Goal: Communication & Community: Answer question/provide support

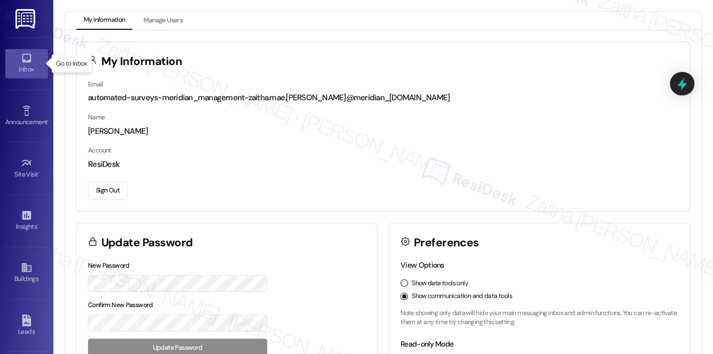
click at [30, 63] on icon at bounding box center [27, 58] width 12 height 12
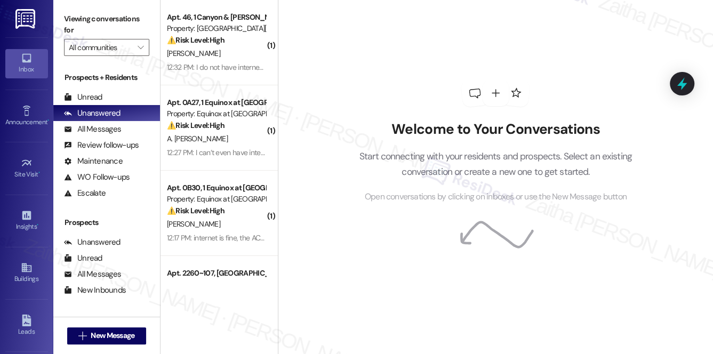
scroll to position [127, 0]
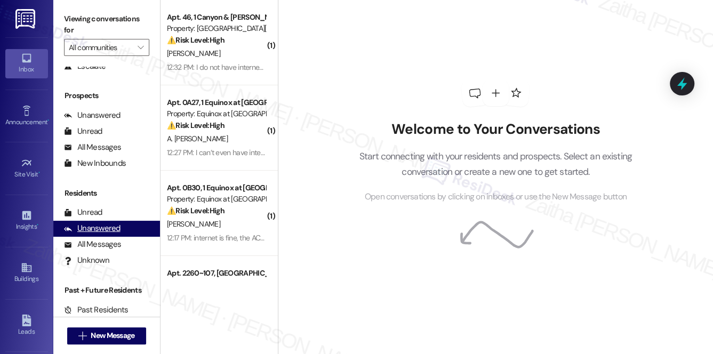
click at [97, 229] on div "Unanswered" at bounding box center [92, 228] width 56 height 11
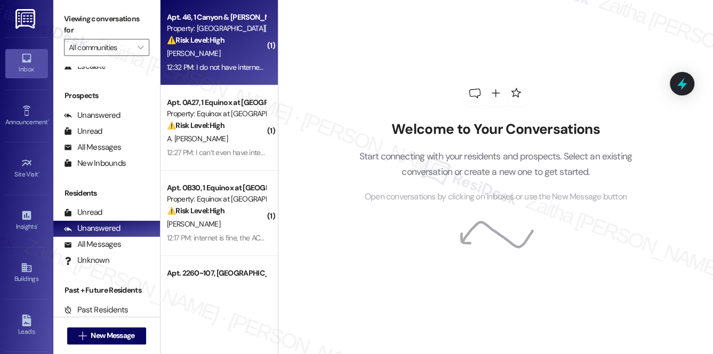
click at [230, 51] on div "T. Richards" at bounding box center [216, 53] width 101 height 13
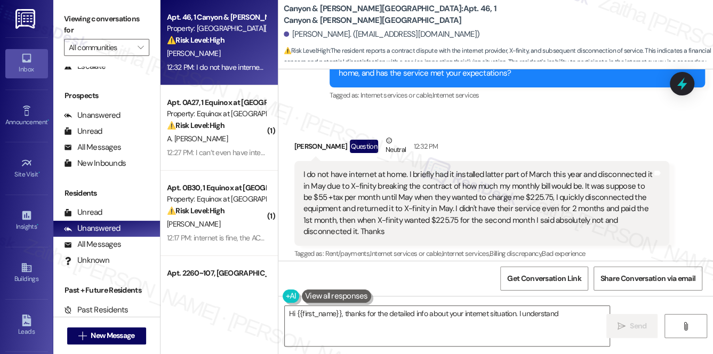
scroll to position [36, 0]
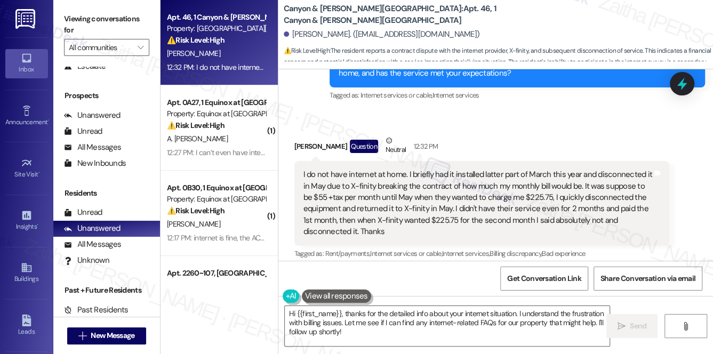
click at [499, 270] on button "Hide Suggestions" at bounding box center [502, 275] width 21 height 11
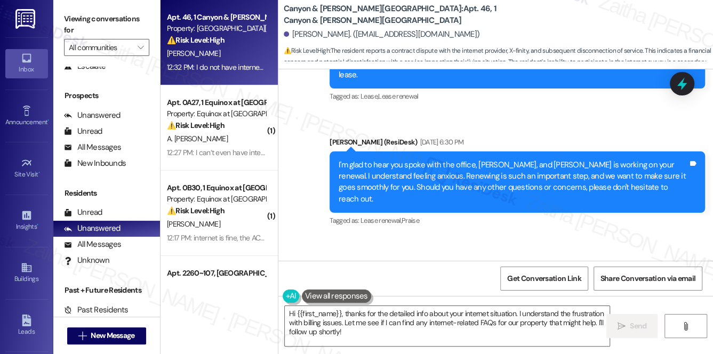
scroll to position [9926, 0]
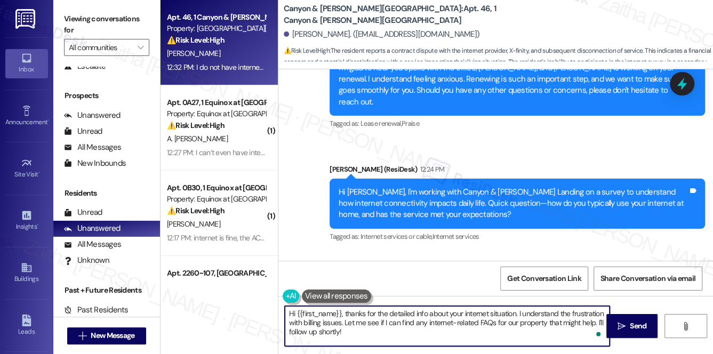
drag, startPoint x: 346, startPoint y: 311, endPoint x: 287, endPoint y: 314, distance: 58.7
click at [287, 314] on textarea "Hi {{first_name}}, thanks for the detailed info about your internet situation. …" at bounding box center [447, 326] width 325 height 40
click at [297, 276] on div "Tommie Richards Question Neutral 12:32 PM" at bounding box center [481, 289] width 375 height 26
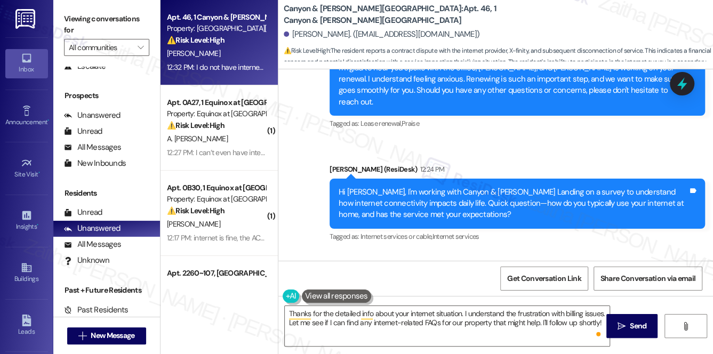
click at [297, 276] on div "Tommie Richards Question Neutral 12:32 PM" at bounding box center [481, 289] width 375 height 26
copy div "Tommie"
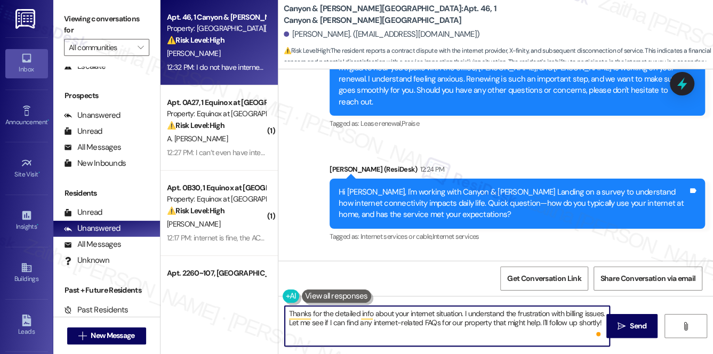
click at [460, 313] on textarea "Thanks for the detailed info about your internet situation. I understand the fr…" at bounding box center [447, 326] width 325 height 40
paste textarea "Tommie"
click at [310, 313] on textarea "Thanks for the detailed info about your internet situation, Tommie. I understan…" at bounding box center [447, 326] width 325 height 40
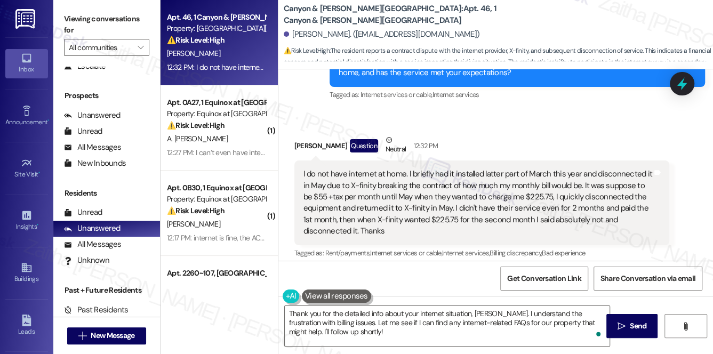
scroll to position [36, 0]
click at [502, 269] on button "Hide Suggestions" at bounding box center [502, 274] width 21 height 11
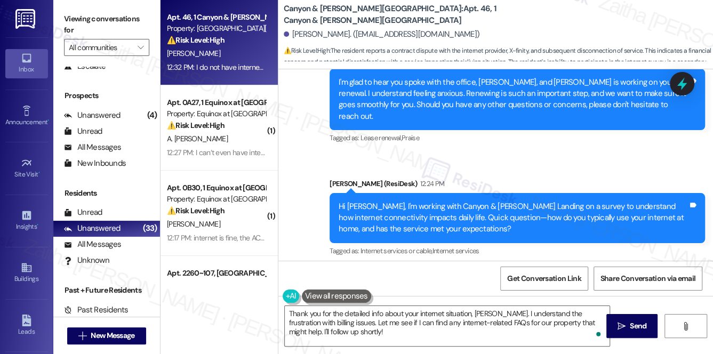
scroll to position [9926, 0]
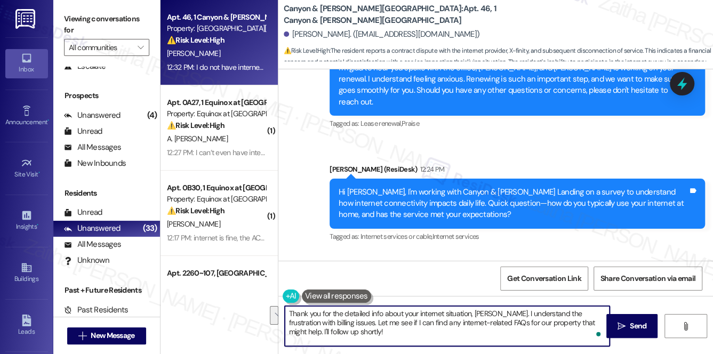
drag, startPoint x: 328, startPoint y: 322, endPoint x: 352, endPoint y: 332, distance: 25.8
click at [352, 332] on textarea "Thank you for the detailed info about your internet situation, Tommie. I unders…" at bounding box center [447, 326] width 325 height 40
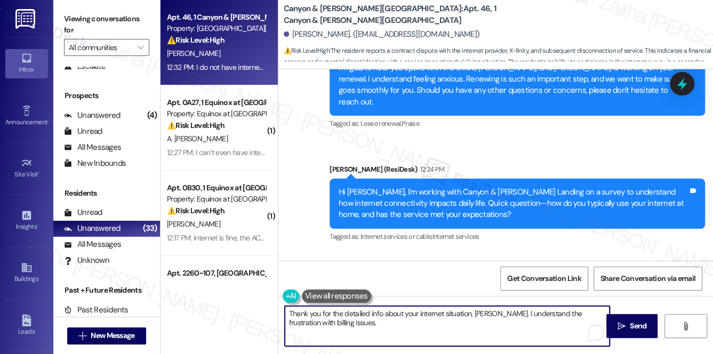
type textarea "Thank you for the detailed info about your internet situation, Tommie. I unders…"
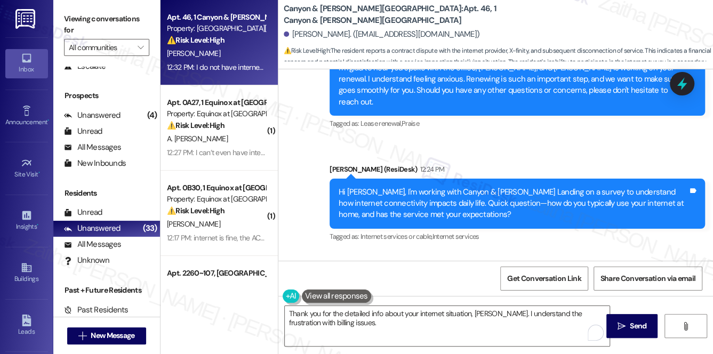
drag, startPoint x: 300, startPoint y: 134, endPoint x: 344, endPoint y: 187, distance: 69.3
click at [344, 302] on div "I do not have internet at home. I briefly had it installed latter part of March…" at bounding box center [481, 344] width 375 height 85
copy div "I do not have internet at home. I briefly had it installed latter part of March…"
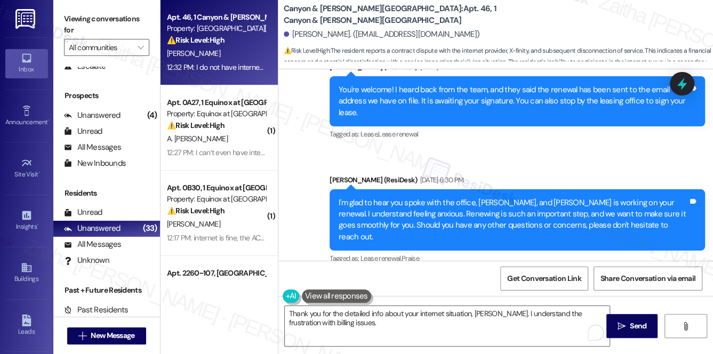
scroll to position [9781, 0]
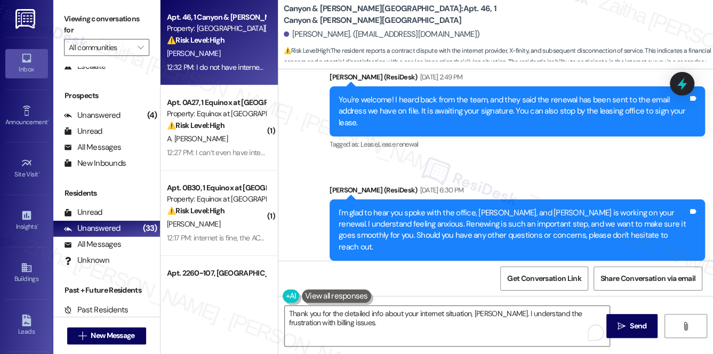
click at [561, 301] on div "Announcement, sent via SMS Sarah (ResiDesk) 12:24 PM Hi Tommie, I'm working wit…" at bounding box center [516, 349] width 391 height 97
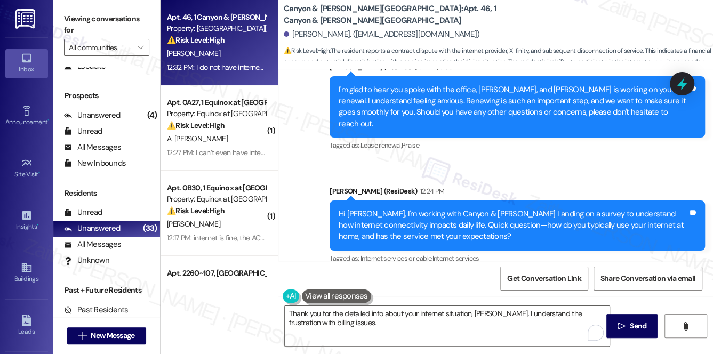
scroll to position [9926, 0]
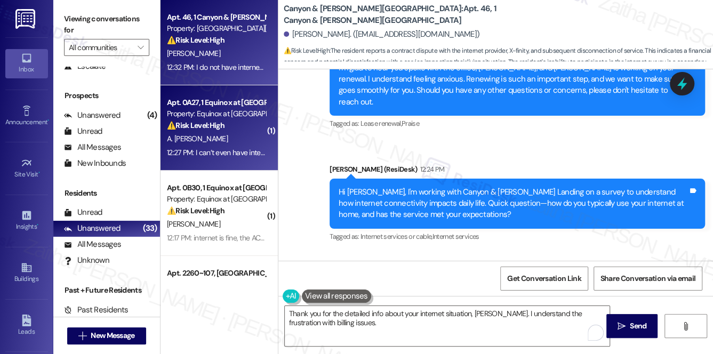
click at [242, 138] on div "A. Correa Ozuna" at bounding box center [216, 138] width 101 height 13
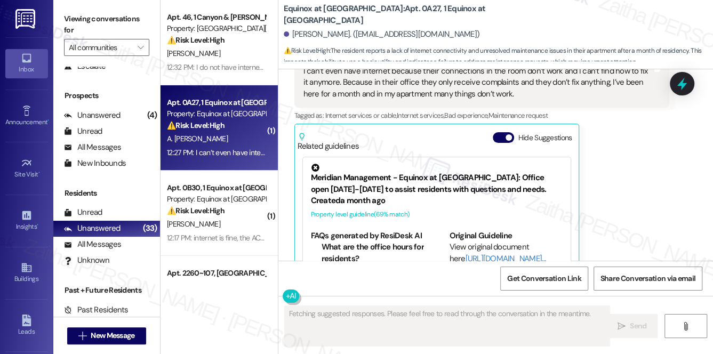
scroll to position [290, 0]
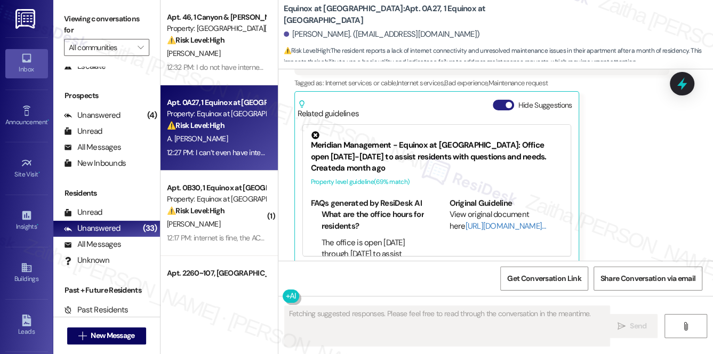
click at [495, 100] on button "Hide Suggestions" at bounding box center [502, 105] width 21 height 11
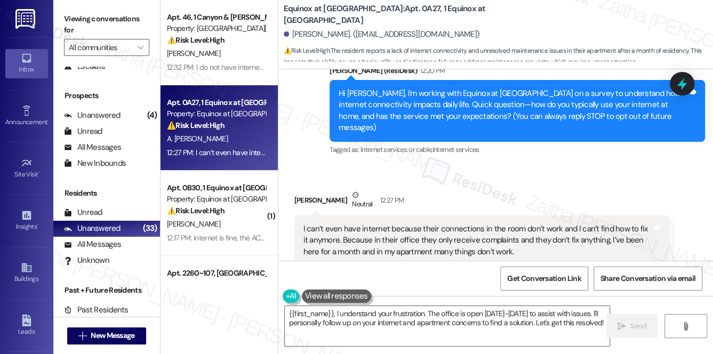
scroll to position [148, 0]
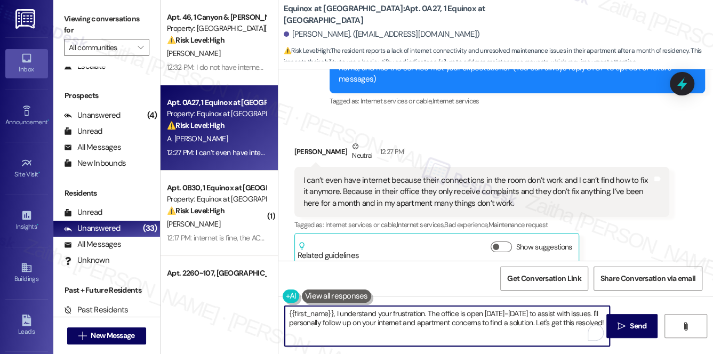
drag, startPoint x: 427, startPoint y: 310, endPoint x: 484, endPoint y: 332, distance: 61.6
click at [484, 332] on textarea "{{first_name}}, I understand your frustration. The office is open Monday-Saturd…" at bounding box center [447, 326] width 325 height 40
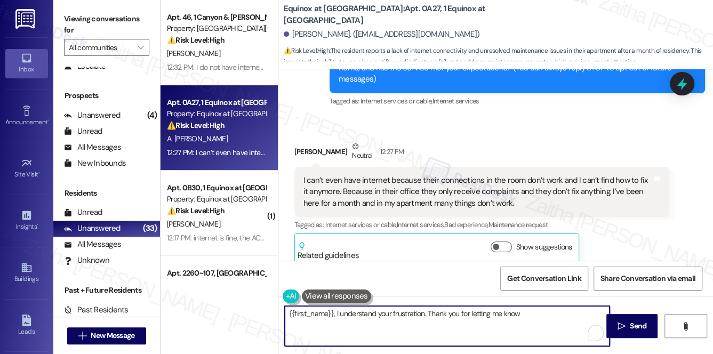
type textarea "{{first_name}}, I understand your frustration. Thank you for letting me know"
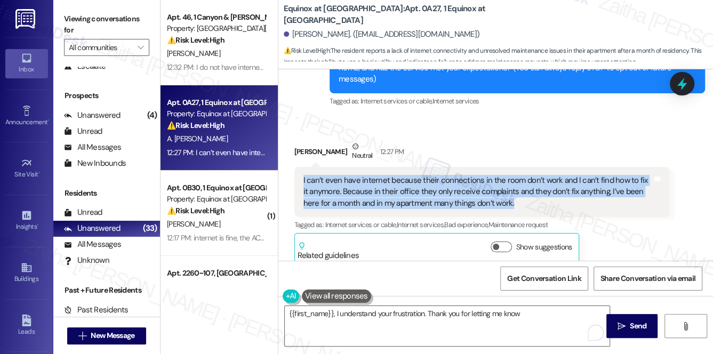
drag, startPoint x: 300, startPoint y: 166, endPoint x: 510, endPoint y: 195, distance: 212.5
click at [510, 195] on div "I can’t even have internet because their connections in the room don’t work and…" at bounding box center [481, 192] width 375 height 50
copy div "I can’t even have internet because their connections in the room don’t work and…"
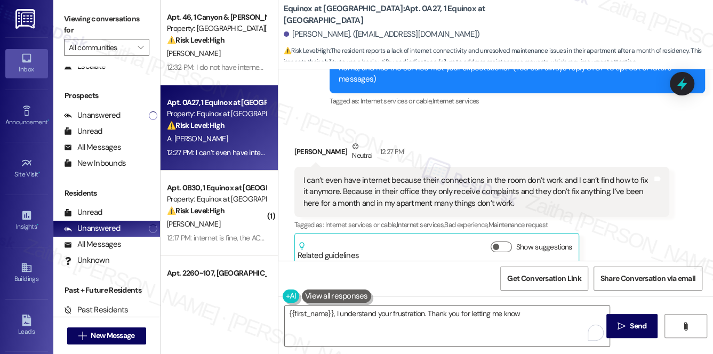
click at [385, 117] on div "Received via SMS Anacleto Correa Ozuna Neutral 12:27 PM I can’t even have inter…" at bounding box center [495, 195] width 434 height 156
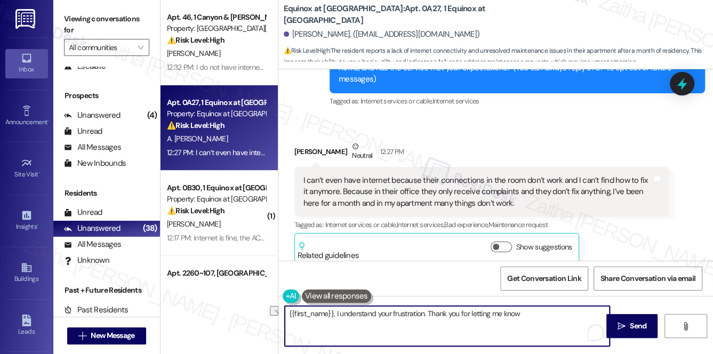
drag, startPoint x: 288, startPoint y: 314, endPoint x: 539, endPoint y: 322, distance: 251.2
click at [539, 322] on textarea "{{first_name}}, I understand your frustration. Thank you for letting me know" at bounding box center [447, 326] width 325 height 40
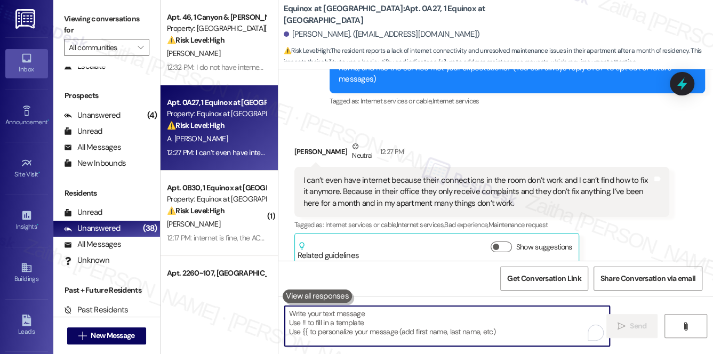
paste textarea "thank you for letting us know. I’m sorry to hear you’ve had these issues. Can y…"
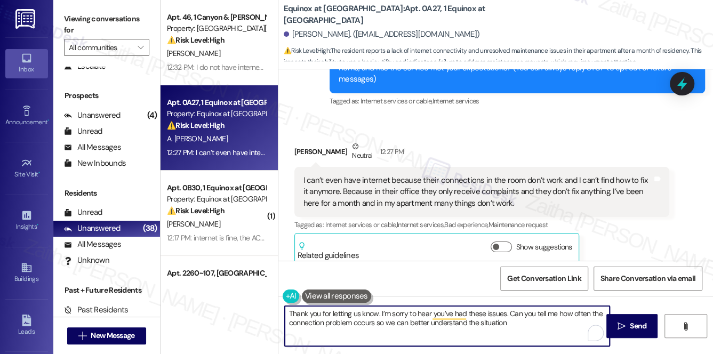
click at [305, 141] on div "Anacleto Correa Ozuna Neutral 12:27 PM" at bounding box center [481, 154] width 375 height 26
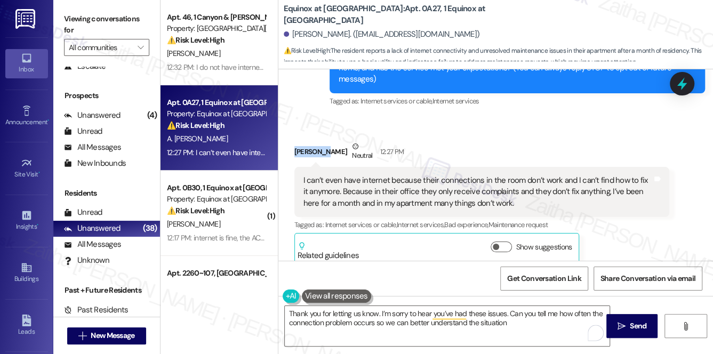
click at [305, 141] on div "Anacleto Correa Ozuna Neutral 12:27 PM" at bounding box center [481, 154] width 375 height 26
copy div "Anacleto"
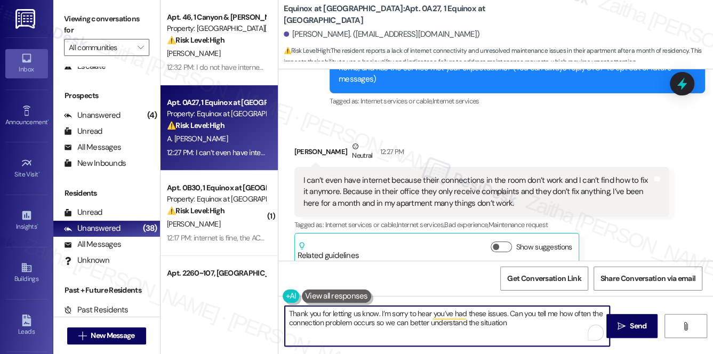
click at [376, 311] on textarea "Thank you for letting us know. I’m sorry to hear you’ve had these issues. Can y…" at bounding box center [447, 326] width 325 height 40
paste textarea "Anacleto"
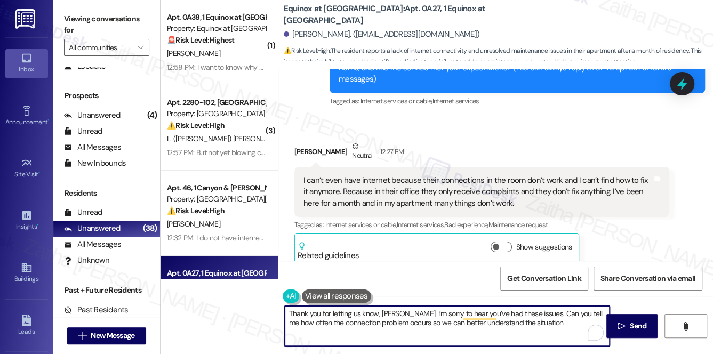
click at [541, 309] on textarea "Thank you for letting us know, Anacleto. I’m sorry to hear you’ve had these iss…" at bounding box center [447, 326] width 325 height 40
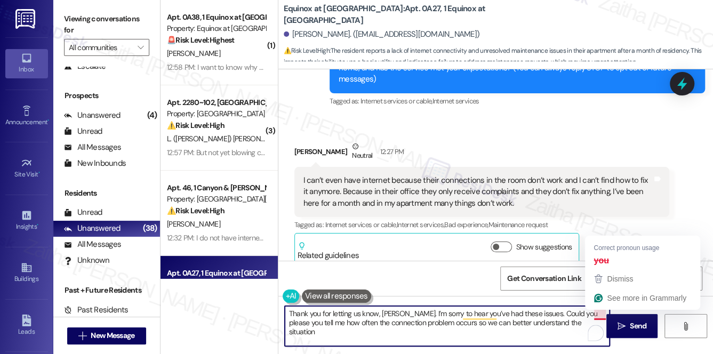
click at [597, 311] on textarea "Thank you for letting us know, Anacleto. I’m sorry to hear you’ve had these iss…" at bounding box center [447, 326] width 325 height 40
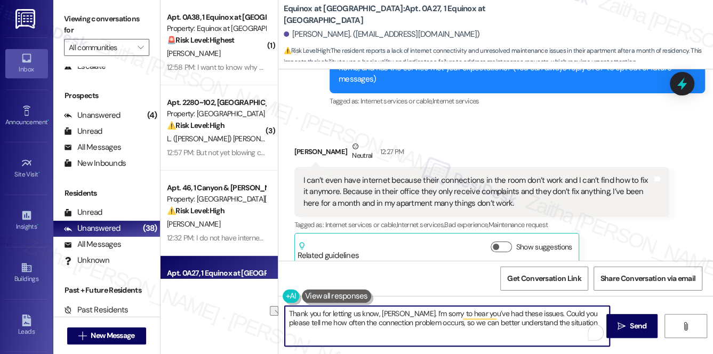
drag, startPoint x: 432, startPoint y: 322, endPoint x: 565, endPoint y: 323, distance: 133.8
click at [565, 323] on textarea "Thank you for letting us know, Anacleto. I’m sorry to hear you’ve had these iss…" at bounding box center [447, 326] width 325 height 40
click at [354, 313] on textarea "Thank you for letting us know, Anacleto. I’m sorry to hear you’ve had these iss…" at bounding box center [447, 326] width 325 height 40
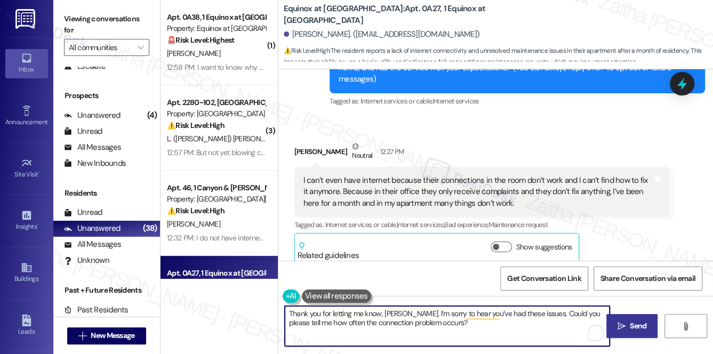
type textarea "Thank you for letting me know, Anacleto. I’m sorry to hear you’ve had these iss…"
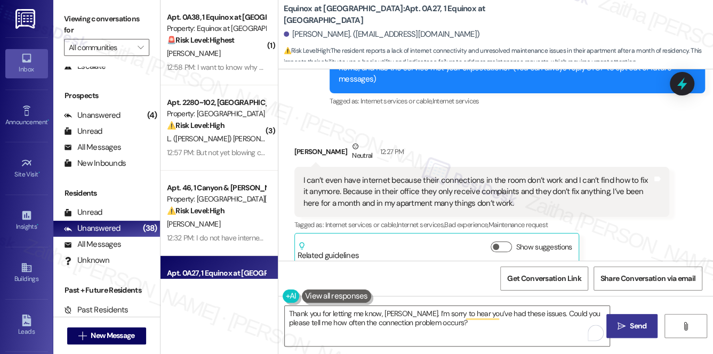
click at [631, 320] on span "Send" at bounding box center [637, 325] width 17 height 11
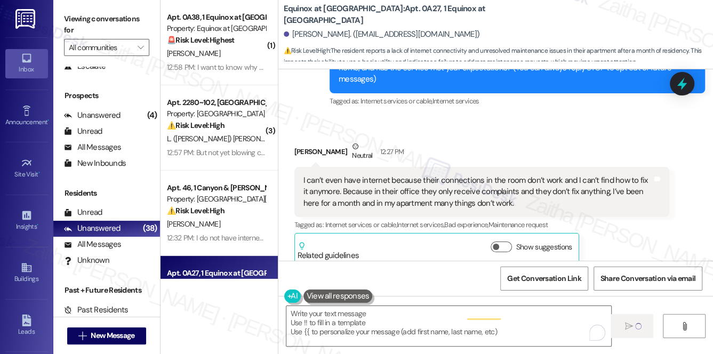
scroll to position [148, 0]
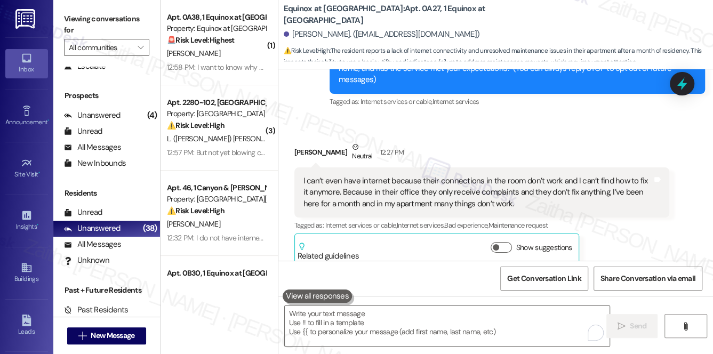
drag, startPoint x: 291, startPoint y: 141, endPoint x: 363, endPoint y: 138, distance: 72.6
click at [363, 138] on div "Received via SMS Anacleto Correa Ozuna Neutral 12:27 PM I can’t even have inter…" at bounding box center [481, 203] width 391 height 140
copy div "Anacleto Correa Ozuna"
click at [381, 12] on b "Equinox at Midtown: Apt. 0A27, 1 Equinox at Midtown" at bounding box center [390, 14] width 213 height 23
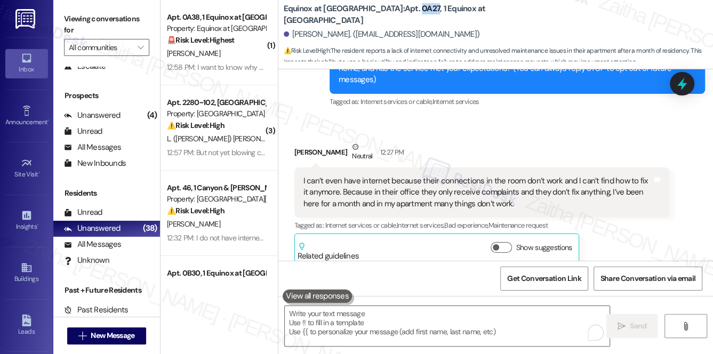
copy b "0A27"
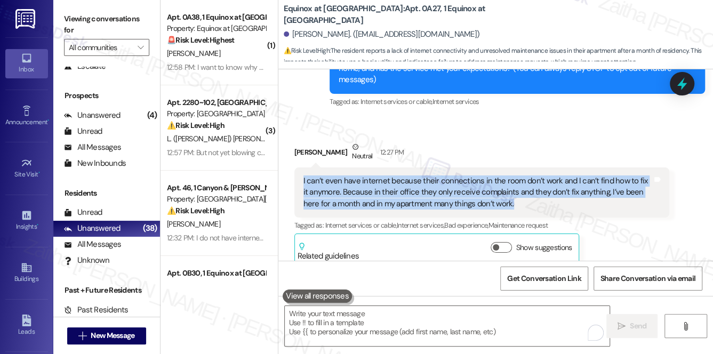
drag, startPoint x: 298, startPoint y: 167, endPoint x: 500, endPoint y: 195, distance: 203.4
click at [500, 195] on div "I can’t even have internet because their connections in the room don’t work and…" at bounding box center [481, 192] width 375 height 50
copy div "I can’t even have internet because their connections in the room don’t work and…"
click at [539, 277] on span "Get Conversation Link" at bounding box center [544, 278] width 74 height 11
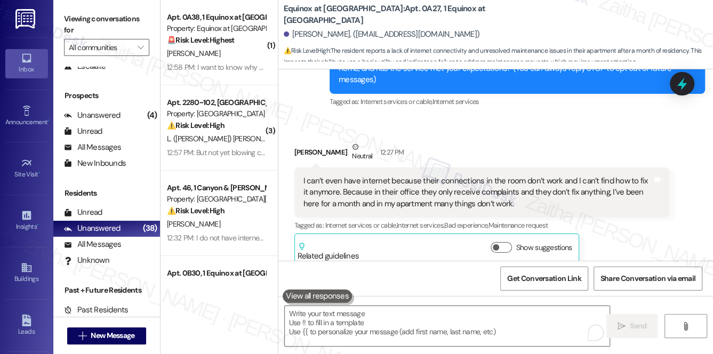
click at [546, 141] on div "Anacleto Correa Ozuna Neutral 12:27 PM" at bounding box center [481, 154] width 375 height 26
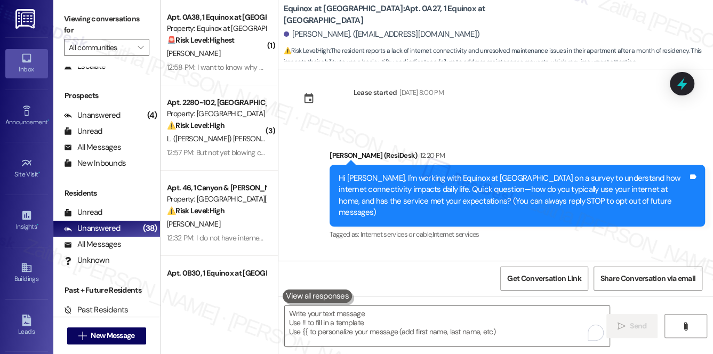
scroll to position [0, 0]
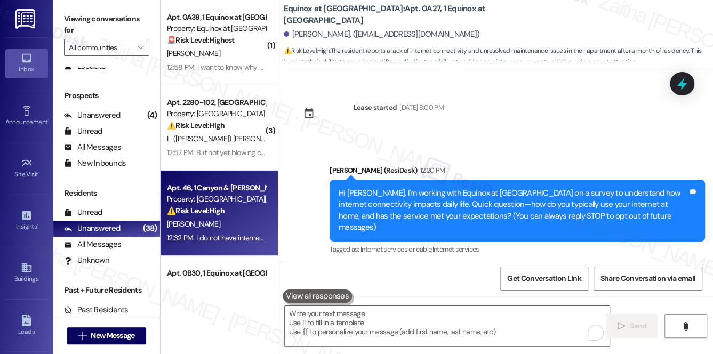
click at [228, 225] on div "T. Richards" at bounding box center [216, 223] width 101 height 13
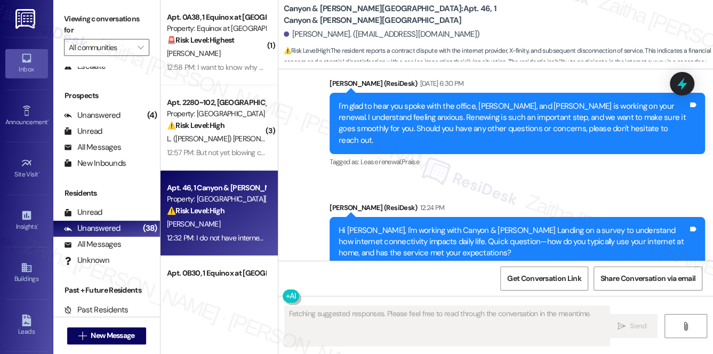
scroll to position [10067, 0]
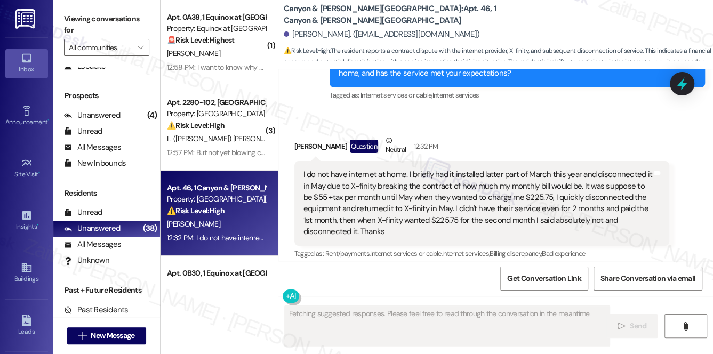
click at [497, 270] on button "Hide Suggestions" at bounding box center [502, 275] width 21 height 11
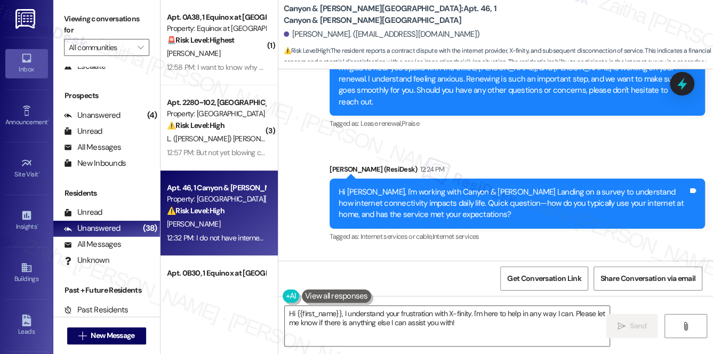
drag, startPoint x: 303, startPoint y: 131, endPoint x: 346, endPoint y: 189, distance: 73.1
click at [346, 310] on div "I do not have internet at home. I briefly had it installed latter part of March…" at bounding box center [477, 344] width 349 height 69
copy div "I do not have internet at home. I briefly had it installed latter part of March…"
click at [290, 311] on textarea "Hi {{first_name}}, I understand your frustration with X-finity. I'm here to hel…" at bounding box center [447, 326] width 325 height 40
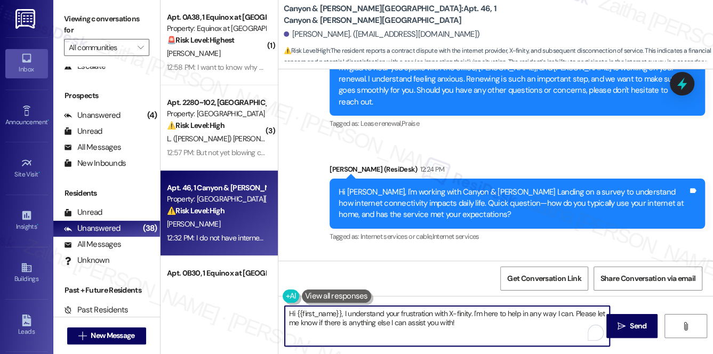
click at [290, 311] on textarea "Hi {{first_name}}, I understand your frustration with X-finity. I'm here to hel…" at bounding box center [447, 326] width 325 height 40
paste textarea "Thank you for explaining"
click at [287, 311] on textarea "{{first_name}}, I understand your frustration with X-finity. I'm here to help i…" at bounding box center [447, 326] width 325 height 40
paste textarea "Thank you for explaining"
drag, startPoint x: 541, startPoint y: 313, endPoint x: 543, endPoint y: 328, distance: 15.1
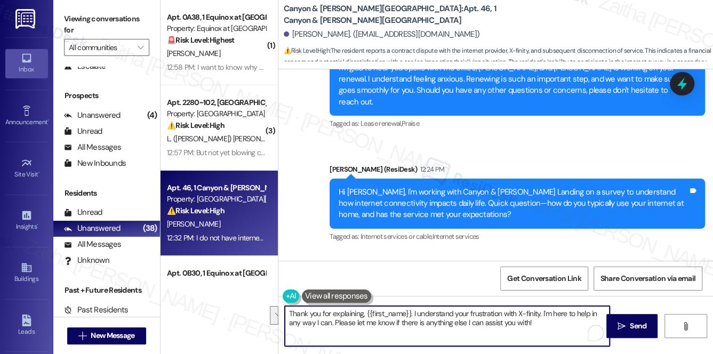
click at [543, 328] on textarea "Thank you for explaining, {{first_name}}. I understand your frustration with X-…" at bounding box center [447, 326] width 325 height 40
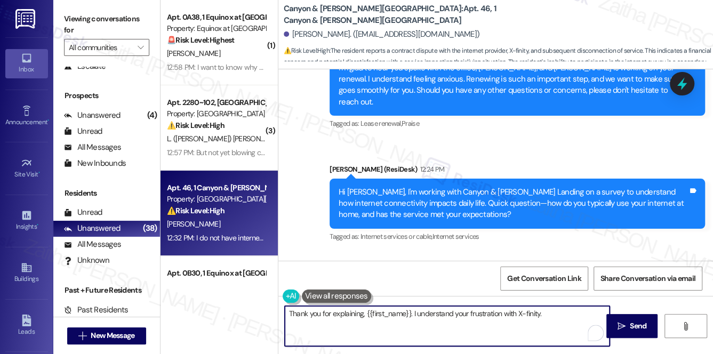
paste textarea "When you did have it installed briefly, how was the internet service itself for…"
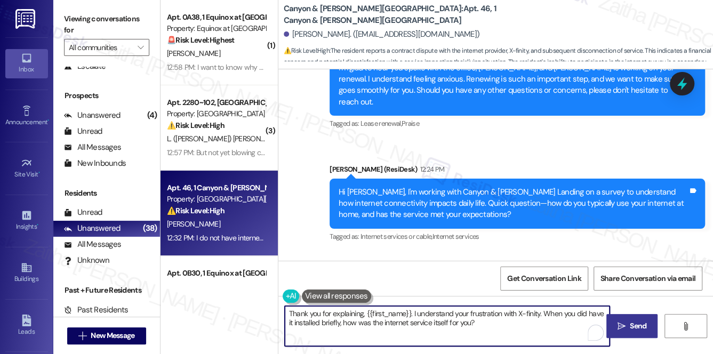
type textarea "Thank you for explaining, {{first_name}}. I understand your frustration with X-…"
click at [631, 325] on span "Send" at bounding box center [637, 325] width 17 height 11
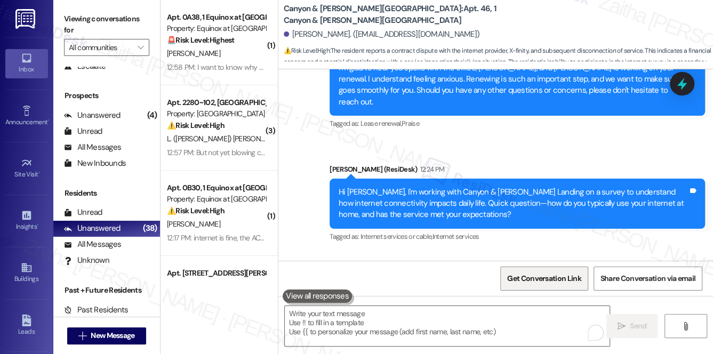
click at [536, 279] on span "Get Conversation Link" at bounding box center [544, 278] width 74 height 11
click at [290, 34] on div "Tommie Richards. (harley0316@yahoo.com)" at bounding box center [382, 34] width 196 height 11
drag, startPoint x: 293, startPoint y: 33, endPoint x: 349, endPoint y: 29, distance: 56.6
click at [349, 29] on div "Tommie Richards. (harley0316@yahoo.com)" at bounding box center [382, 34] width 196 height 11
drag, startPoint x: 589, startPoint y: 134, endPoint x: 447, endPoint y: 145, distance: 142.7
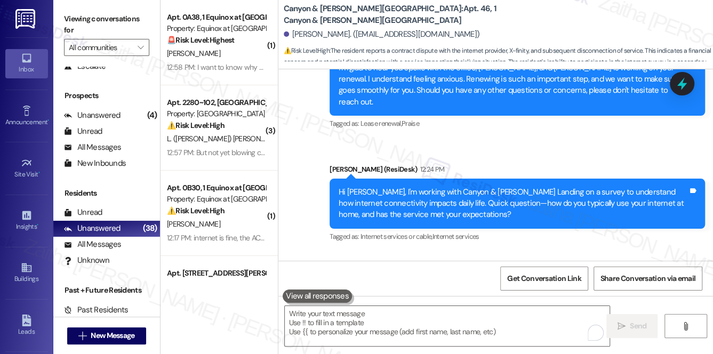
click at [447, 310] on div "I do not have internet at home. I briefly had it installed latter part of March…" at bounding box center [477, 344] width 349 height 69
drag, startPoint x: 578, startPoint y: 143, endPoint x: 625, endPoint y: 156, distance: 48.5
click at [625, 310] on div "I do not have internet at home. I briefly had it installed latter part of March…" at bounding box center [477, 344] width 349 height 69
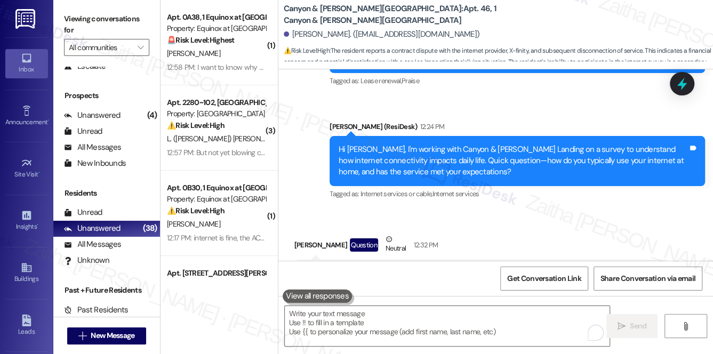
scroll to position [10012, 0]
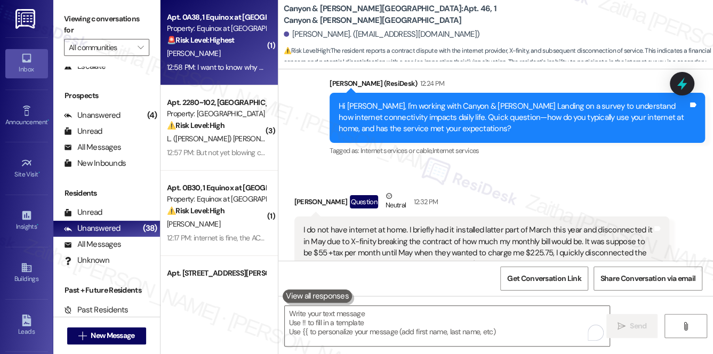
click at [224, 60] on div "C. Garner" at bounding box center [216, 53] width 101 height 13
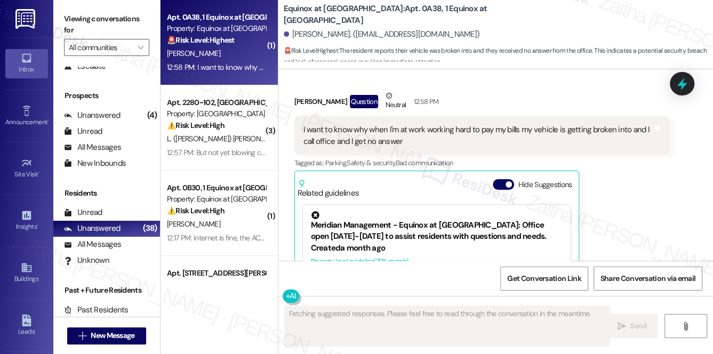
scroll to position [2243, 0]
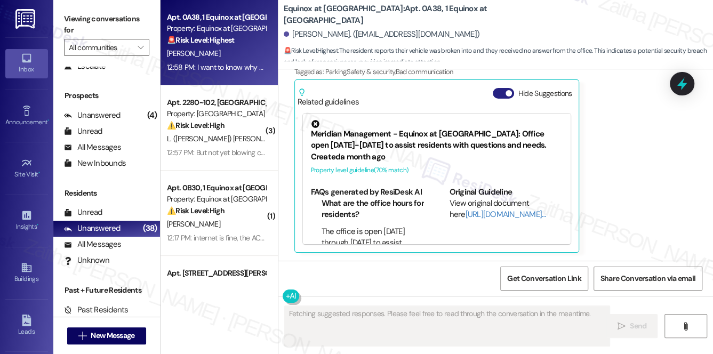
click at [496, 91] on button "Hide Suggestions" at bounding box center [502, 93] width 21 height 11
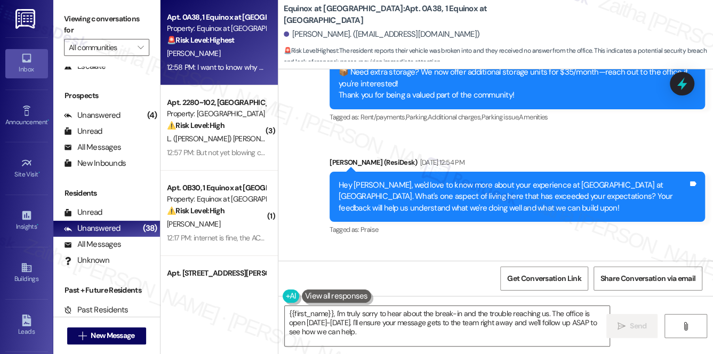
scroll to position [2102, 0]
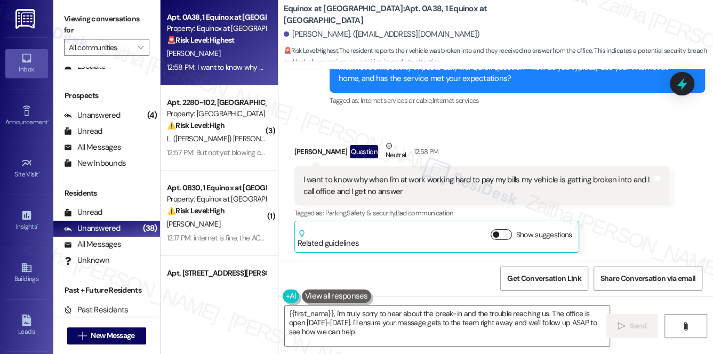
click at [503, 230] on button "Show suggestions" at bounding box center [500, 234] width 21 height 11
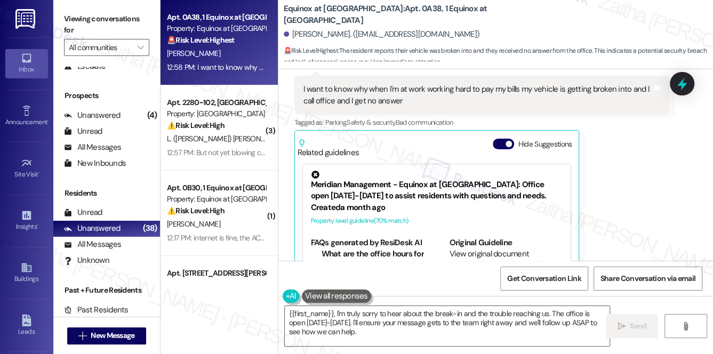
scroll to position [2199, 0]
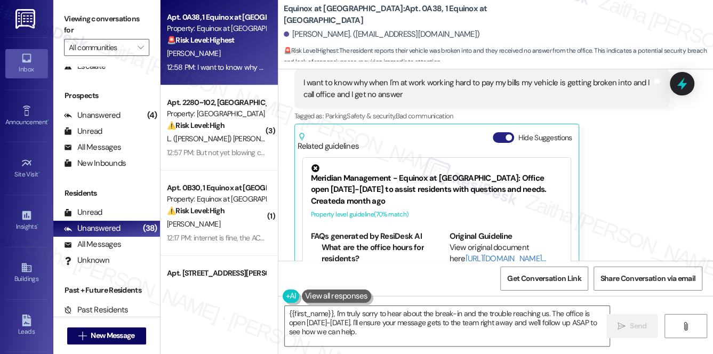
click at [495, 139] on button "Hide Suggestions" at bounding box center [502, 137] width 21 height 11
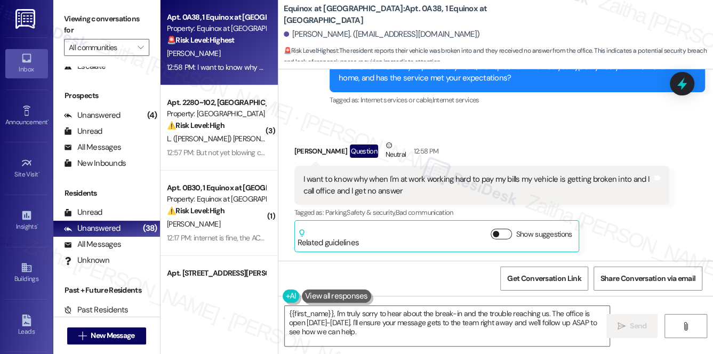
scroll to position [2102, 0]
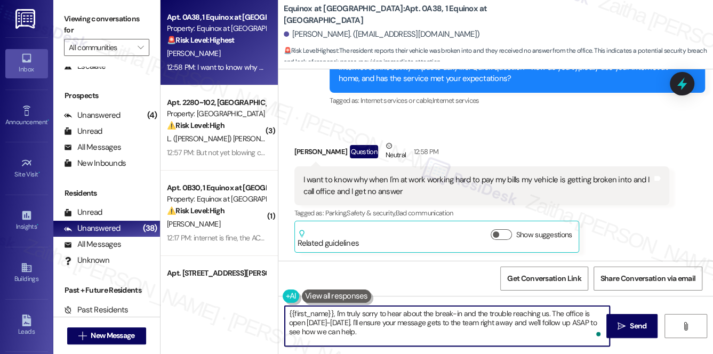
drag, startPoint x: 491, startPoint y: 321, endPoint x: 523, endPoint y: 321, distance: 32.0
click at [523, 321] on textarea "{{first_name}}, I'm truly sorry to hear about the break-in and the trouble reac…" at bounding box center [447, 326] width 325 height 40
paste textarea "reaches the team, and we'll follow up ASAP to see how we can assist you"
drag, startPoint x: 495, startPoint y: 321, endPoint x: 505, endPoint y: 334, distance: 16.3
click at [505, 334] on textarea "{{first_name}}, I'm truly sorry to hear about the break-in and the trouble reac…" at bounding box center [447, 326] width 325 height 40
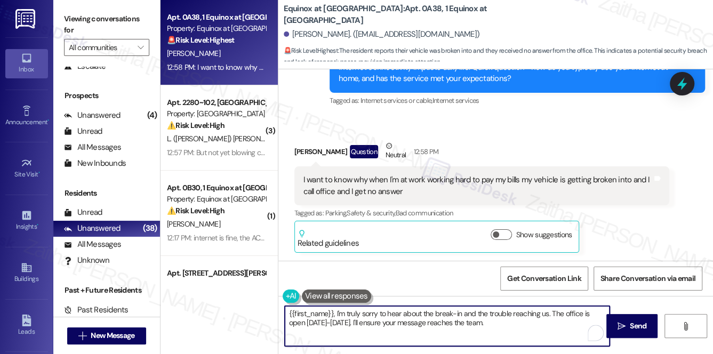
type textarea "{{first_name}}, I'm truly sorry to hear about the break-in and the trouble reac…"
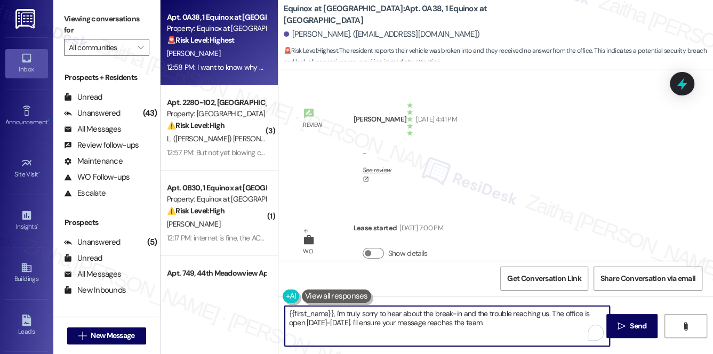
scroll to position [2102, 0]
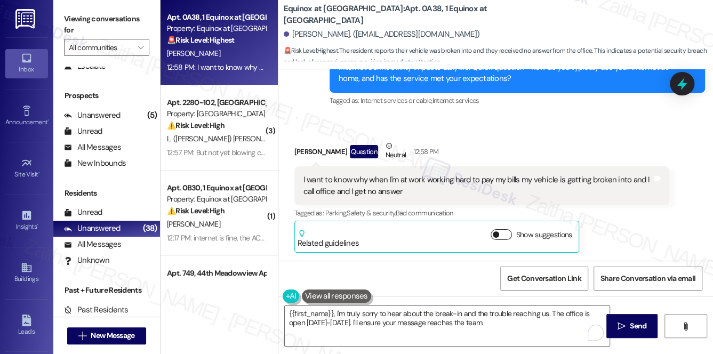
click at [505, 234] on button "Show suggestions" at bounding box center [500, 234] width 21 height 11
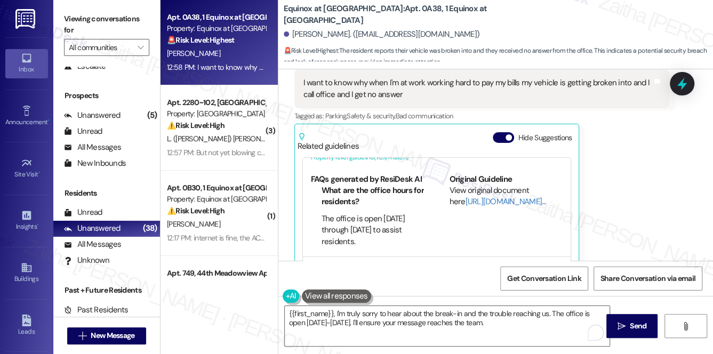
scroll to position [105, 0]
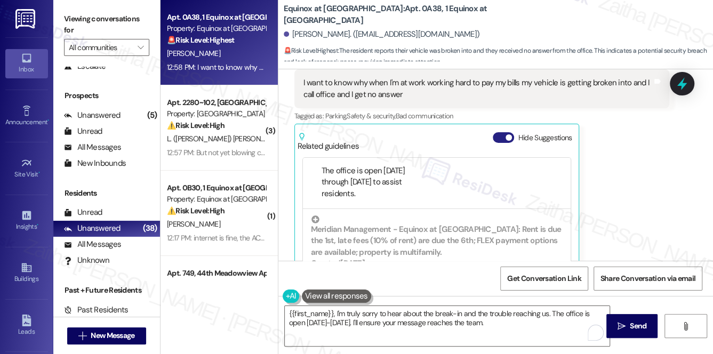
click at [499, 135] on button "Hide Suggestions" at bounding box center [502, 137] width 21 height 11
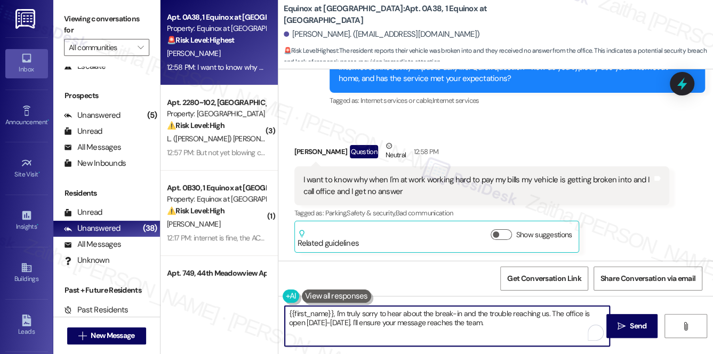
click at [516, 320] on textarea "{{first_name}}, I'm truly sorry to hear about the break-in and the trouble reac…" at bounding box center [447, 326] width 325 height 40
paste textarea "In the meantime, could you let us know when and where these incidents occurred?…"
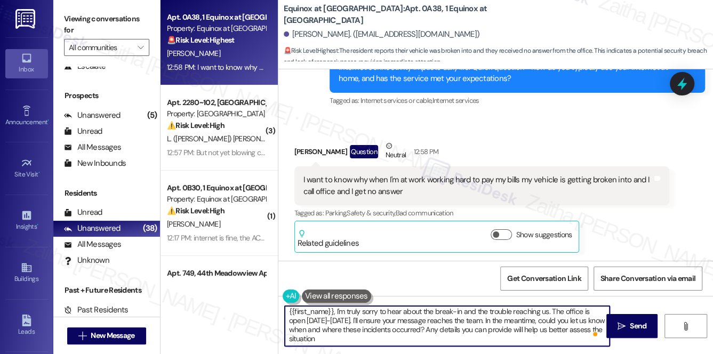
scroll to position [3, 0]
click at [594, 319] on textarea "{{first_name}}, I'm truly sorry to hear about the break-in and the trouble reac…" at bounding box center [447, 326] width 325 height 40
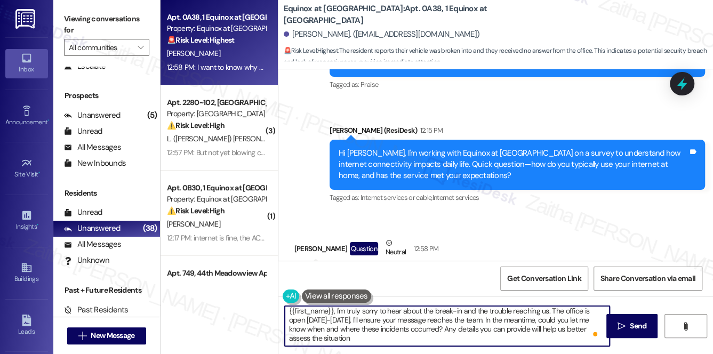
scroll to position [2102, 0]
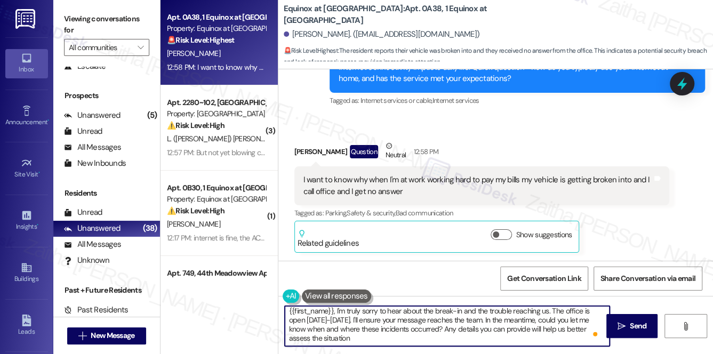
click at [393, 336] on textarea "{{first_name}}, I'm truly sorry to hear about the break-in and the trouble reac…" at bounding box center [447, 326] width 325 height 40
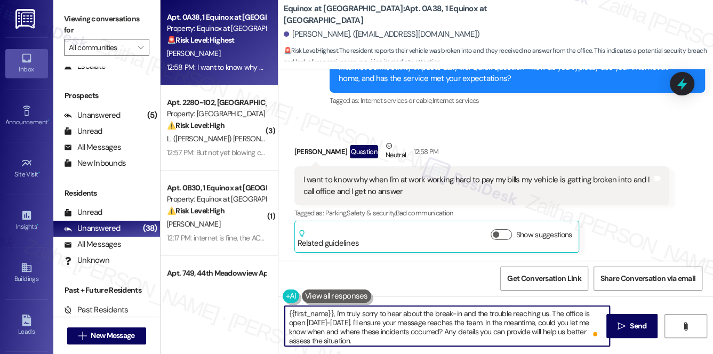
scroll to position [0, 0]
type textarea "{{first_name}}, I'm truly sorry to hear about the break-in and the trouble reac…"
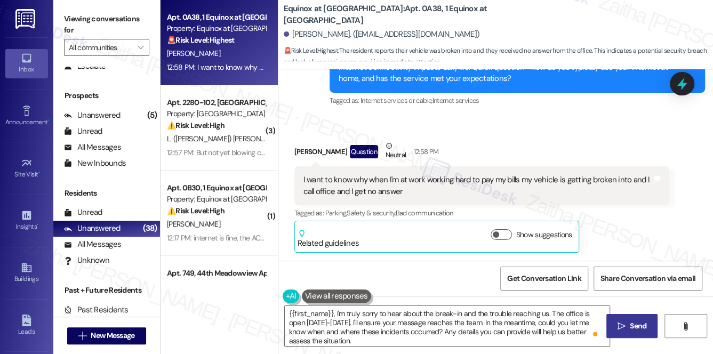
click at [639, 323] on span "Send" at bounding box center [637, 325] width 17 height 11
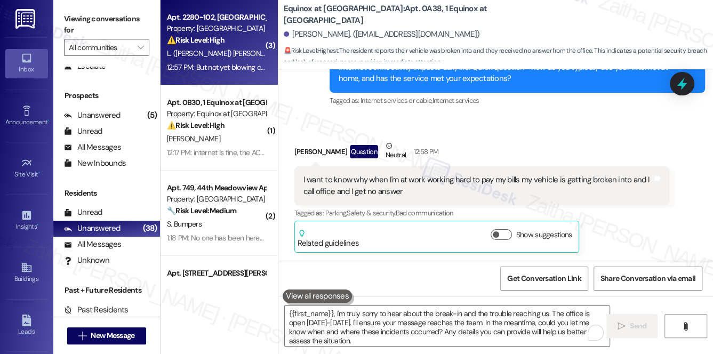
click at [236, 43] on div "⚠️ Risk Level: High The resident initially responded 'N' to the question of whe…" at bounding box center [216, 40] width 99 height 11
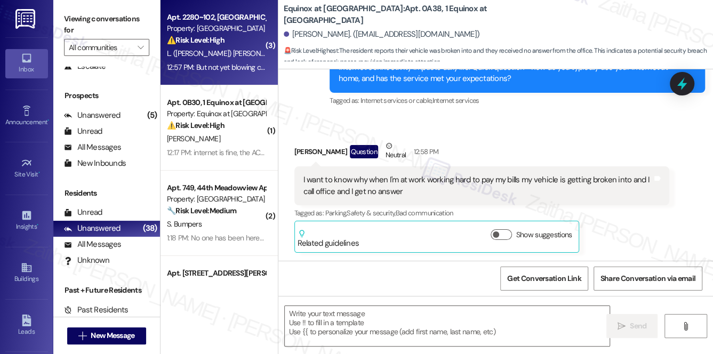
type textarea "Fetching suggested responses. Please feel free to read through the conversation…"
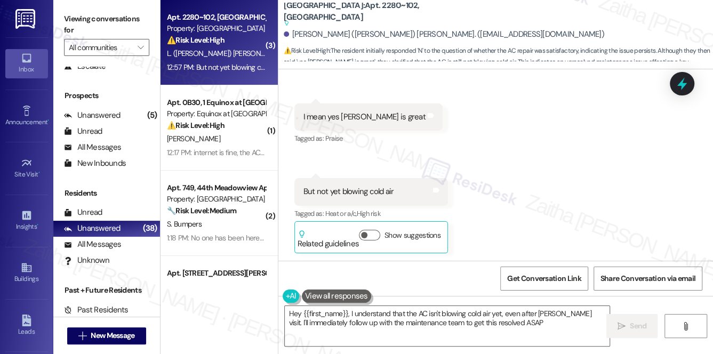
type textarea "Hey {{first_name}}, I understand that the AC isn't blowing cold air yet, even a…"
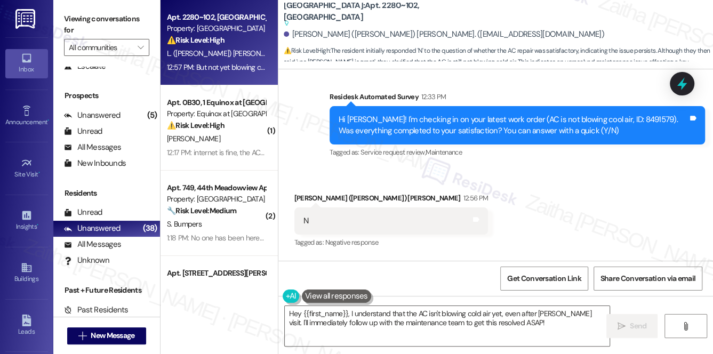
scroll to position [2527, 0]
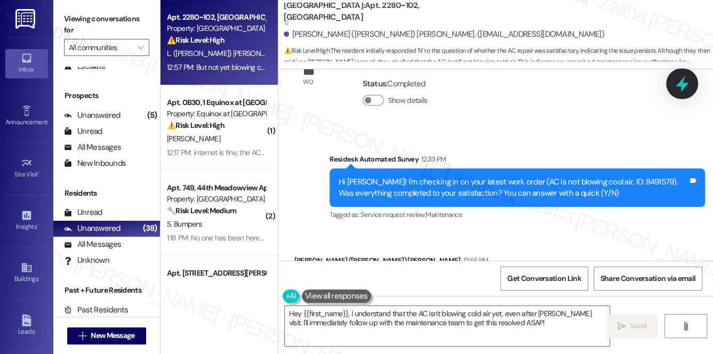
click at [681, 85] on icon at bounding box center [681, 84] width 13 height 17
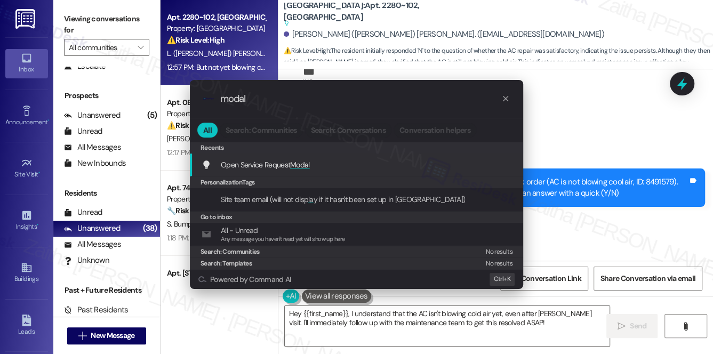
type input "modal"
click at [298, 167] on span "Modal" at bounding box center [300, 165] width 20 height 10
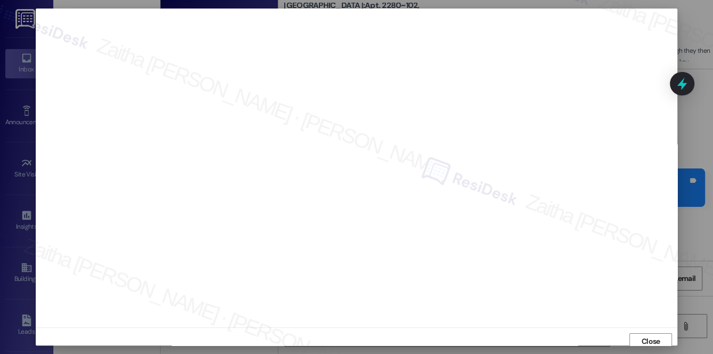
scroll to position [4, 0]
click at [650, 334] on span "Close" at bounding box center [650, 337] width 19 height 11
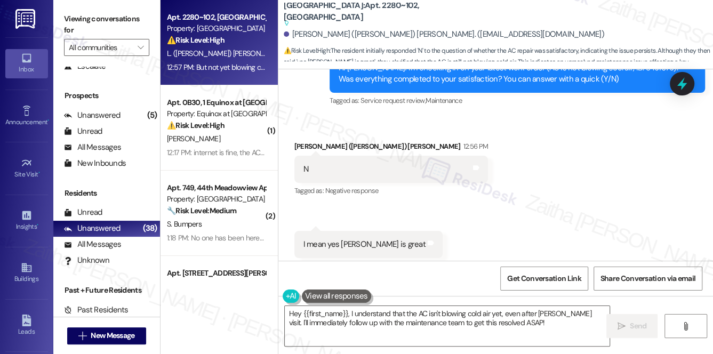
scroll to position [2624, 0]
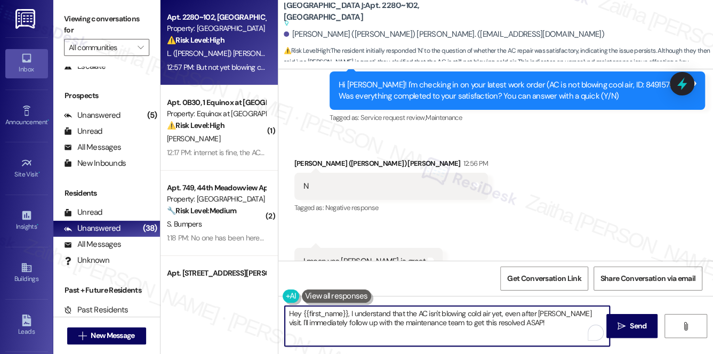
click at [294, 313] on textarea "Hey {{first_name}}, I understand that the AC isn't blowing cold air yet, even a…" at bounding box center [447, 326] width 325 height 40
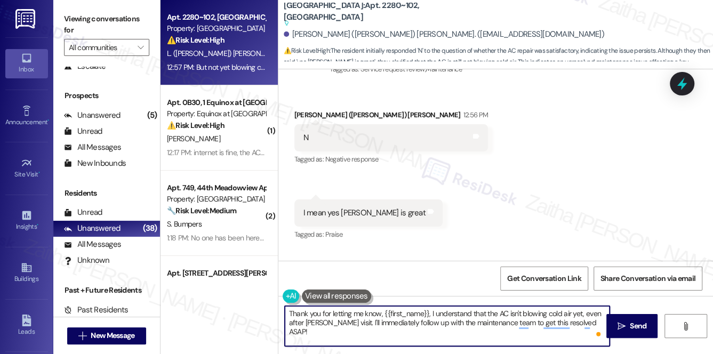
click at [429, 312] on textarea "Thank you for letting me know, {{first_name}}, I understand that the AC isn't b…" at bounding box center [447, 326] width 325 height 40
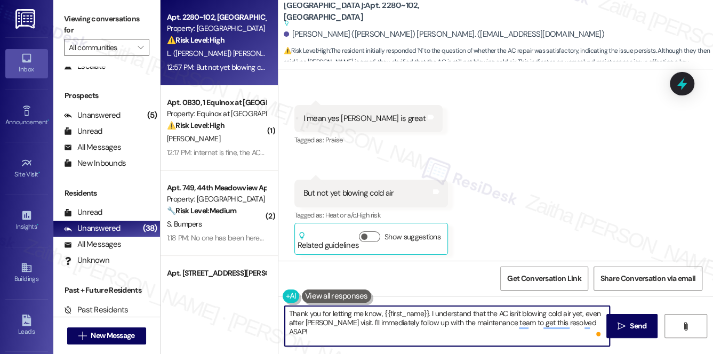
scroll to position [2769, 0]
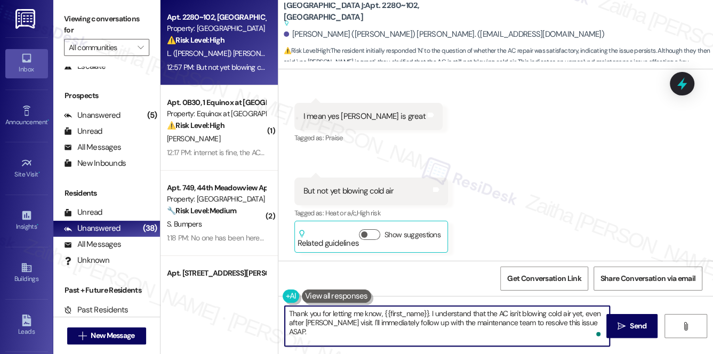
click at [370, 324] on textarea "Thank you for letting me know, {{first_name}}. I understand that the AC isn't b…" at bounding box center [447, 326] width 325 height 40
click at [369, 324] on textarea "Thank you for letting me know, {{first_name}}. I understand that the AC isn't b…" at bounding box center [447, 326] width 325 height 40
click at [536, 323] on textarea "Thank you for letting me know, {{first_name}}. I understand that the AC isn't b…" at bounding box center [447, 326] width 325 height 40
type textarea "Thank you for letting me know, {{first_name}}. I understand that the AC isn't b…"
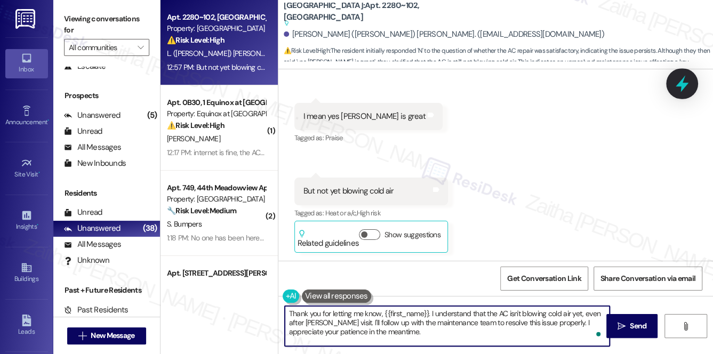
click at [680, 87] on icon at bounding box center [682, 84] width 18 height 18
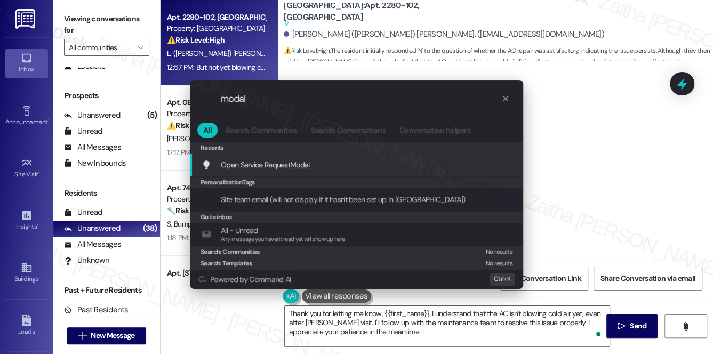
type input "modal"
click at [305, 163] on span "Modal" at bounding box center [300, 165] width 20 height 10
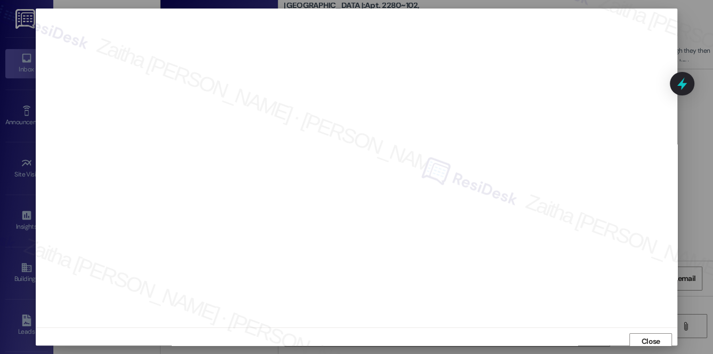
scroll to position [4, 0]
click at [641, 337] on span "Close" at bounding box center [650, 337] width 19 height 11
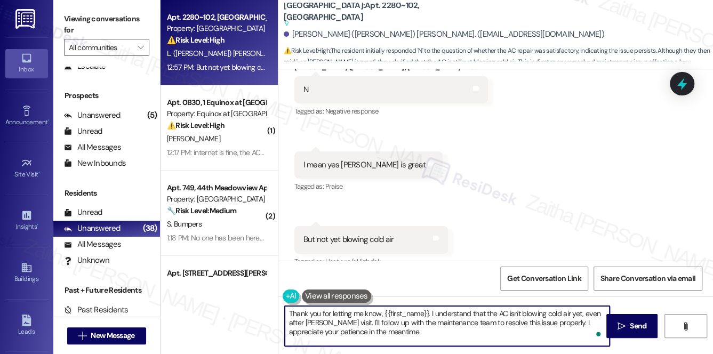
scroll to position [2769, 0]
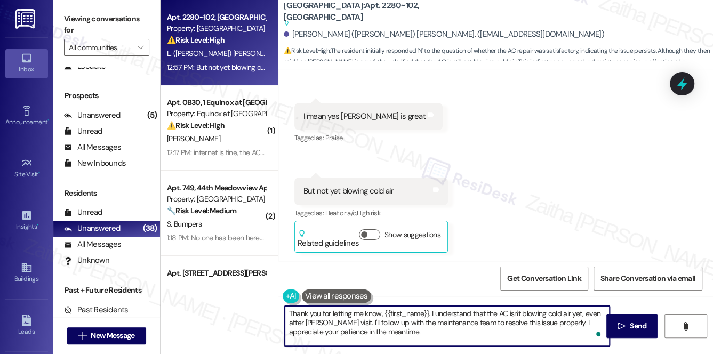
drag, startPoint x: 640, startPoint y: 326, endPoint x: 597, endPoint y: 296, distance: 51.7
click at [639, 326] on span "Send" at bounding box center [637, 325] width 17 height 11
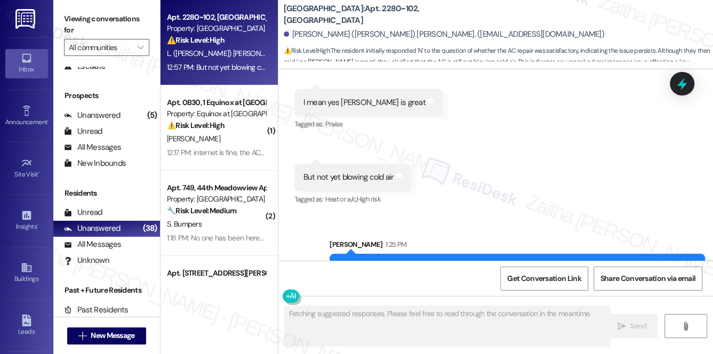
scroll to position [2835, 0]
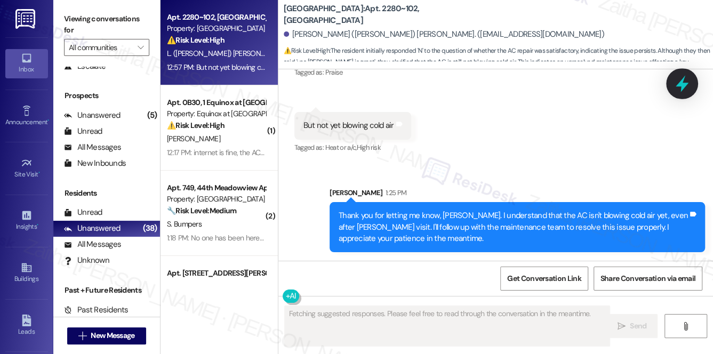
click at [681, 85] on icon at bounding box center [681, 84] width 13 height 17
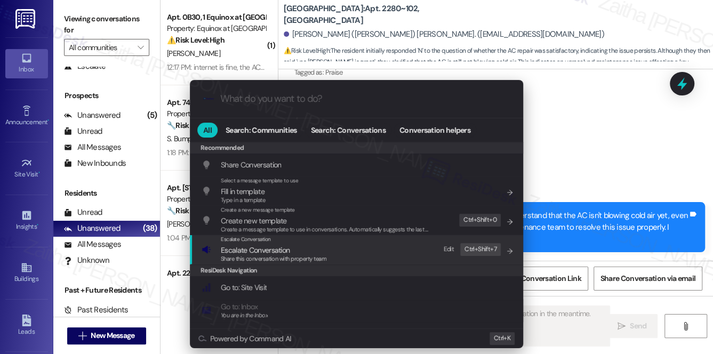
click at [250, 249] on span "Escalate Conversation" at bounding box center [255, 250] width 69 height 10
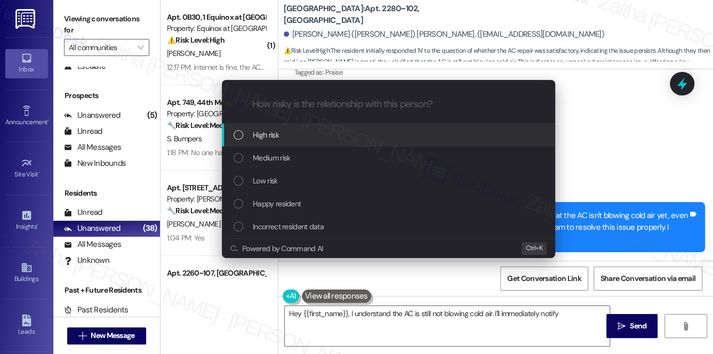
click at [273, 135] on span "High risk" at bounding box center [266, 135] width 26 height 12
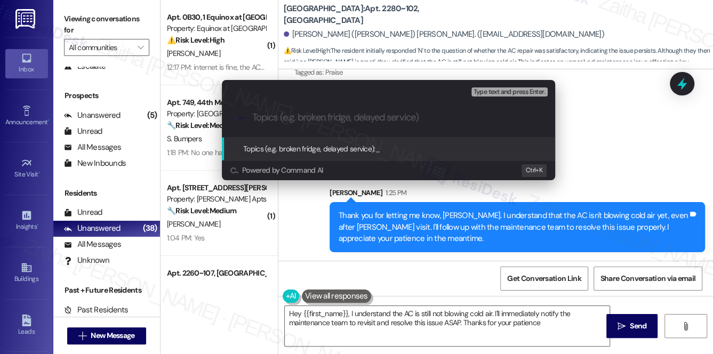
type textarea "Hey {{first_name}}, I understand the AC is still not blowing cold air. I'll imm…"
paste input "8491579"
click at [324, 118] on input "Follow Up on WO 8491579" at bounding box center [392, 117] width 281 height 11
click at [376, 117] on input "Follow Up on WO #8491579" at bounding box center [392, 117] width 281 height 11
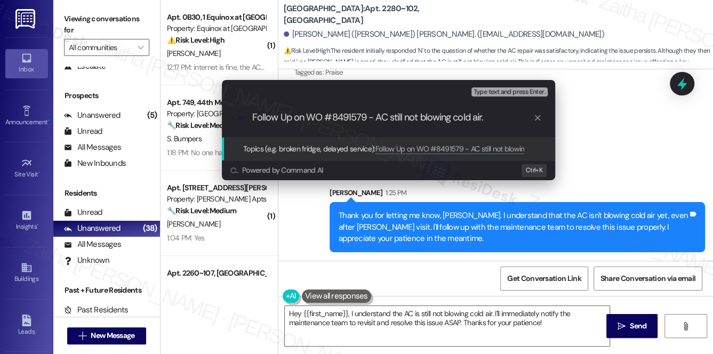
type input "Follow Up on WO #8491579 - AC still not blowing cold air"
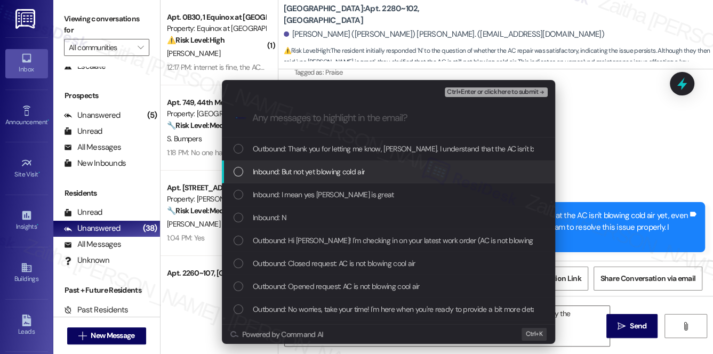
click at [342, 171] on span "Inbound: But not yet blowing cold air" at bounding box center [309, 172] width 112 height 12
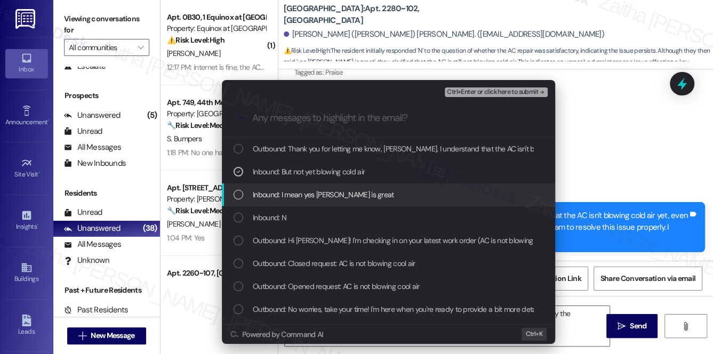
click at [395, 196] on div "Inbound: I mean yes Harvey is great" at bounding box center [389, 195] width 312 height 12
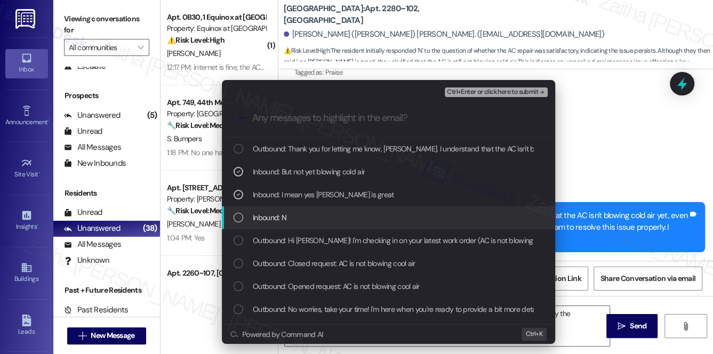
click at [375, 212] on div "Inbound: N" at bounding box center [389, 218] width 312 height 12
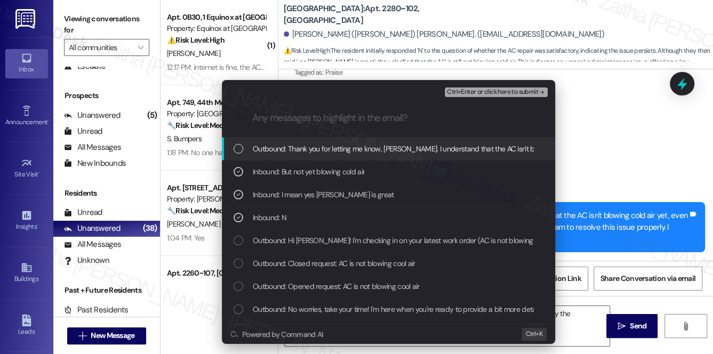
click at [464, 95] on button "Ctrl+Enter or click here to submit" at bounding box center [496, 92] width 103 height 10
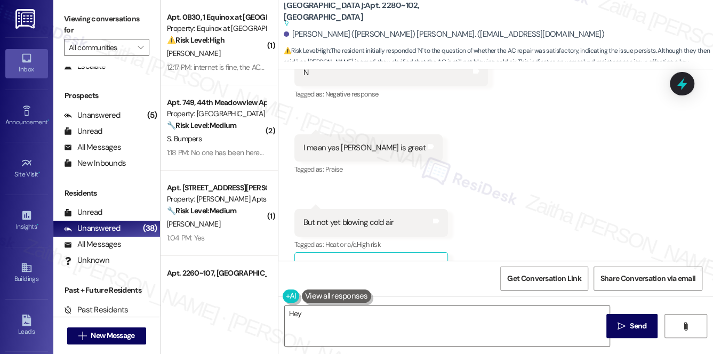
scroll to position [2768, 0]
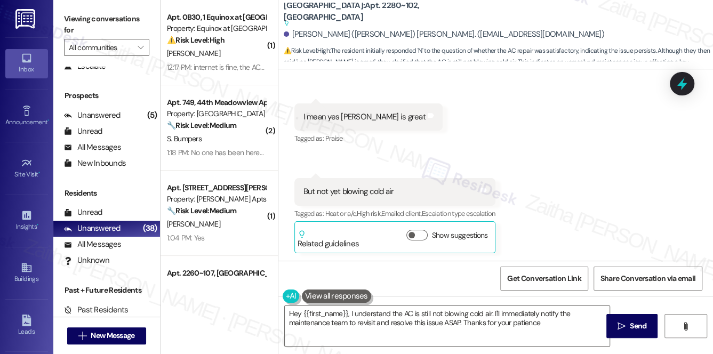
type textarea "Hey {{first_name}}, I understand the AC is still not blowing cold air. I'll imm…"
click at [241, 54] on div "J. Justice" at bounding box center [216, 53] width 101 height 13
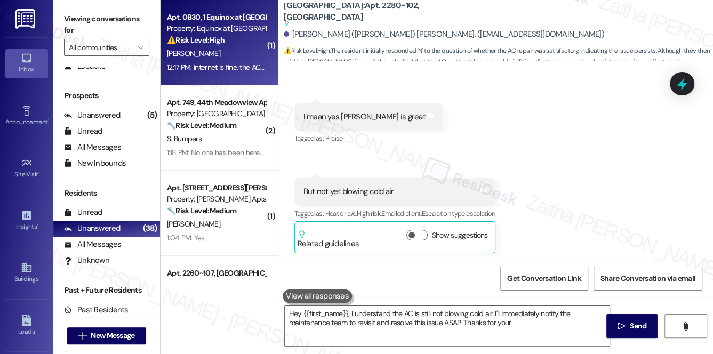
type textarea "Hey {{first_name}}, I understand the AC is still not blowing cold air. I'll imm…"
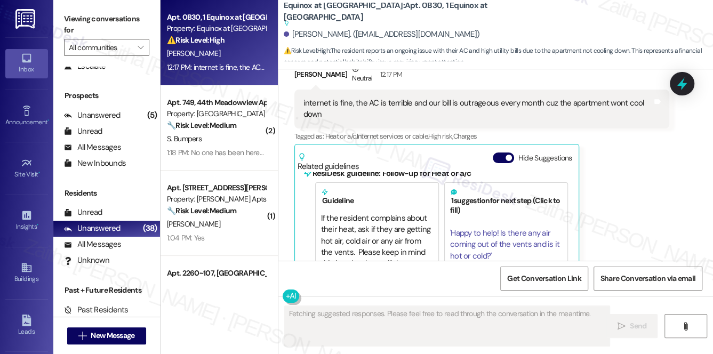
scroll to position [5967, 0]
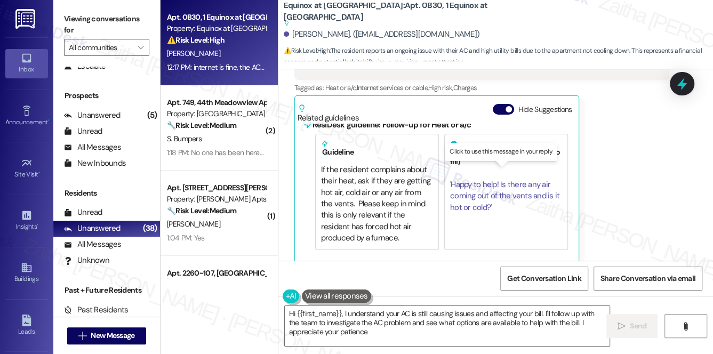
type textarea "Hi {{first_name}}, I understand your AC is still causing issues and affecting y…"
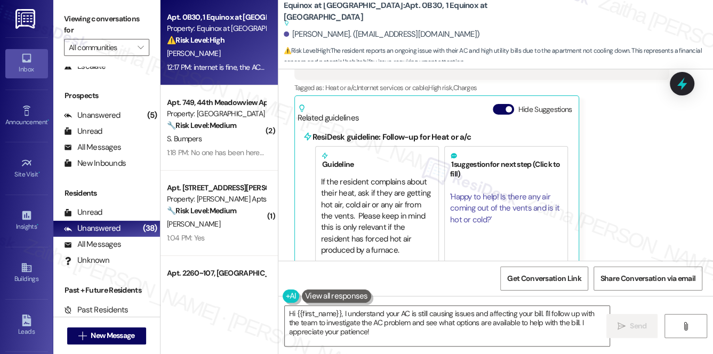
scroll to position [0, 0]
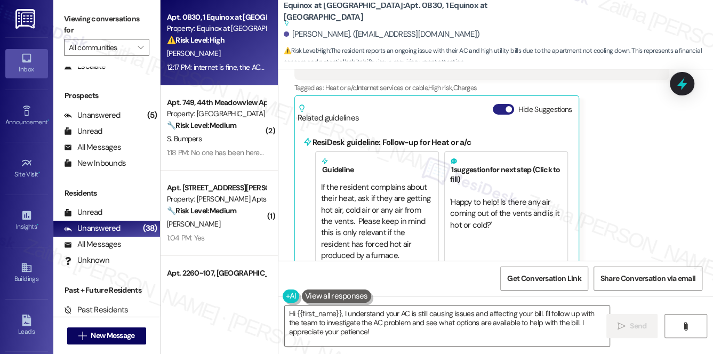
click at [499, 104] on button "Hide Suggestions" at bounding box center [502, 109] width 21 height 11
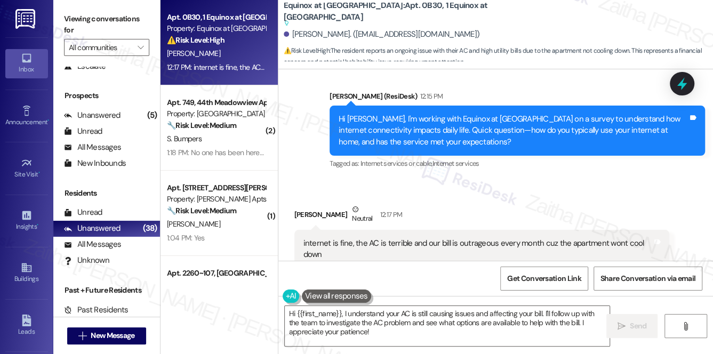
scroll to position [5830, 0]
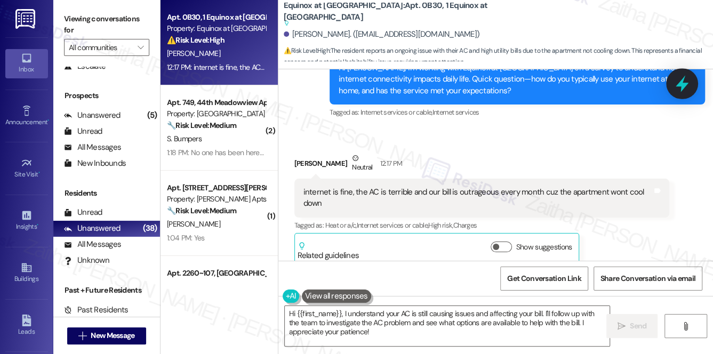
click at [685, 86] on icon at bounding box center [682, 84] width 18 height 18
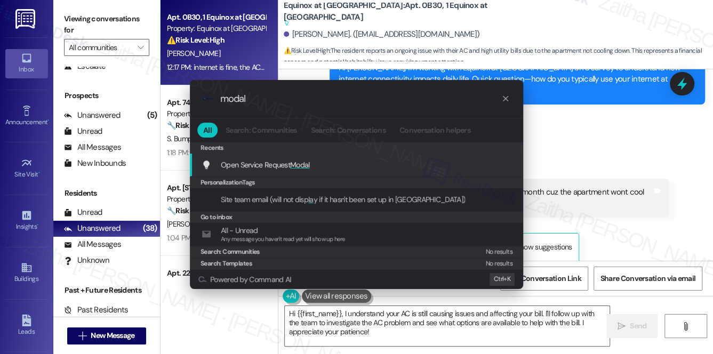
type input "modal"
click at [302, 162] on span "Modal" at bounding box center [300, 165] width 20 height 10
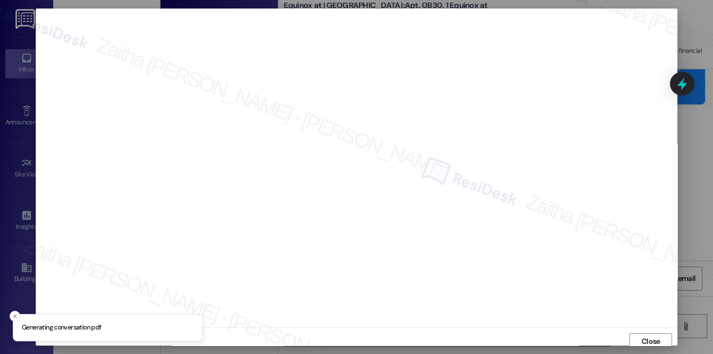
scroll to position [4, 0]
click at [636, 341] on button "Close" at bounding box center [650, 337] width 43 height 17
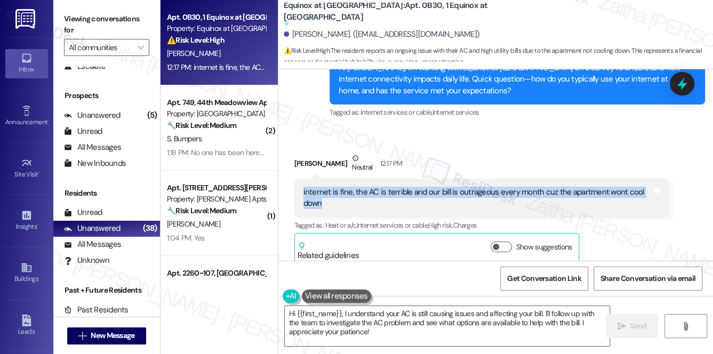
drag, startPoint x: 296, startPoint y: 181, endPoint x: 334, endPoint y: 188, distance: 37.9
click at [334, 188] on div "internet is fine, the AC is terrible and our bill is outrageous every month cuz…" at bounding box center [481, 198] width 375 height 39
copy div "internet is fine, the AC is terrible and our bill is outrageous every month cuz…"
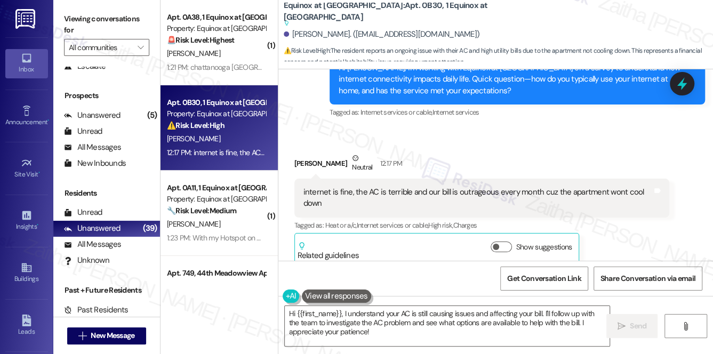
click at [492, 144] on div "Received via SMS Joran Justice Neutral 12:17 PM internet is fine, the AC is ter…" at bounding box center [481, 208] width 391 height 128
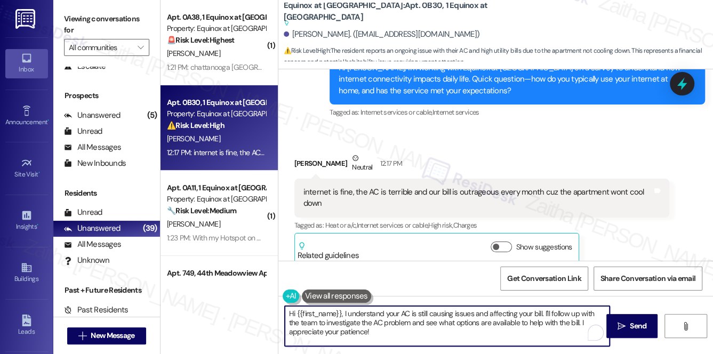
drag, startPoint x: 288, startPoint y: 314, endPoint x: 398, endPoint y: 333, distance: 110.9
click at [398, 333] on textarea "Hi {{first_name}}, I understand your AC is still causing issues and affecting y…" at bounding box center [447, 326] width 325 height 40
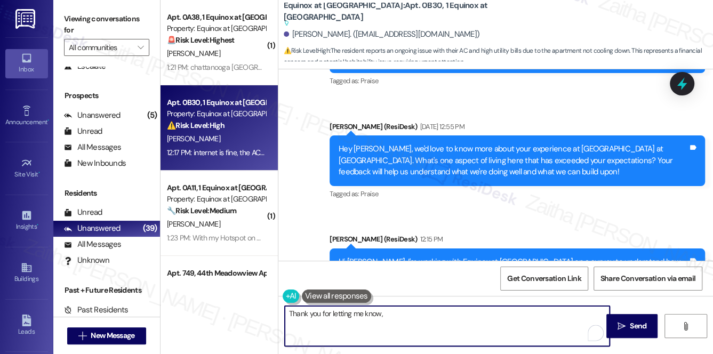
scroll to position [5830, 0]
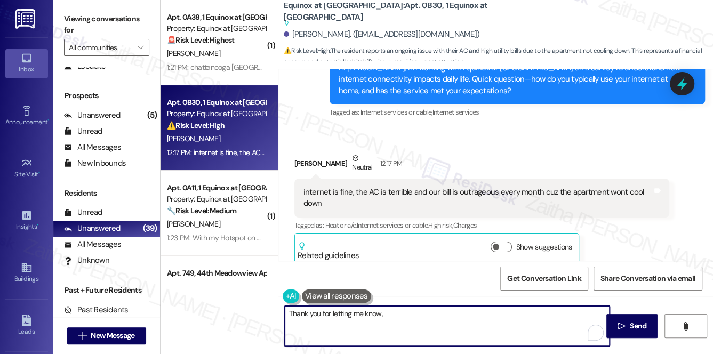
click at [300, 152] on div "Joran Justice Neutral 12:17 PM" at bounding box center [481, 165] width 375 height 26
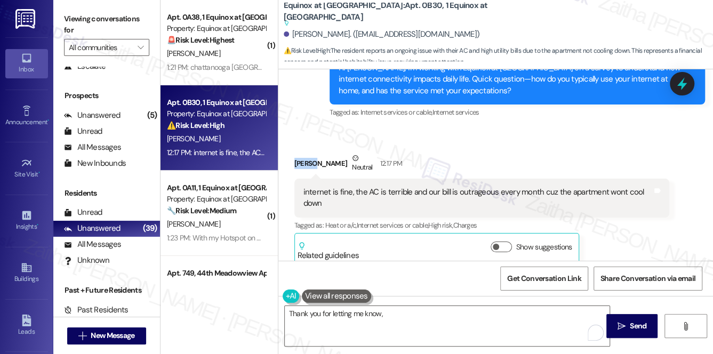
click at [300, 152] on div "Joran Justice Neutral 12:17 PM" at bounding box center [481, 165] width 375 height 26
copy div "Joran"
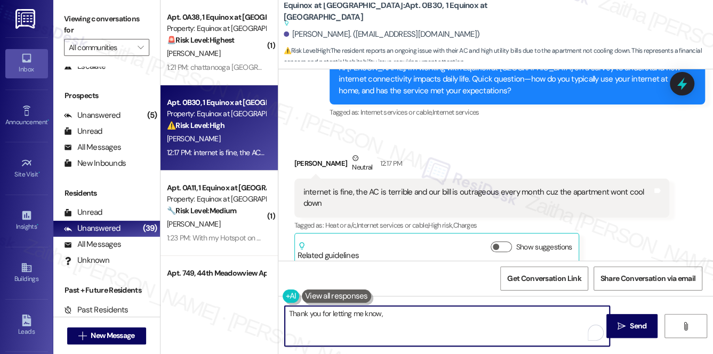
click at [392, 317] on textarea "Thank you for letting me know," at bounding box center [447, 326] width 325 height 40
paste textarea "Joran"
type textarea "Thank you for letting me know, Joran."
drag, startPoint x: 289, startPoint y: 313, endPoint x: 453, endPoint y: 320, distance: 163.8
click at [453, 320] on textarea "Thank you for letting me know, Joran." at bounding box center [447, 326] width 325 height 40
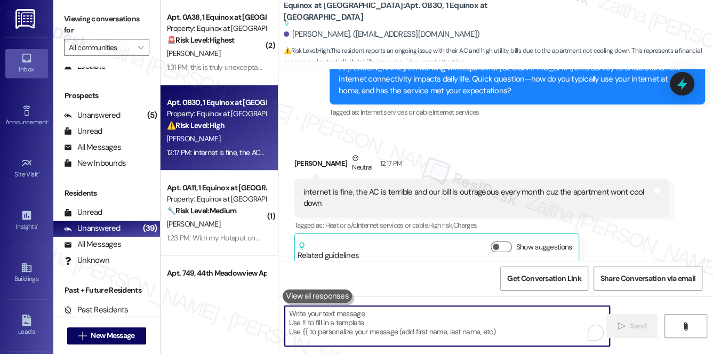
paste textarea "Thanks for letting us know, {{first_name}}. Glad to hear the internet is workin…"
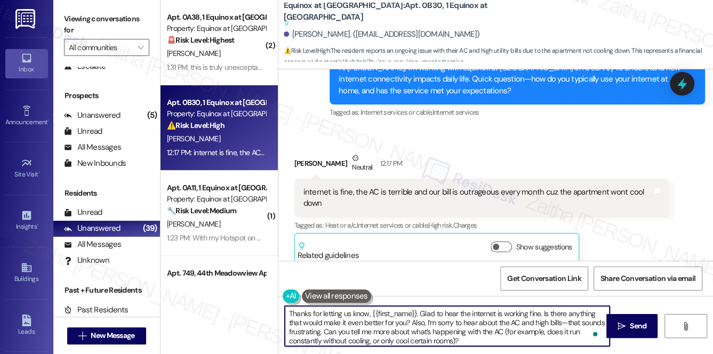
click at [570, 321] on textarea "Thanks for letting us know, {{first_name}}. Glad to hear the internet is workin…" at bounding box center [447, 326] width 325 height 40
click at [351, 332] on textarea "Thanks for letting us know, {{first_name}}. Glad to hear the internet is workin…" at bounding box center [447, 326] width 325 height 40
click at [380, 333] on textarea "Thanks for letting us know, {{first_name}}. Glad to hear the internet is workin…" at bounding box center [447, 326] width 325 height 40
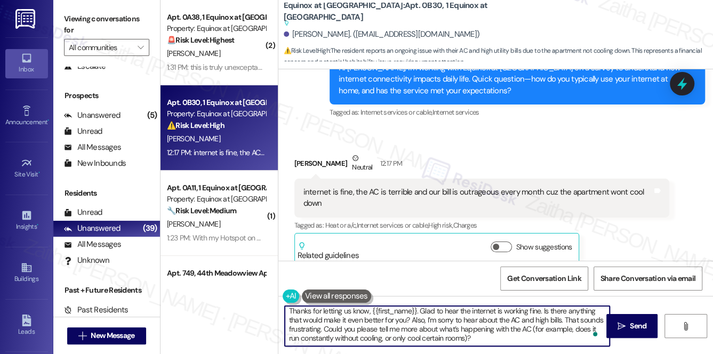
click at [346, 309] on textarea "Thanks for letting us know, {{first_name}}. Glad to hear the internet is workin…" at bounding box center [447, 326] width 325 height 40
click at [514, 341] on textarea "Thanks for letting me know, {{first_name}}. Glad to hear the internet is workin…" at bounding box center [447, 326] width 325 height 40
type textarea "Thanks for letting me know, {{first_name}}. Glad to hear the internet is workin…"
click at [634, 325] on span "Send" at bounding box center [637, 325] width 17 height 11
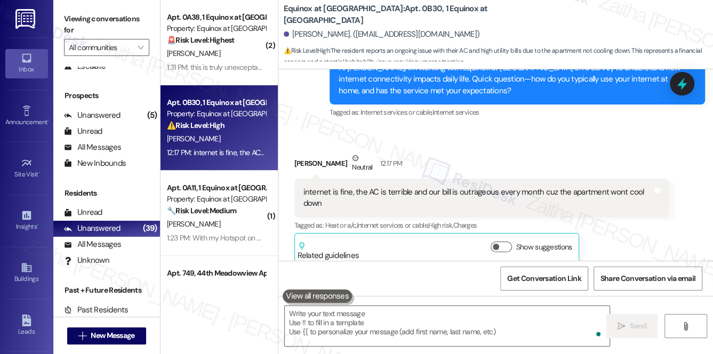
scroll to position [5829, 0]
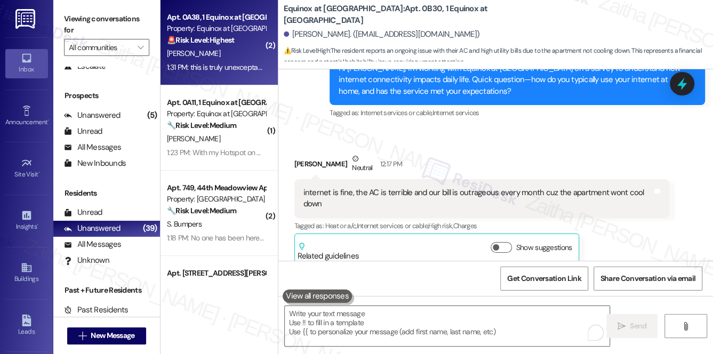
click at [248, 49] on div "C. Garner" at bounding box center [216, 53] width 101 height 13
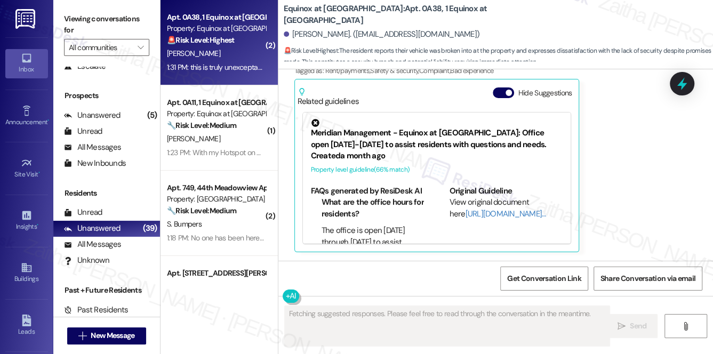
scroll to position [2591, 0]
click at [503, 93] on button "Hide Suggestions" at bounding box center [502, 93] width 21 height 11
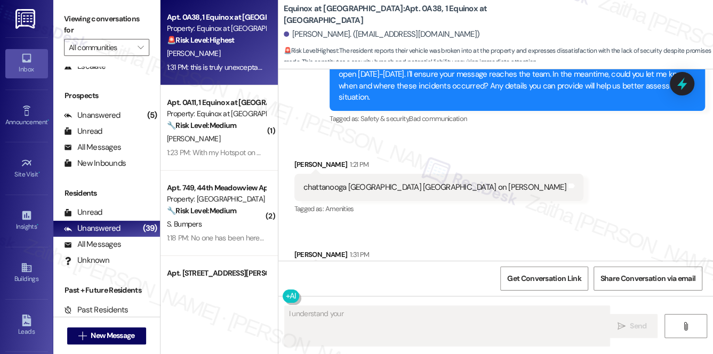
scroll to position [2207, 0]
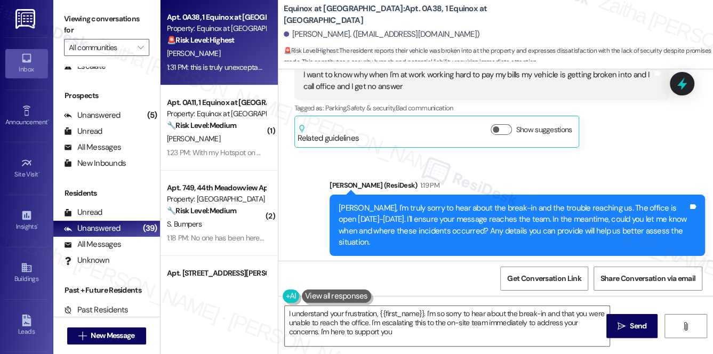
type textarea "I understand your frustration, {{first_name}}. I'm so sorry to hear about the b…"
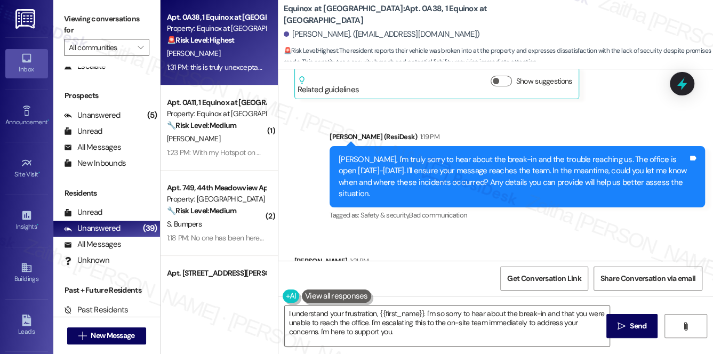
scroll to position [2159, 0]
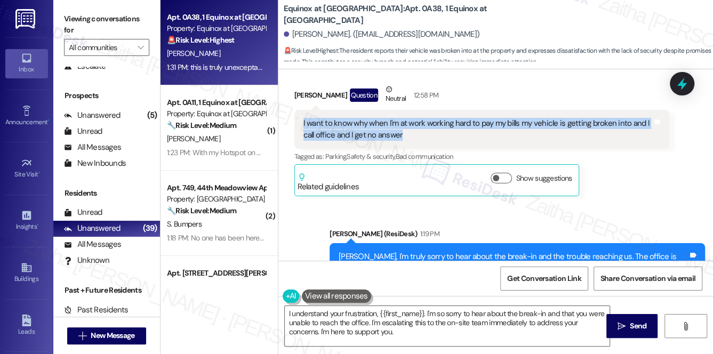
drag, startPoint x: 299, startPoint y: 124, endPoint x: 411, endPoint y: 136, distance: 112.6
click at [411, 136] on div "I want to know why when I'm at work working hard to pay my bills my vehicle is …" at bounding box center [481, 129] width 375 height 39
copy div "I want to know why when I'm at work working hard to pay my bills my vehicle is …"
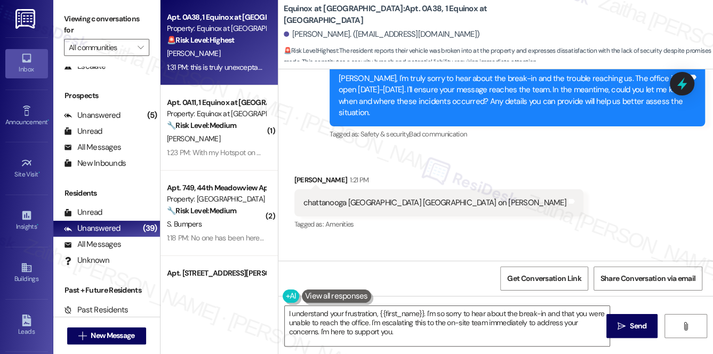
scroll to position [2352, 0]
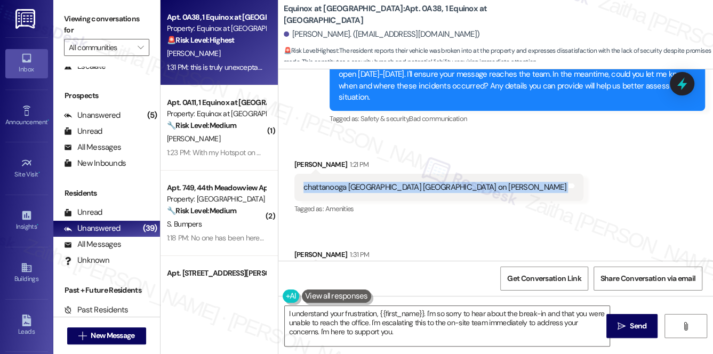
drag, startPoint x: 294, startPoint y: 187, endPoint x: 480, endPoint y: 196, distance: 186.2
click at [480, 196] on div "chattanooga TN Midtown apartments on mcbrian rd Tags and notes" at bounding box center [438, 187] width 289 height 27
copy div "chattanooga TN Midtown apartments on mcbrian rd Tags and notes"
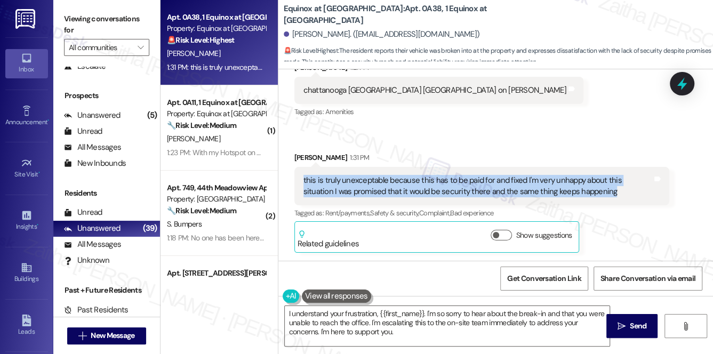
drag, startPoint x: 303, startPoint y: 181, endPoint x: 589, endPoint y: 192, distance: 286.4
click at [589, 192] on div "this is truly unexceptable because this has to be paid for and fixed I'm very u…" at bounding box center [477, 186] width 349 height 23
copy div "this is truly unexceptable because this has to be paid for and fixed I'm very u…"
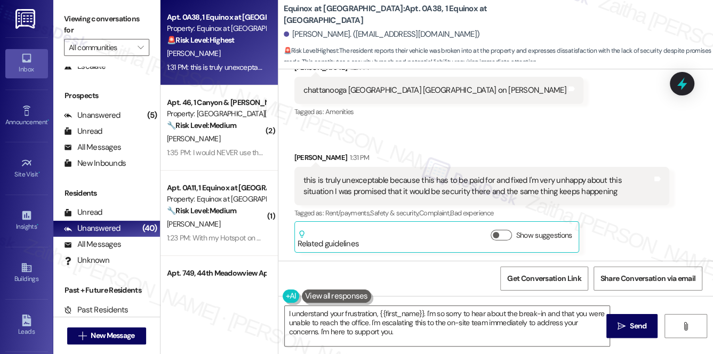
click at [479, 130] on div "Received via SMS Cornelius Garner 1:21 PM chattanooga TN Midtown apartments on …" at bounding box center [495, 149] width 434 height 223
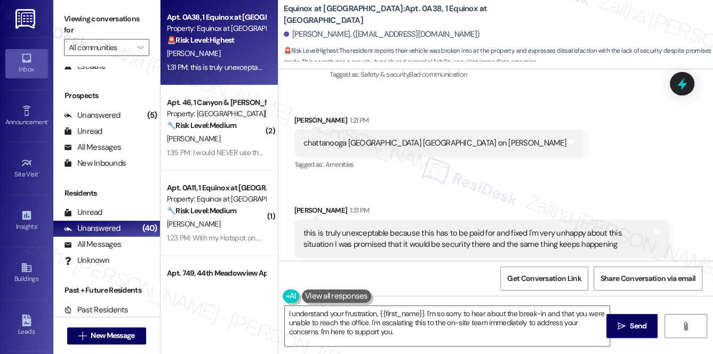
scroll to position [2401, 0]
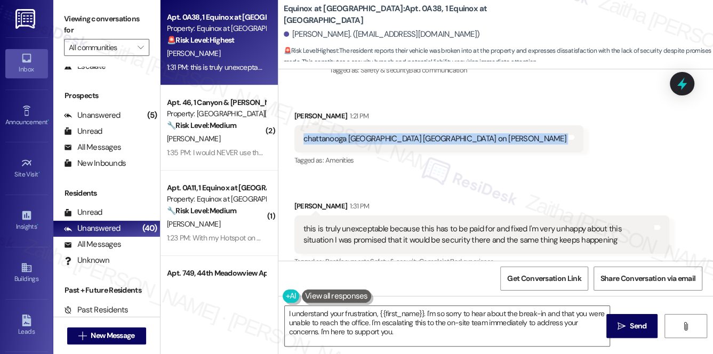
drag, startPoint x: 296, startPoint y: 138, endPoint x: 482, endPoint y: 151, distance: 187.0
click at [482, 151] on div "chattanooga TN Midtown apartments on mcbrian rd Tags and notes" at bounding box center [438, 138] width 289 height 27
copy div "chattanooga TN Midtown apartments on mcbrian rd Tags and notes"
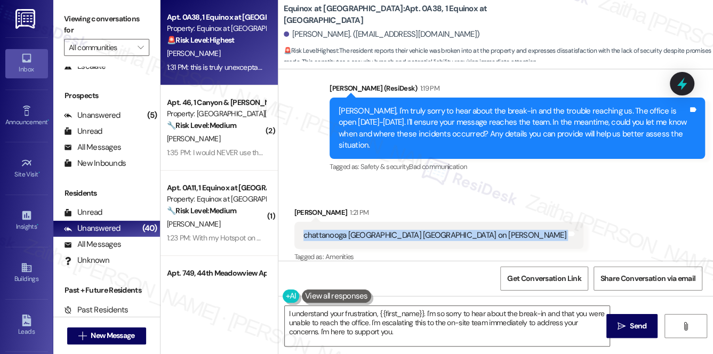
scroll to position [2304, 0]
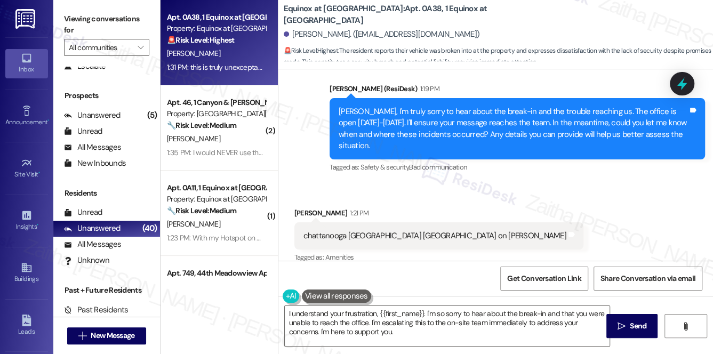
click at [554, 200] on div "Received via SMS Cornelius Garner 1:21 PM chattanooga TN Midtown apartments on …" at bounding box center [495, 294] width 434 height 223
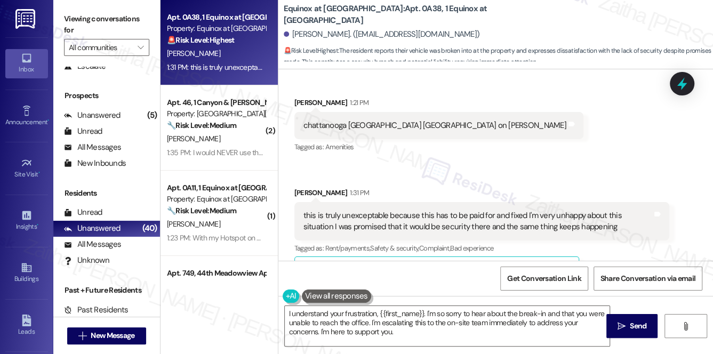
scroll to position [2449, 0]
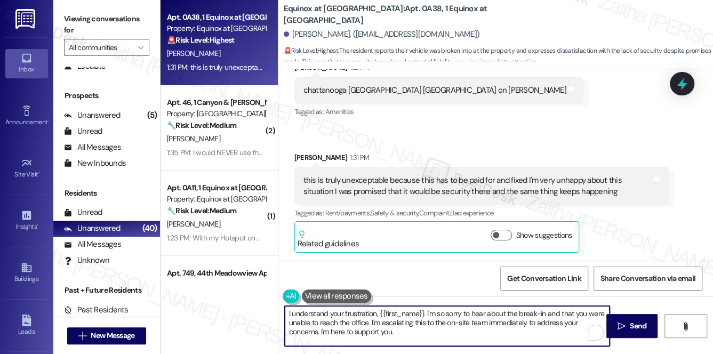
drag, startPoint x: 286, startPoint y: 314, endPoint x: 403, endPoint y: 330, distance: 118.3
click at [403, 330] on textarea "I understand your frustration, {{first_name}}. I'm so sorry to hear about the b…" at bounding box center [447, 326] width 325 height 40
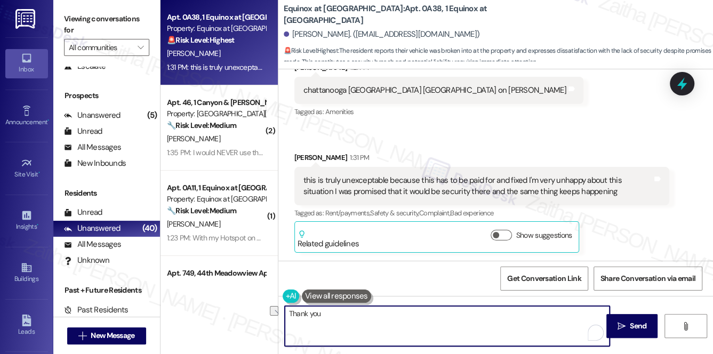
drag, startPoint x: 325, startPoint y: 324, endPoint x: 278, endPoint y: 314, distance: 47.9
click at [279, 315] on div "Thank you" at bounding box center [442, 325] width 326 height 41
paste textarea "completely understand your frustration. To confirm, this incident happened at C…"
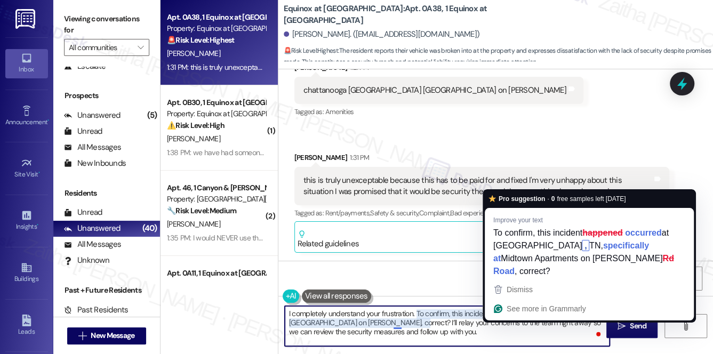
click at [512, 313] on textarea "I completely understand your frustration. To confirm, this incident happened at…" at bounding box center [447, 326] width 325 height 40
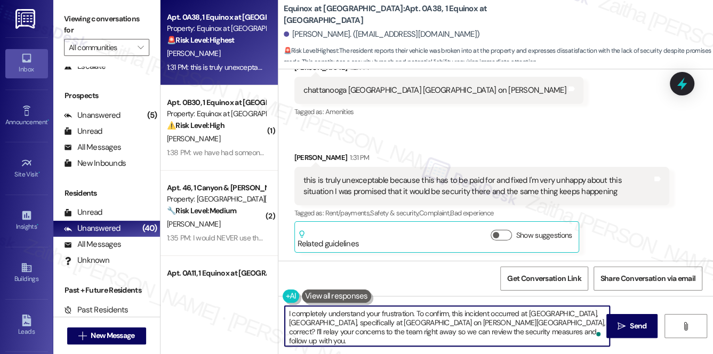
click at [596, 322] on textarea "I completely understand your frustration. To confirm, this incident occurred at…" at bounding box center [447, 326] width 325 height 40
click at [490, 330] on textarea "I completely understand your frustration. To confirm, this incident occurred at…" at bounding box center [447, 326] width 325 height 40
type textarea "I completely understand your frustration. To confirm, this incident occurred at…"
click at [640, 327] on span "Send" at bounding box center [637, 325] width 17 height 11
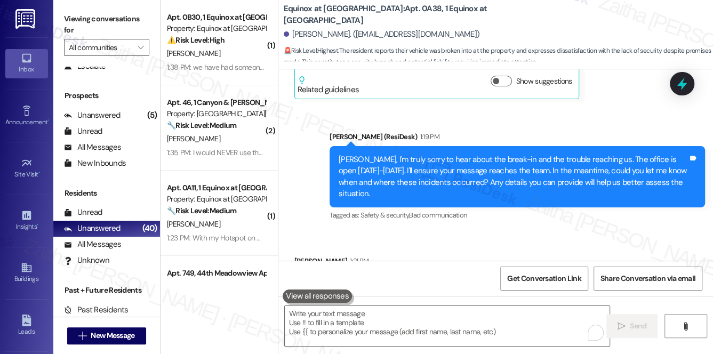
scroll to position [2401, 0]
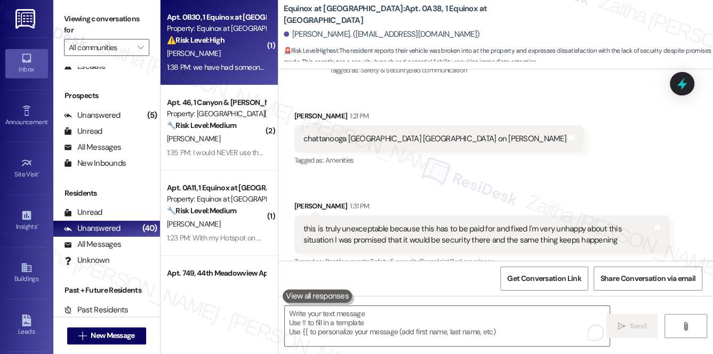
click at [237, 51] on div "J. Justice" at bounding box center [216, 53] width 101 height 13
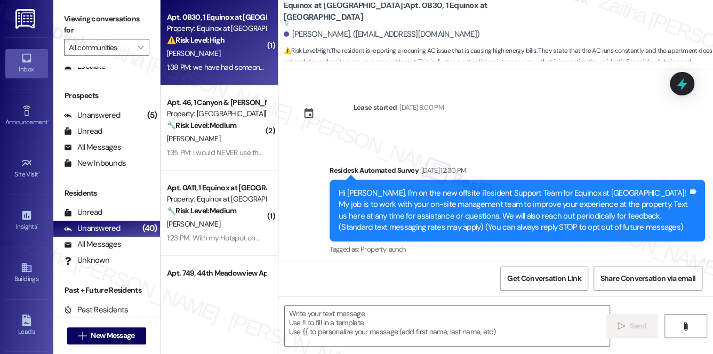
type textarea "Fetching suggested responses. Please feel free to read through the conversation…"
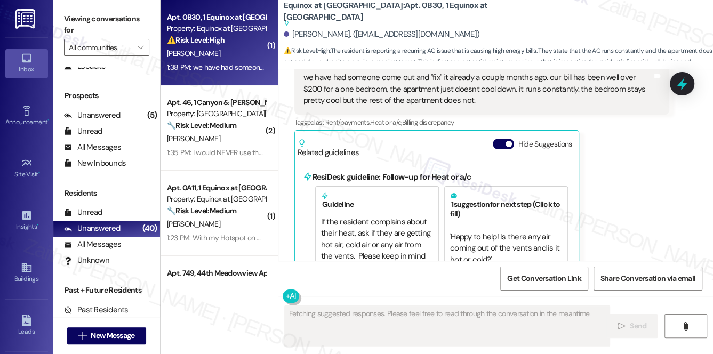
scroll to position [6381, 0]
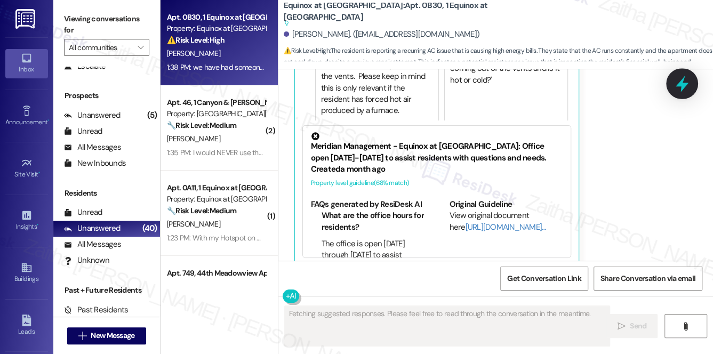
click at [678, 88] on icon at bounding box center [682, 84] width 18 height 18
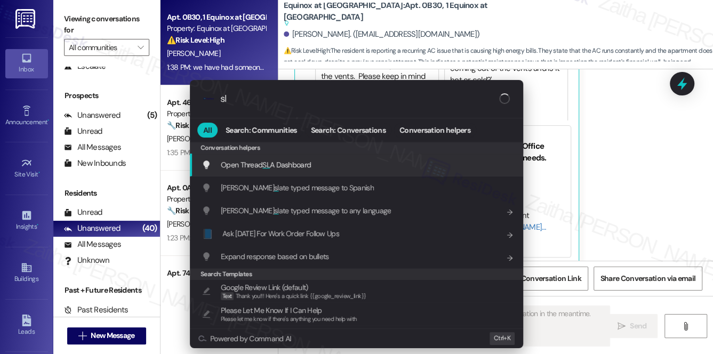
type input "sla"
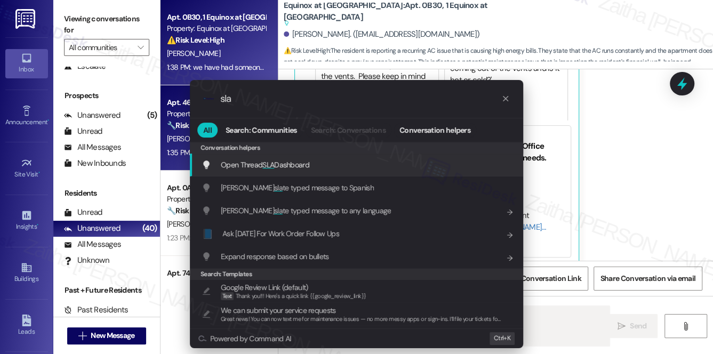
click at [269, 160] on span "SLA" at bounding box center [268, 165] width 12 height 10
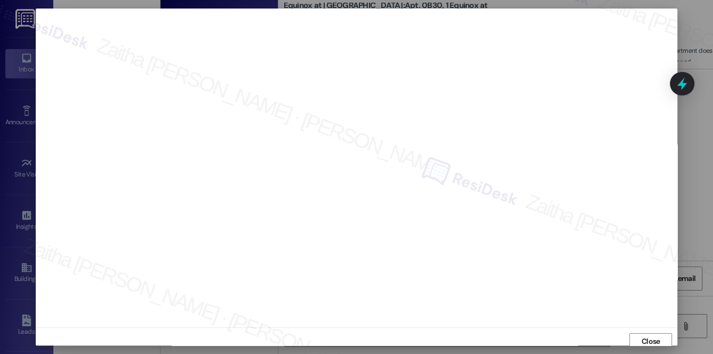
scroll to position [4, 0]
type textarea "Hi {{first_name}}, I'm sorry to hear your AC issues persist and are causing hig…"
click at [648, 335] on span "Close" at bounding box center [650, 337] width 19 height 11
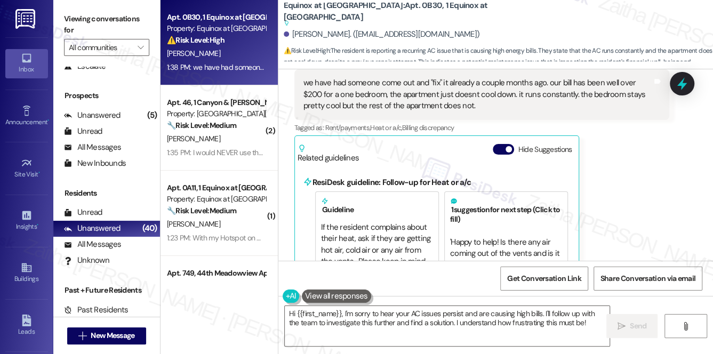
scroll to position [6187, 0]
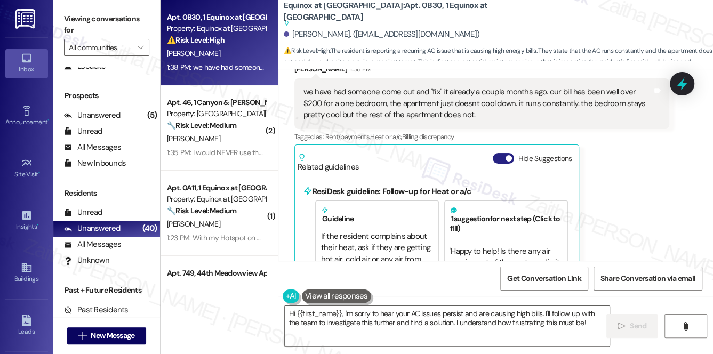
click at [495, 153] on button "Hide Suggestions" at bounding box center [502, 158] width 21 height 11
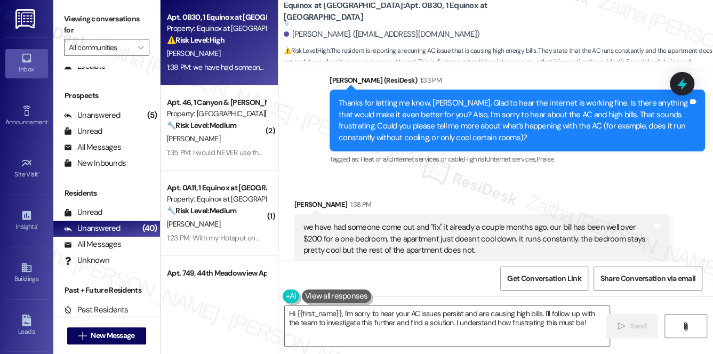
scroll to position [6098, 0]
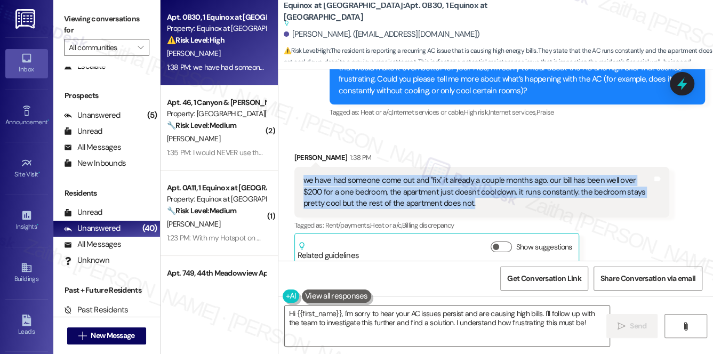
drag, startPoint x: 300, startPoint y: 166, endPoint x: 480, endPoint y: 196, distance: 182.5
click at [480, 196] on div "we have had someone come out and "fix" it already a couple months ago. our bill…" at bounding box center [481, 192] width 375 height 50
copy div "we have had someone come out and "fix" it already a couple months ago. our bill…"
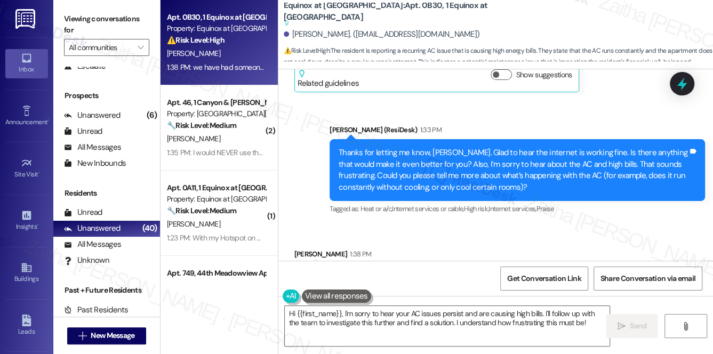
scroll to position [6001, 0]
click at [580, 225] on div "Received via SMS Joran Justice 1:38 PM we have had someone come out and "fix" i…" at bounding box center [495, 297] width 434 height 144
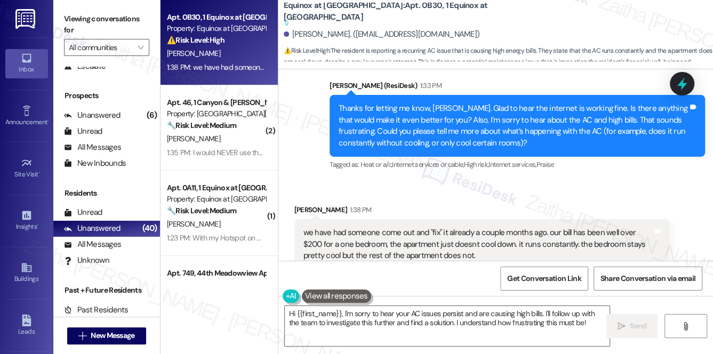
scroll to position [6098, 0]
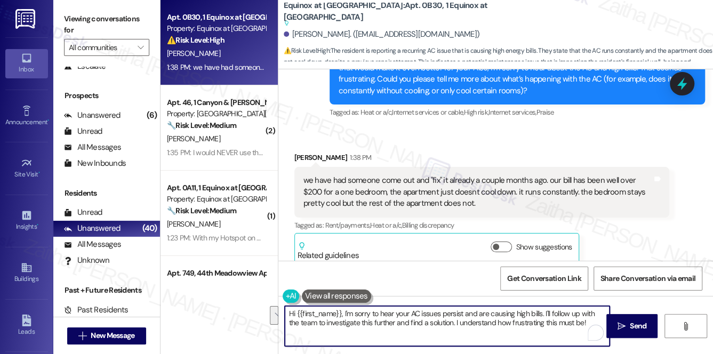
drag, startPoint x: 287, startPoint y: 313, endPoint x: 586, endPoint y: 337, distance: 300.5
click at [586, 337] on textarea "Hi {{first_name}}, I'm sorry to hear your AC issues persist and are causing hig…" at bounding box center [447, 326] width 325 height 40
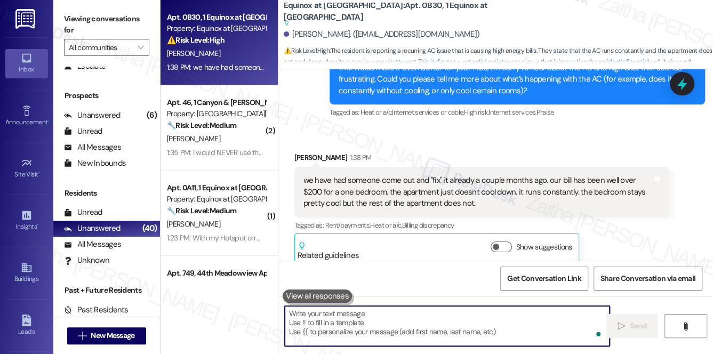
paste textarea ", thank you for sharing those details."
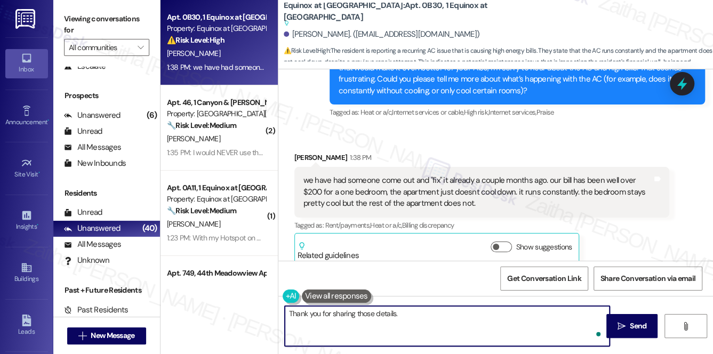
type textarea "Thank you for sharing those details."
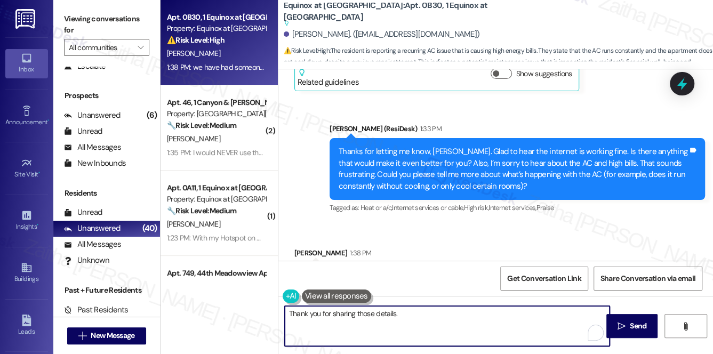
scroll to position [6001, 0]
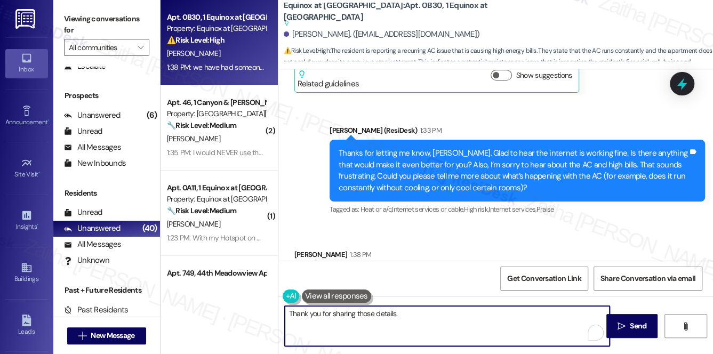
click at [410, 317] on textarea "Thank you for sharing those details." at bounding box center [447, 326] width 325 height 40
paste textarea "I understand how frustrating it must be to still have high bills and uneven coo…"
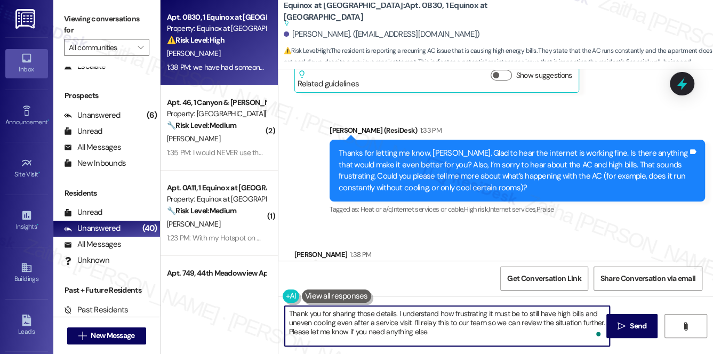
scroll to position [6098, 0]
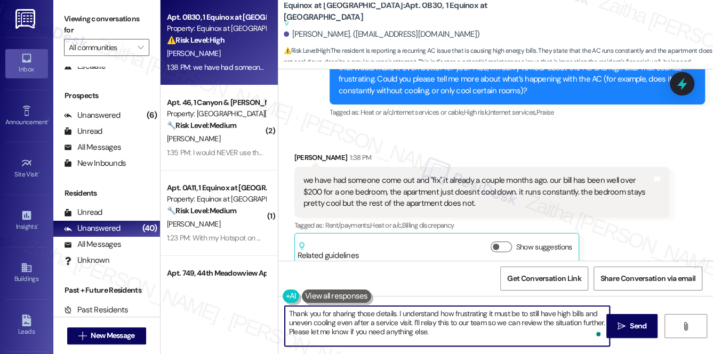
type textarea "Thank you for sharing those details. I understand how frustrating it must be to…"
click at [454, 128] on div "Received via SMS Joran Justice 1:38 PM we have had someone come out and "fix" i…" at bounding box center [495, 200] width 434 height 144
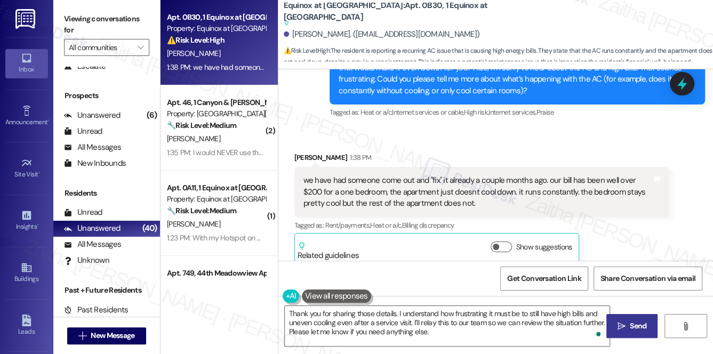
click at [633, 321] on span "Send" at bounding box center [637, 325] width 17 height 11
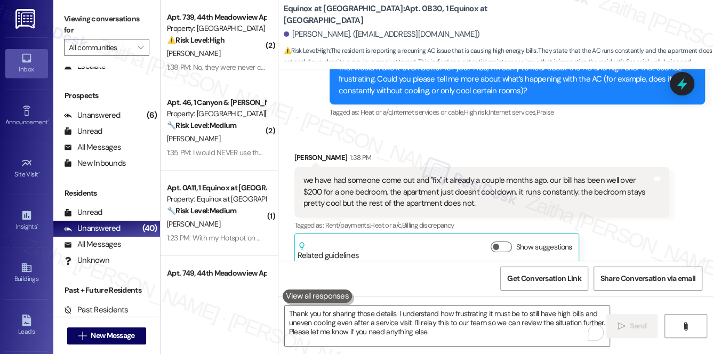
scroll to position [6098, 0]
click at [565, 144] on div "Received via SMS Joran Justice 1:38 PM we have had someone come out and "fix" i…" at bounding box center [481, 208] width 391 height 128
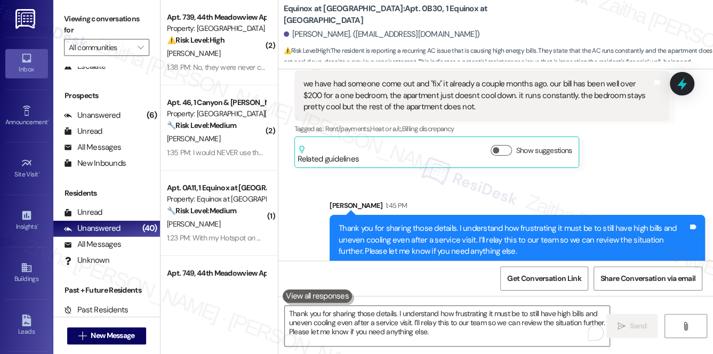
scroll to position [6195, 0]
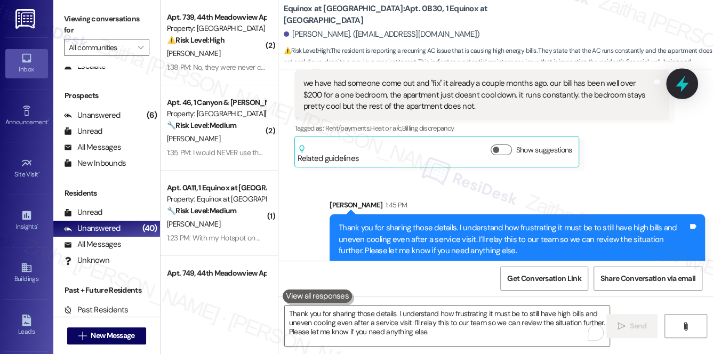
click at [678, 88] on icon at bounding box center [682, 84] width 18 height 18
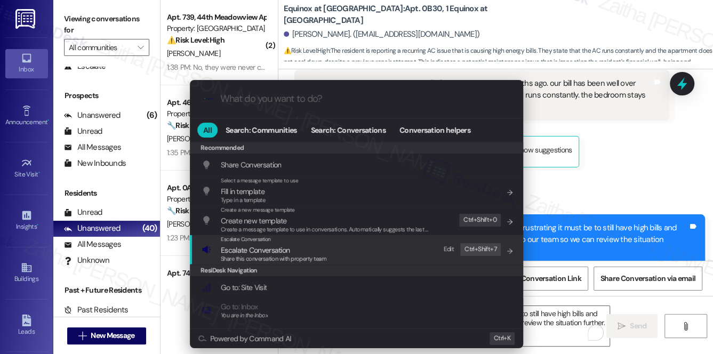
click at [255, 251] on span "Escalate Conversation" at bounding box center [255, 250] width 69 height 10
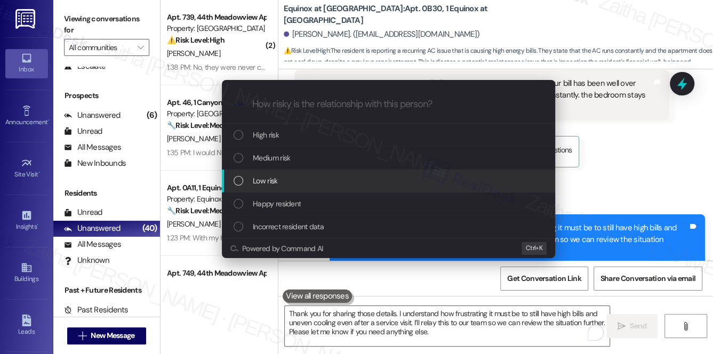
click at [263, 183] on span "Low risk" at bounding box center [265, 181] width 25 height 12
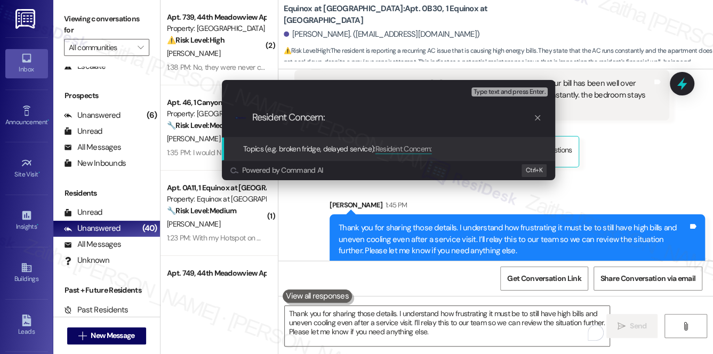
paste input "AC Runs Constantly, Apartment Still Warm"
type input "Resident Concern: AC Runs Constantly, Apartment Still Warm."
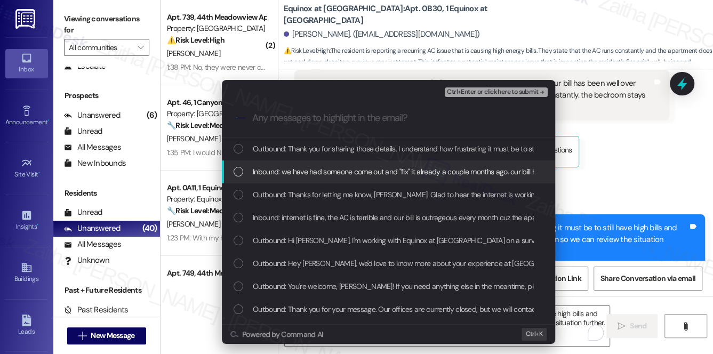
click at [320, 175] on span "Inbound: we have had someone come out and "fix" it already a couple months ago.…" at bounding box center [658, 172] width 810 height 12
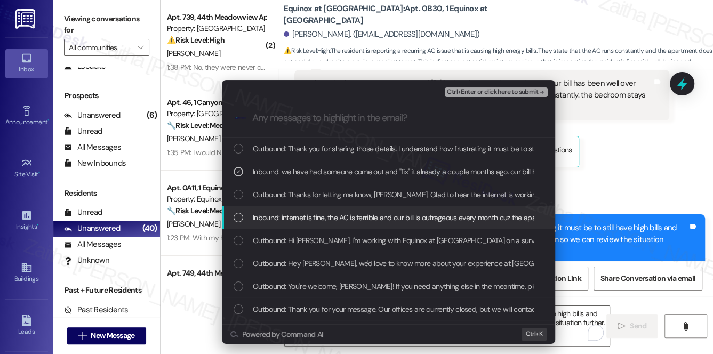
click at [332, 219] on span "Inbound: internet is fine, the AC is terrible and our bill is outrageous every …" at bounding box center [430, 218] width 355 height 12
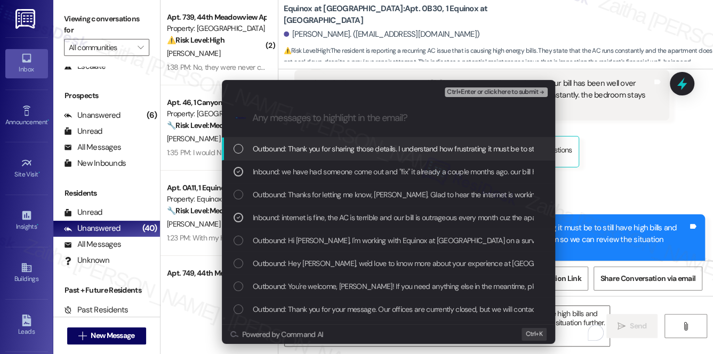
click at [475, 92] on span "Ctrl+Enter or click here to submit" at bounding box center [492, 91] width 91 height 7
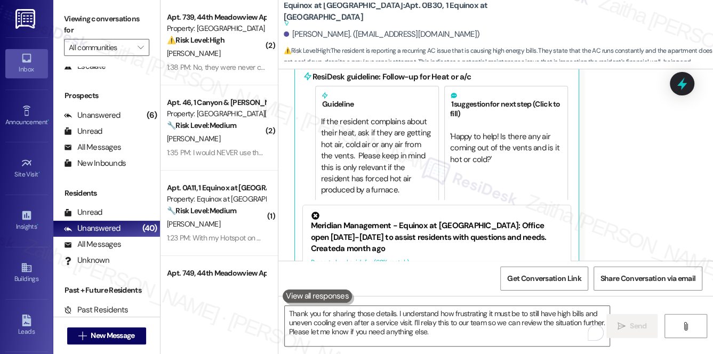
scroll to position [6381, 0]
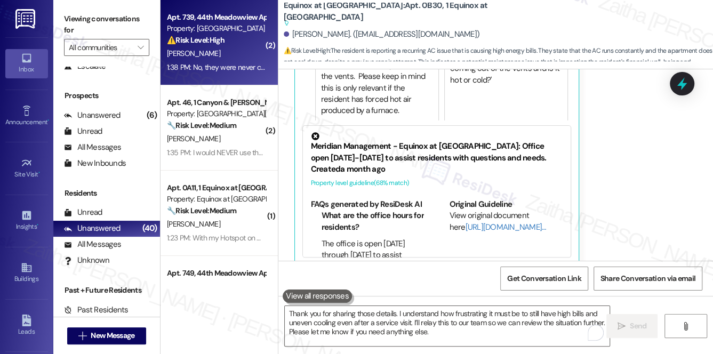
click at [233, 51] on div "M. Porter" at bounding box center [216, 53] width 101 height 13
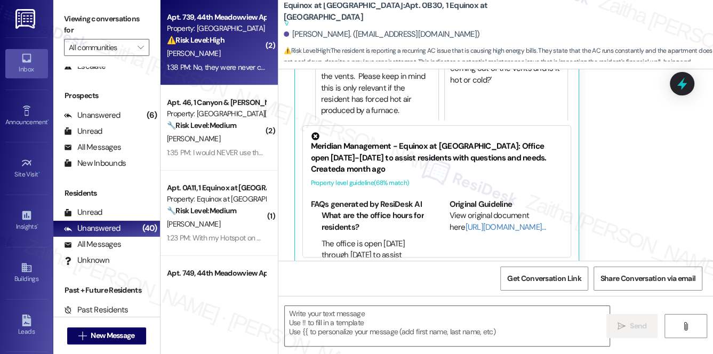
type textarea "Fetching suggested responses. Please feel free to read through the conversation…"
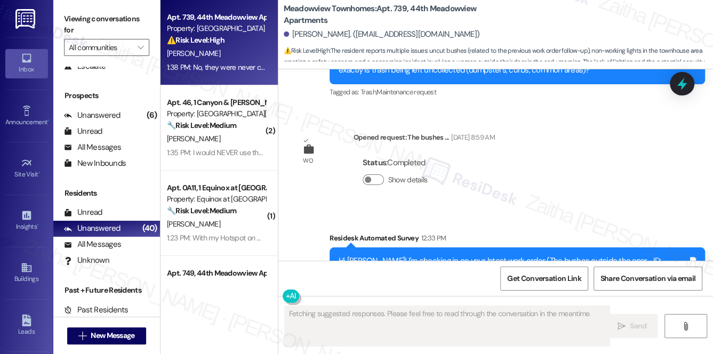
scroll to position [3539, 0]
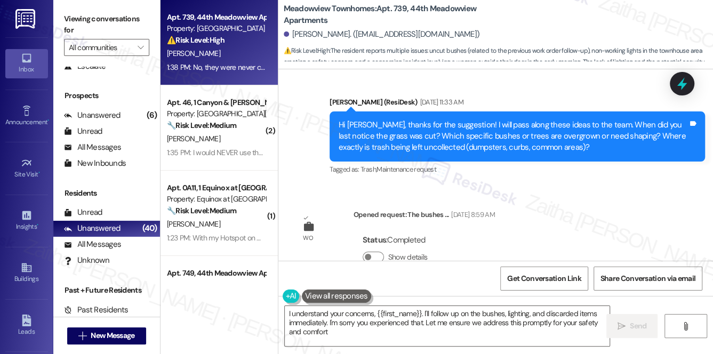
type textarea "I understand your concerns, {{first_name}}. I'll follow up on the bushes, light…"
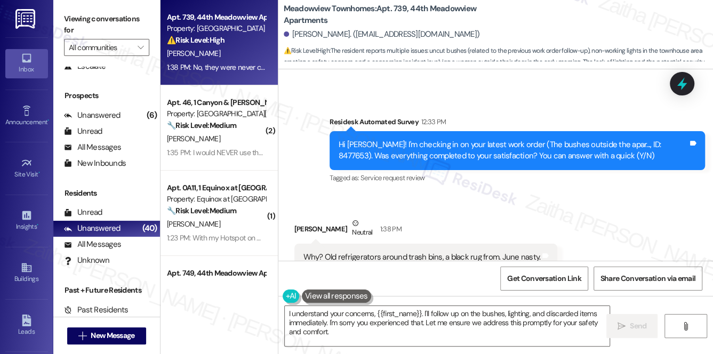
scroll to position [3781, 0]
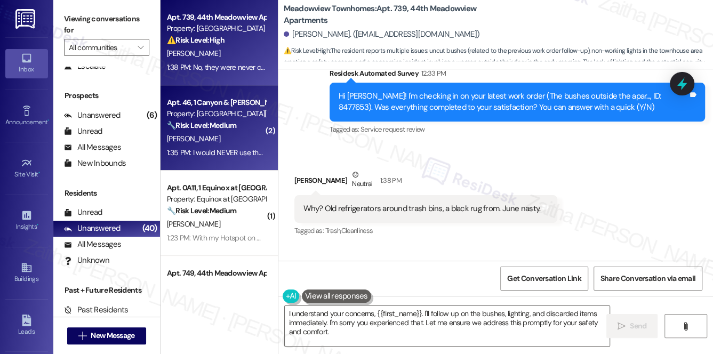
click at [238, 142] on div "T. Richards" at bounding box center [216, 138] width 101 height 13
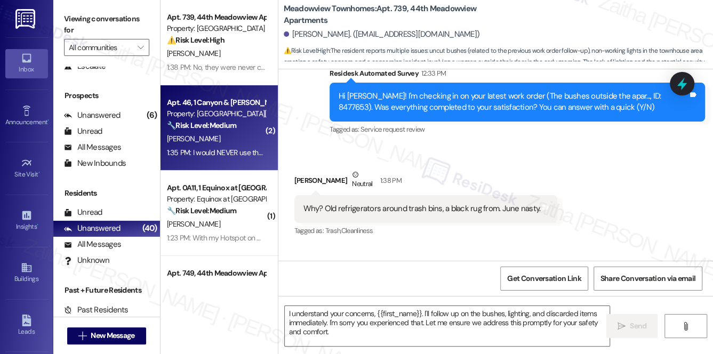
type textarea "Fetching suggested responses. Please feel free to read through the conversation…"
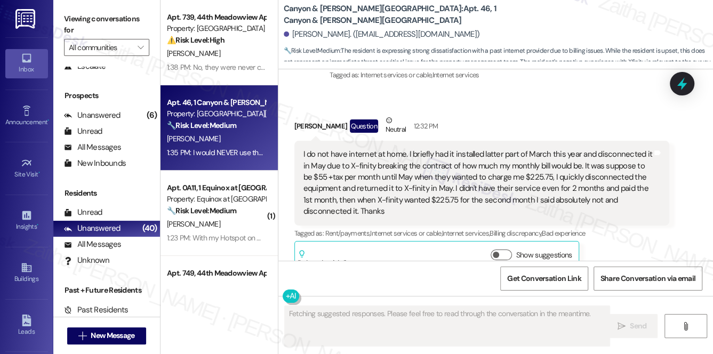
scroll to position [10081, 0]
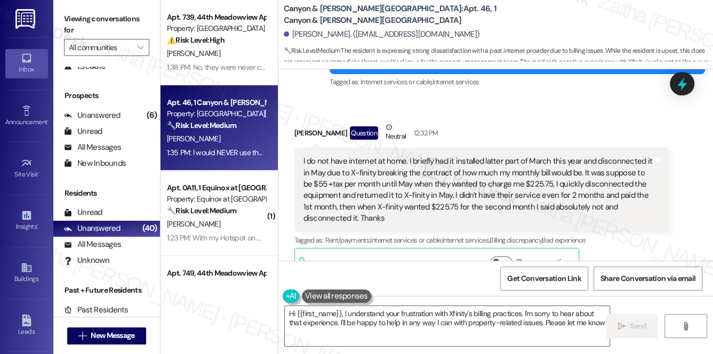
type textarea "Hi {{first_name}}, I understand your frustration with Xfinity's billing practic…"
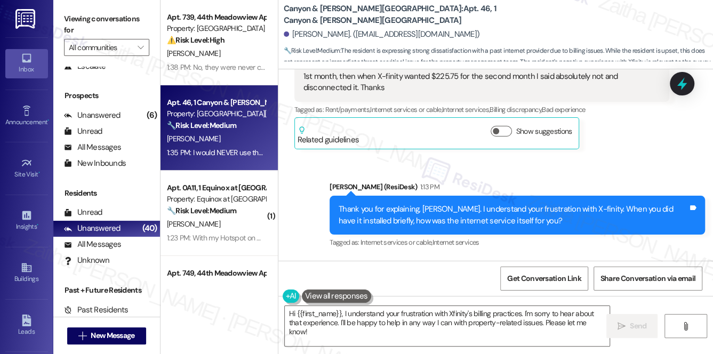
scroll to position [10227, 0]
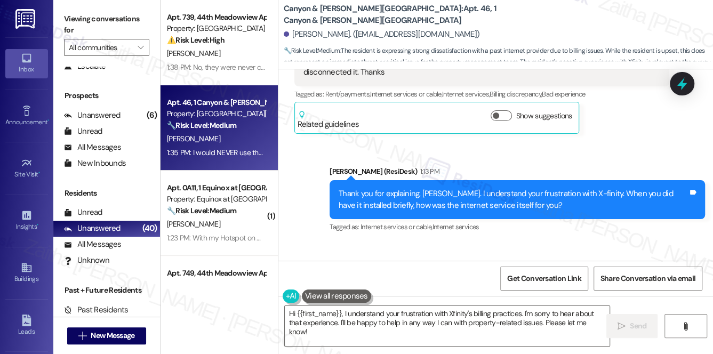
drag, startPoint x: 301, startPoint y: 208, endPoint x: 557, endPoint y: 226, distance: 257.0
copy div "I would NEVER use the again, because they lied about the billing and tried to r…"
click at [463, 259] on div "Received via SMS Tommie Richards Neutral 1:31 PM I really don't know, the camer…" at bounding box center [481, 307] width 391 height 96
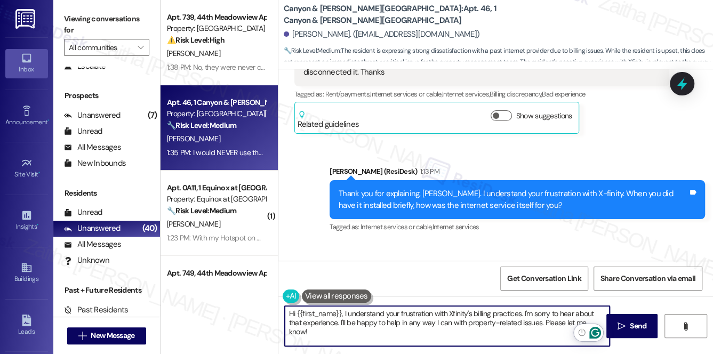
drag, startPoint x: 287, startPoint y: 313, endPoint x: 516, endPoint y: 336, distance: 230.3
click at [597, 328] on html "Inbox Go to Inbox Announcement • Send A Text Announcement Site Visit • Go to Si…" at bounding box center [356, 177] width 713 height 354
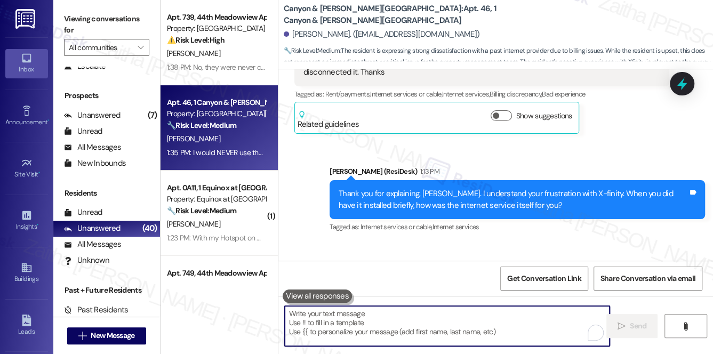
paste textarea "Thanks so much for sharing your experience—it really helps us understand what m…"
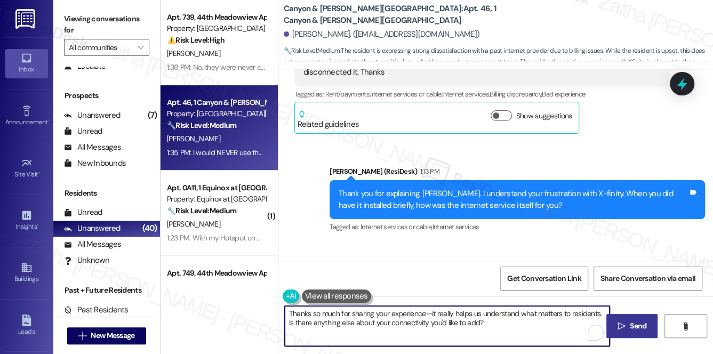
type textarea "Thanks so much for sharing your experience—it really helps us understand what m…"
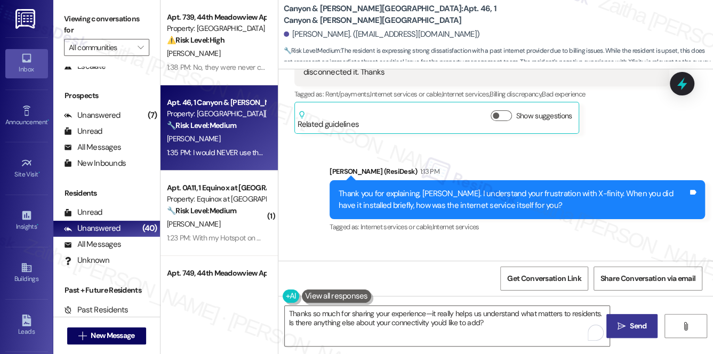
click at [625, 324] on span " Send" at bounding box center [632, 325] width 34 height 11
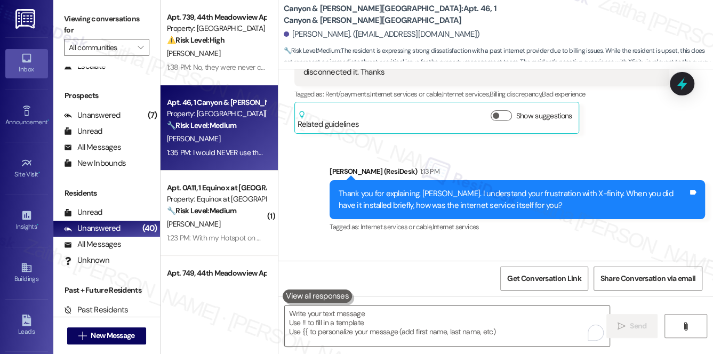
scroll to position [10226, 0]
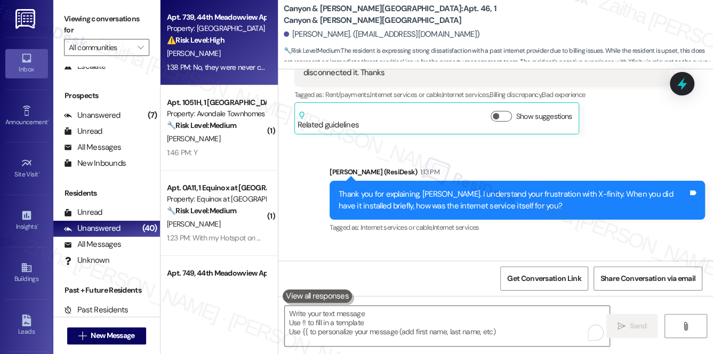
click at [240, 56] on div "M. Porter" at bounding box center [216, 53] width 101 height 13
type textarea "Fetching suggested responses. Please feel free to read through the conversation…"
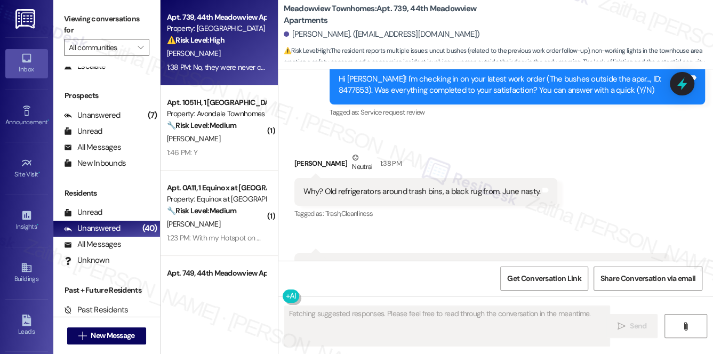
scroll to position [3781, 0]
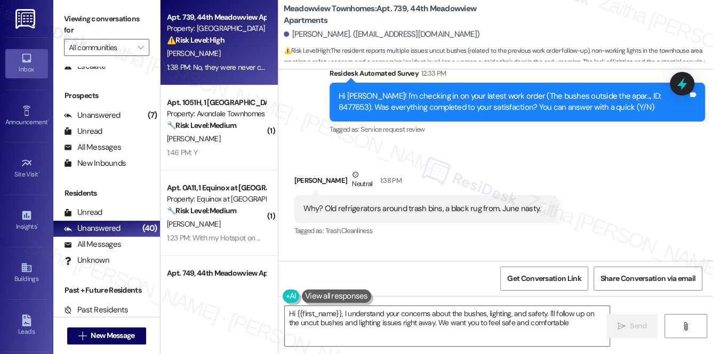
type textarea "Hi {{first_name}}, I understand your concerns about the bushes, lighting, and s…"
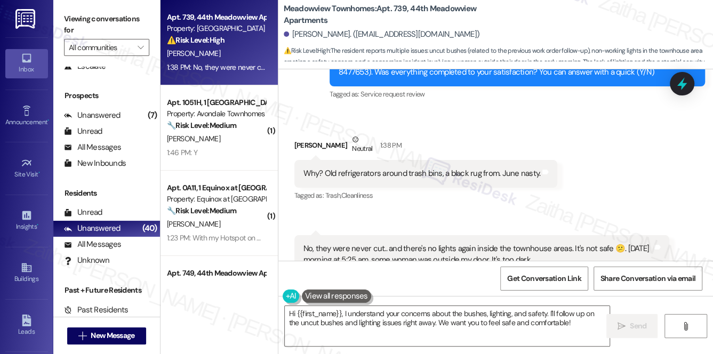
scroll to position [3829, 0]
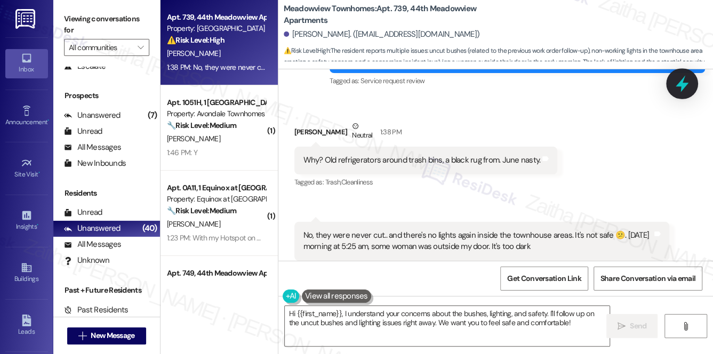
click at [678, 86] on icon at bounding box center [681, 84] width 13 height 17
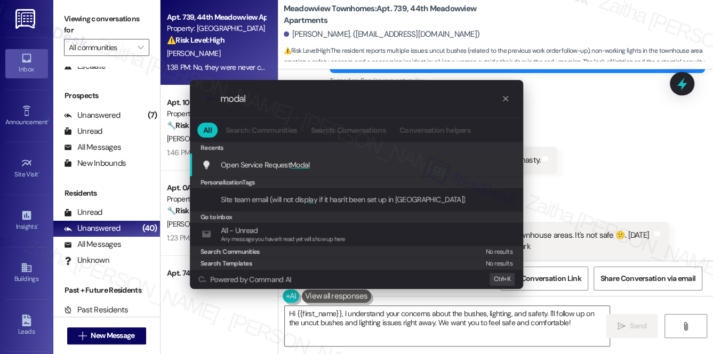
click at [300, 163] on span "Modal" at bounding box center [300, 165] width 20 height 10
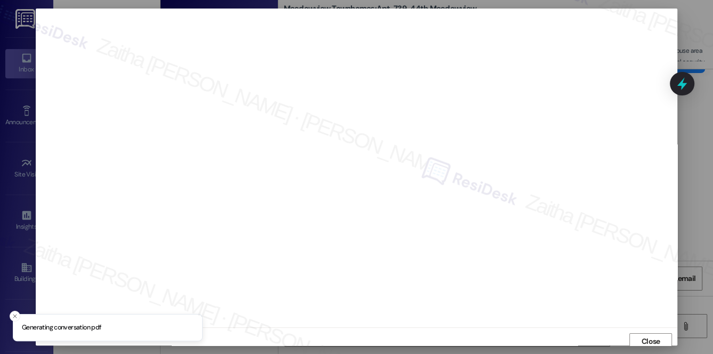
scroll to position [4, 0]
click at [642, 336] on span "Close" at bounding box center [650, 337] width 19 height 11
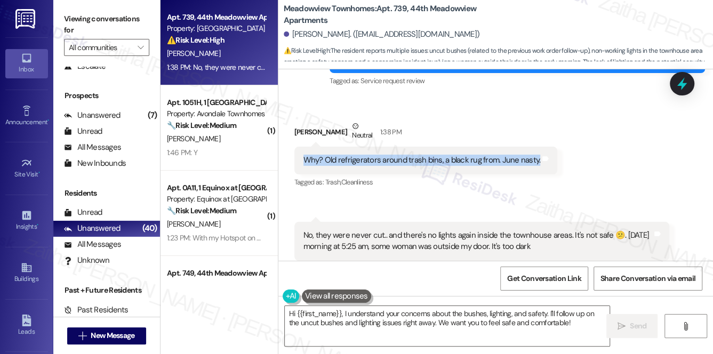
drag, startPoint x: 295, startPoint y: 134, endPoint x: 533, endPoint y: 142, distance: 237.8
click at [533, 147] on div "Why? Old refrigerators around trash bins, a black rug from. June nasty. Tags an…" at bounding box center [425, 160] width 263 height 27
copy div "Why? Old refrigerators around trash bins, a black rug from. June nasty."
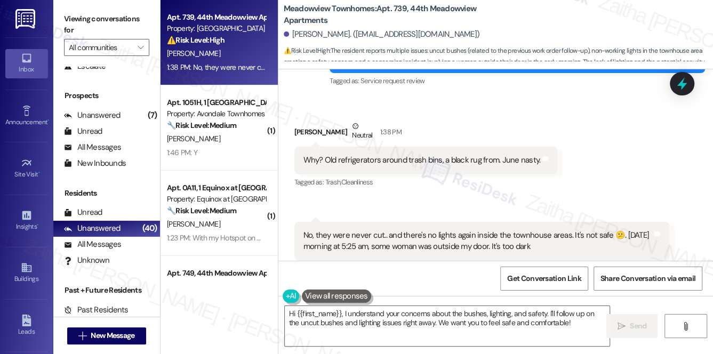
click at [389, 175] on div "Received via SMS Melissa Porter Neutral 1:38 PM Why? Old refrigerators around t…" at bounding box center [495, 190] width 434 height 188
drag, startPoint x: 300, startPoint y: 208, endPoint x: 556, endPoint y: 225, distance: 256.9
click at [556, 225] on div "No, they were never cut.. and there's no lights again inside the townhouse area…" at bounding box center [481, 240] width 375 height 39
copy div "No, they were never cut.. and there's no lights again inside the townhouse area…"
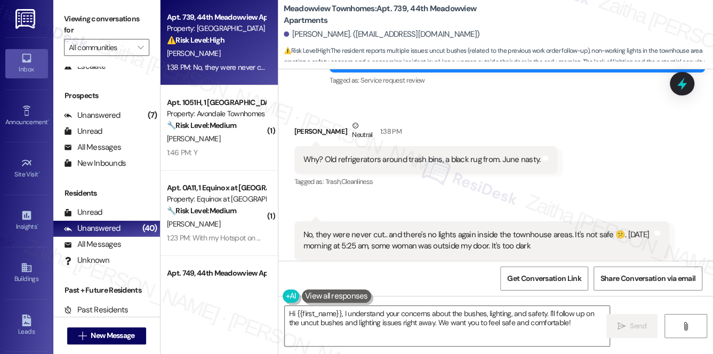
click at [548, 146] on div "Why? Old refrigerators around trash bins, a black rug from. June nasty. Tags an…" at bounding box center [425, 159] width 263 height 27
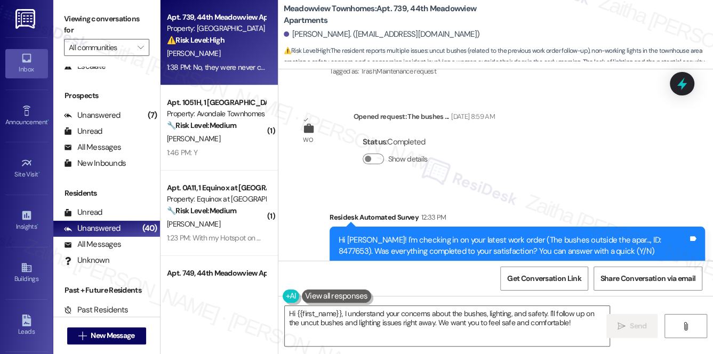
scroll to position [3636, 0]
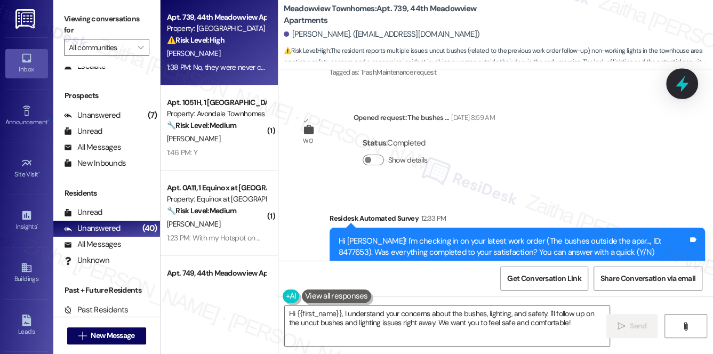
click at [686, 80] on icon at bounding box center [682, 84] width 18 height 18
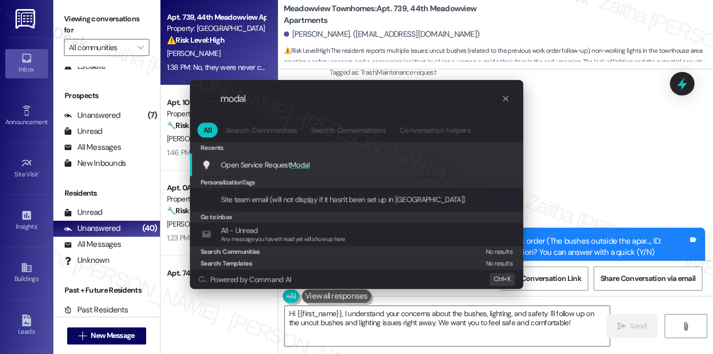
click at [300, 166] on span "Modal" at bounding box center [300, 165] width 20 height 10
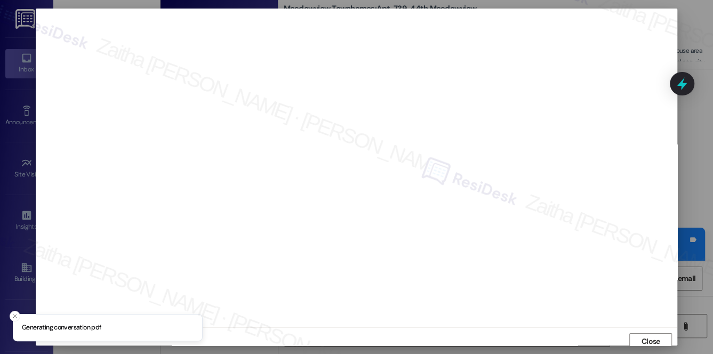
scroll to position [4, 0]
click at [647, 337] on span "Close" at bounding box center [650, 337] width 19 height 11
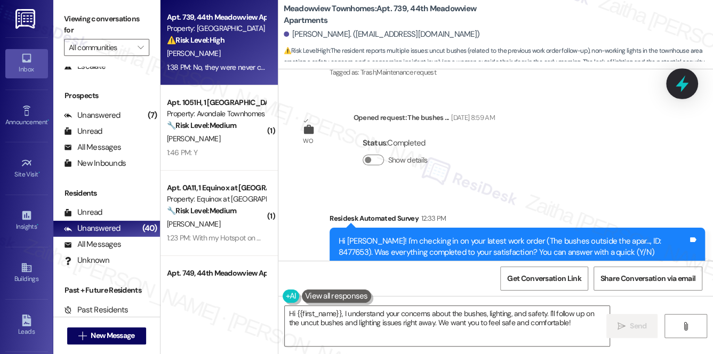
click at [678, 80] on icon at bounding box center [682, 84] width 18 height 18
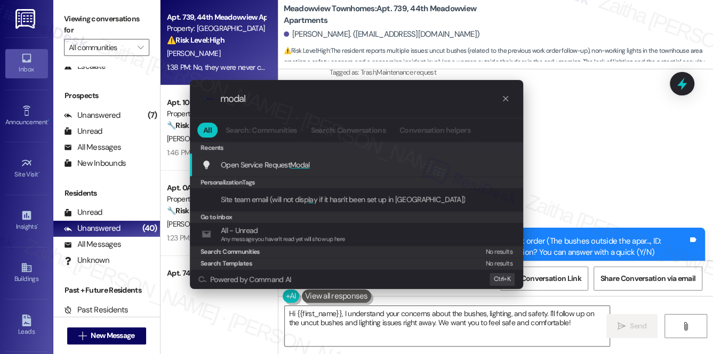
click at [297, 166] on span "Modal" at bounding box center [300, 165] width 20 height 10
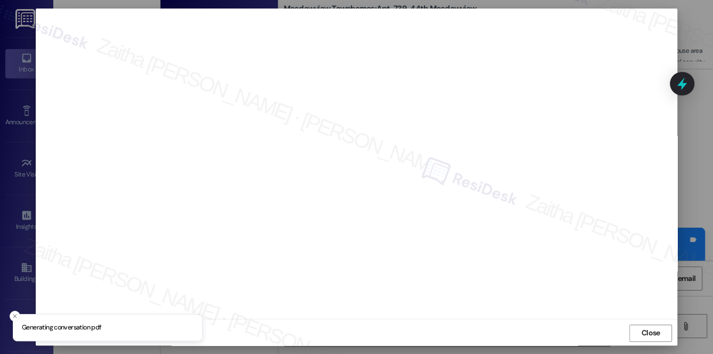
scroll to position [10, 0]
click at [636, 329] on button "Close" at bounding box center [650, 332] width 43 height 17
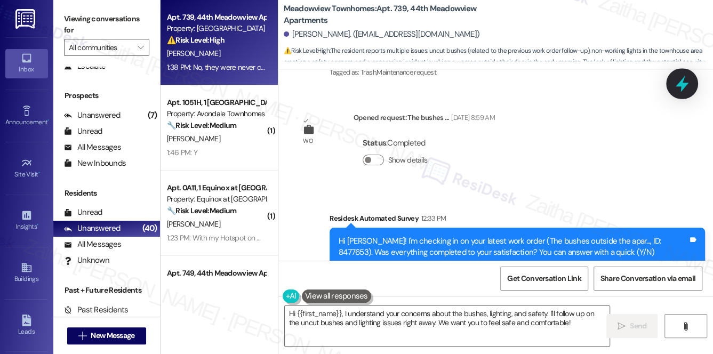
click at [681, 88] on icon at bounding box center [681, 84] width 13 height 17
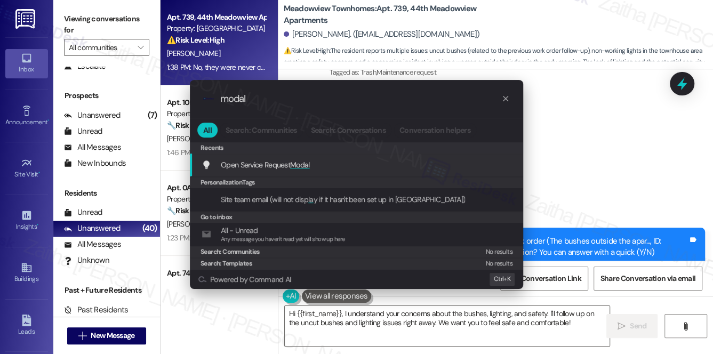
type input "modal"
click at [300, 165] on span "Modal" at bounding box center [300, 165] width 20 height 10
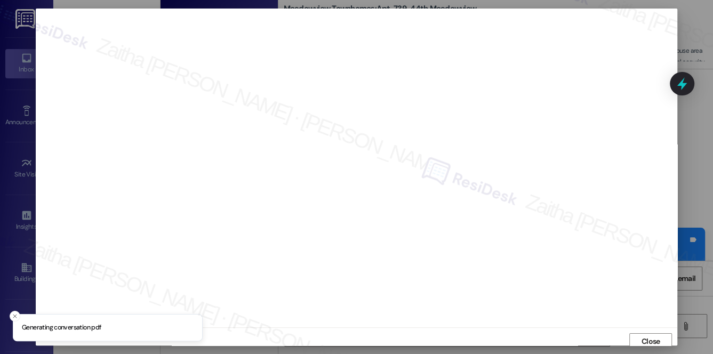
scroll to position [4, 0]
click at [641, 336] on span "Close" at bounding box center [650, 337] width 19 height 11
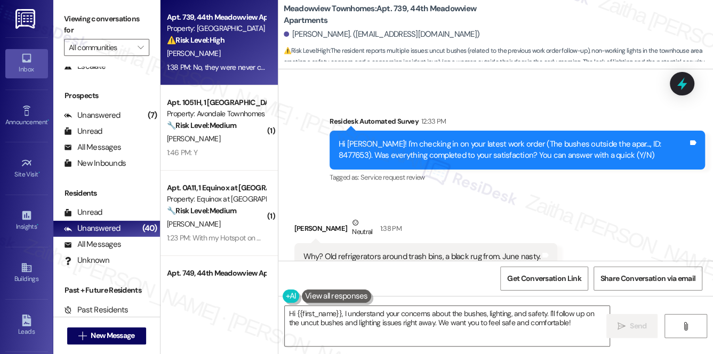
scroll to position [3830, 0]
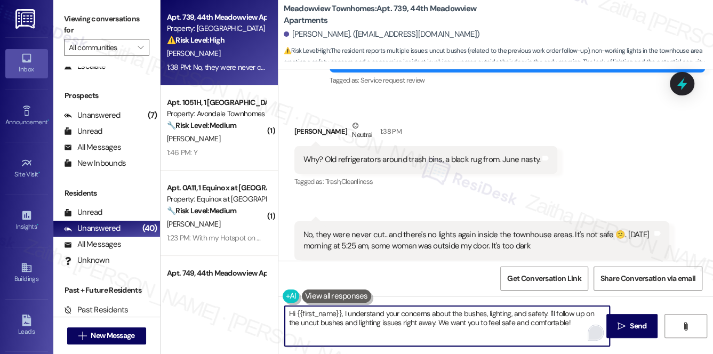
drag, startPoint x: 290, startPoint y: 313, endPoint x: 591, endPoint y: 327, distance: 301.5
click at [587, 329] on div "Hi {{first_name}}, I understand your concerns about the bushes, lighting, and s…" at bounding box center [447, 325] width 326 height 41
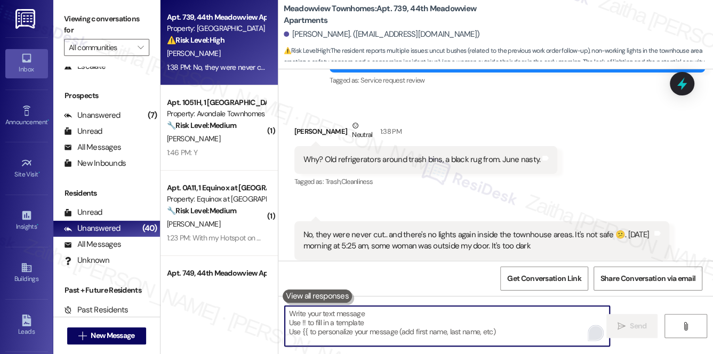
paste textarea "Hi {{first_name}}, thank you for bringing this to our attention. I understand y…"
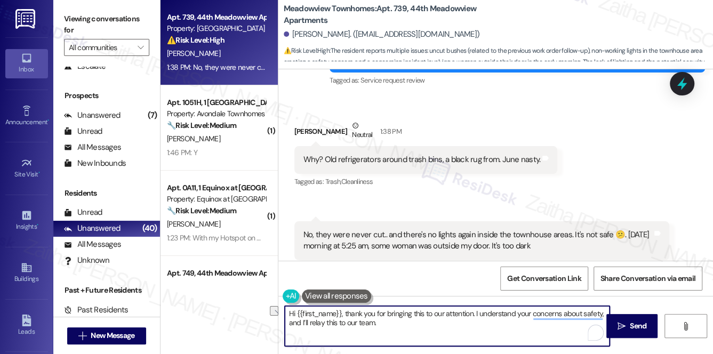
drag, startPoint x: 345, startPoint y: 312, endPoint x: 275, endPoint y: 313, distance: 70.4
click at [275, 313] on div "Apt. 739, 44th Meadowview Apartments Property: Meadowview Townhomes ⚠️ Risk Lev…" at bounding box center [436, 177] width 552 height 354
click at [326, 326] on textarea "Thank you for bringing this to our attention. I understand your safety concerns…" at bounding box center [447, 326] width 325 height 40
click at [589, 312] on textarea "Thank you for bringing this to our attention. I understand your safety concerns…" at bounding box center [447, 326] width 325 height 40
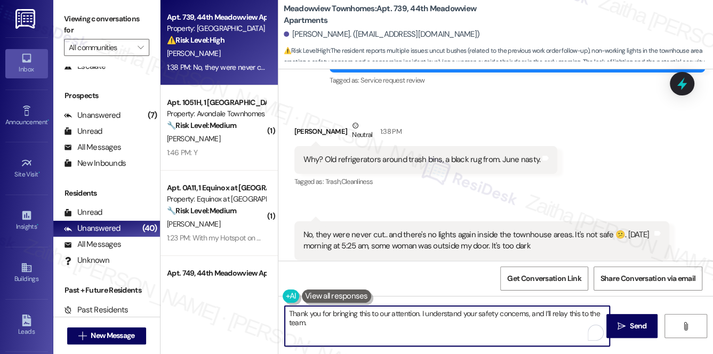
click at [335, 324] on textarea "Thank you for bringing this to our attention. I understand your safety concerns…" at bounding box center [447, 326] width 325 height 40
paste textarea "could you please send us a photo of the area when you have a chance?"
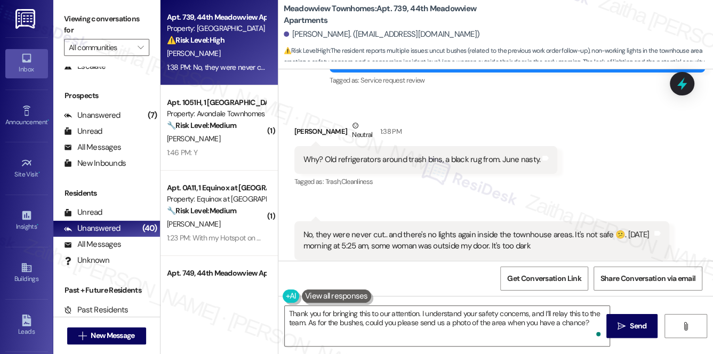
click at [308, 120] on div "Melissa Porter Neutral 1:38 PM" at bounding box center [425, 133] width 263 height 26
copy div "Melissa"
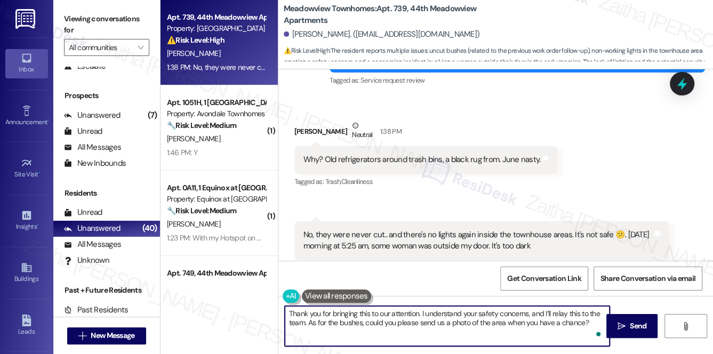
click at [419, 311] on textarea "Thank you for bringing this to our attention. I understand your safety concerns…" at bounding box center [447, 326] width 325 height 40
paste textarea "Melissa"
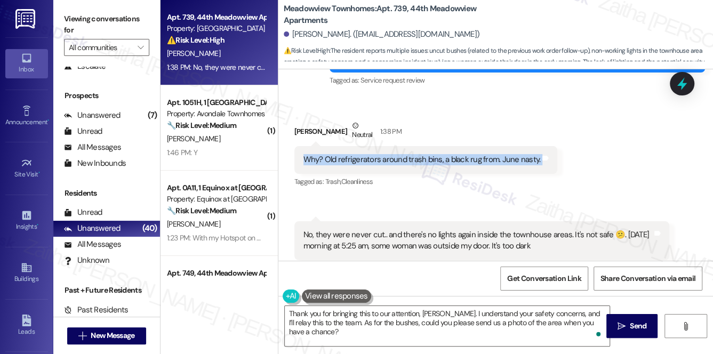
drag, startPoint x: 299, startPoint y: 137, endPoint x: 544, endPoint y: 138, distance: 245.2
click at [544, 146] on div "Why? Old refrigerators around trash bins, a black rug from. June nasty. Tags an…" at bounding box center [425, 159] width 263 height 27
copy div "Why? Old refrigerators around trash bins, a black rug from. June nasty. Tags an…"
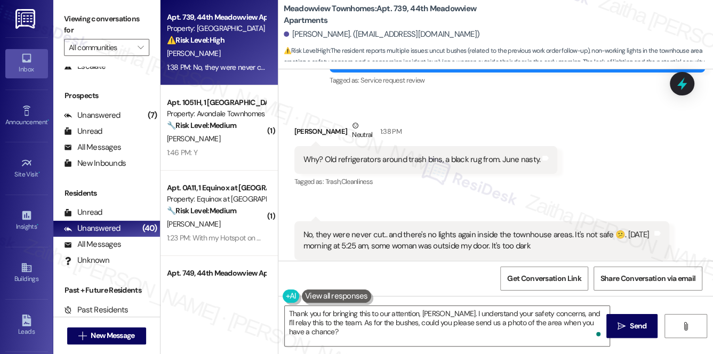
click at [435, 169] on div "Received via SMS Melissa Porter Neutral 1:38 PM Why? Old refrigerators around t…" at bounding box center [425, 154] width 279 height 85
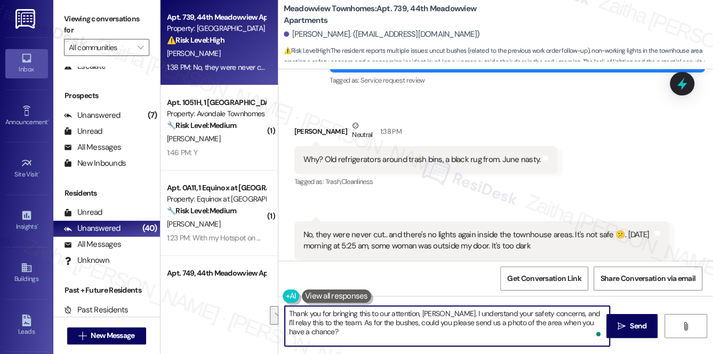
drag, startPoint x: 287, startPoint y: 313, endPoint x: 530, endPoint y: 343, distance: 245.4
click at [594, 327] on div "Thank you for bringing this to our attention, Melissa. I understand your safety…" at bounding box center [447, 325] width 326 height 41
click at [465, 313] on textarea "Thank you for bringing this to our attention, Melissa. I understand your safety…" at bounding box center [447, 326] width 325 height 40
click at [383, 323] on textarea "Thank you for bringing this to our attention, Melissa. I understand your safety…" at bounding box center [447, 326] width 325 height 40
drag, startPoint x: 285, startPoint y: 311, endPoint x: 374, endPoint y: 332, distance: 91.3
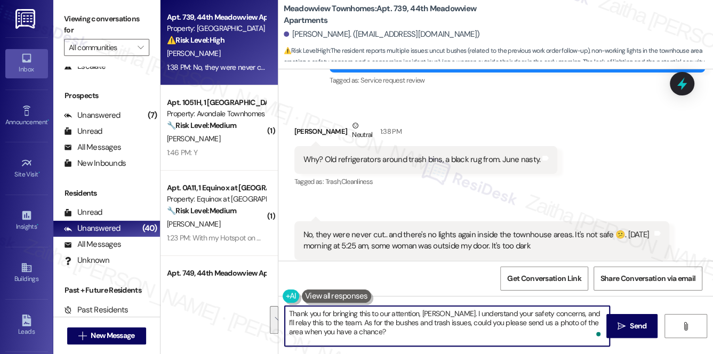
click at [374, 332] on textarea "Thank you for bringing this to our attention, Melissa. I understand your safety…" at bounding box center [447, 326] width 325 height 40
type textarea "Thank you for bringing this to our attention, Melissa. I understand your safety…"
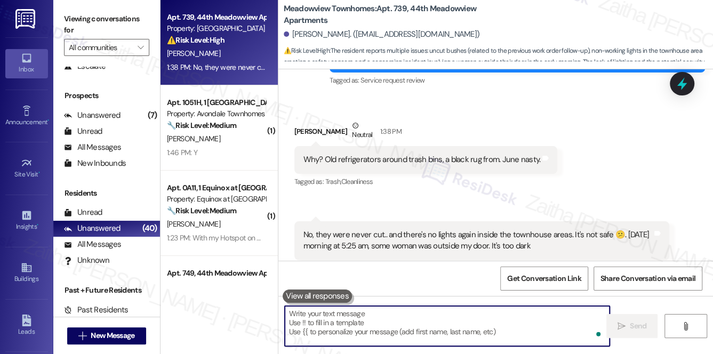
paste textarea "Thank you for bringing this to our attention, Melissa. I understand your safety…"
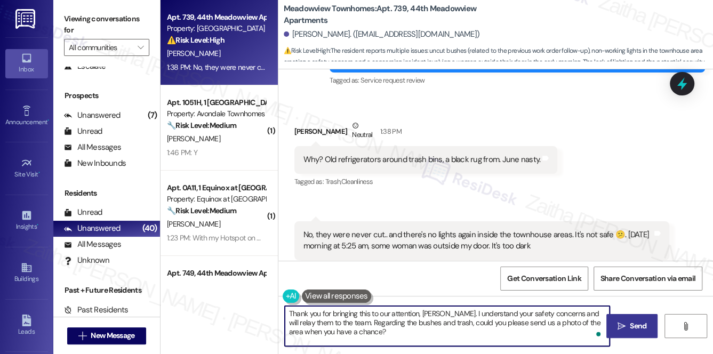
type textarea "Thank you for bringing this to our attention, Melissa. I understand your safety…"
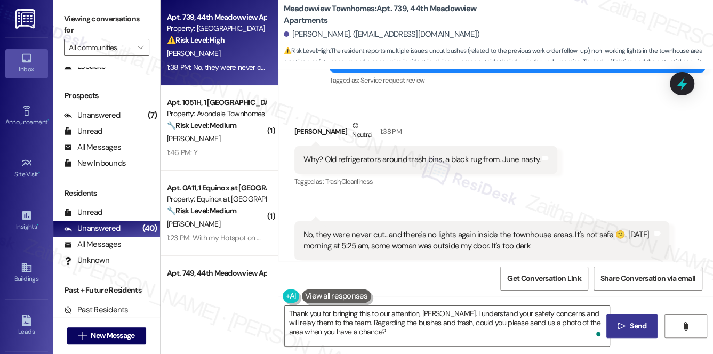
drag, startPoint x: 629, startPoint y: 324, endPoint x: 631, endPoint y: 316, distance: 8.1
click at [629, 324] on span "Send" at bounding box center [637, 325] width 17 height 11
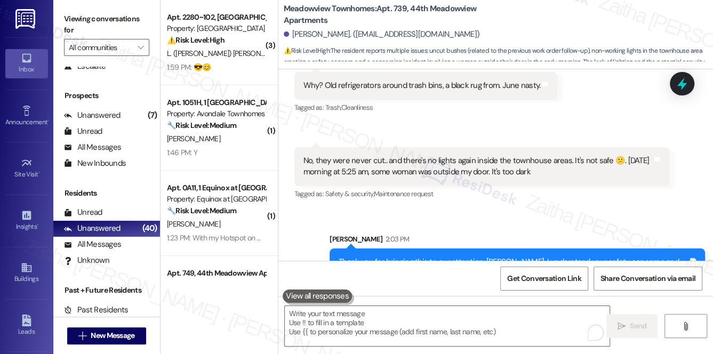
scroll to position [3927, 0]
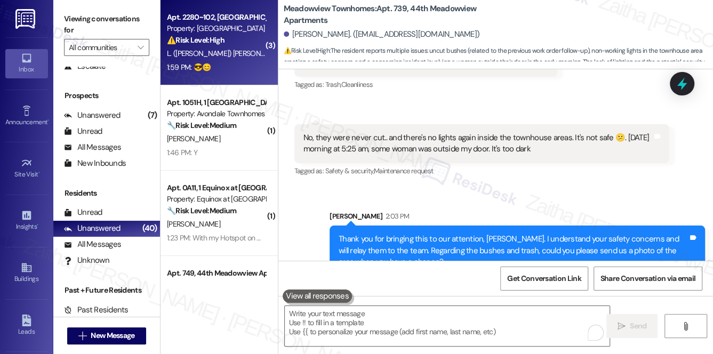
click at [240, 61] on div "1:59 PM: 😎😊 1:59 PM: 😎😊" at bounding box center [216, 67] width 101 height 13
type textarea "Fetching suggested responses. Please feel free to read through the conversation…"
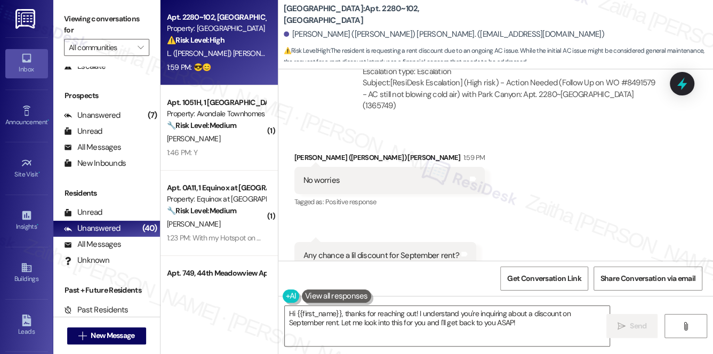
scroll to position [3222, 0]
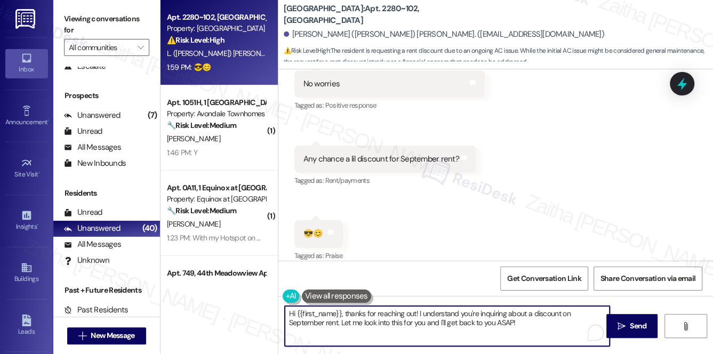
drag, startPoint x: 286, startPoint y: 316, endPoint x: 534, endPoint y: 335, distance: 248.6
click at [534, 335] on textarea "Hi {{first_name}}, thanks for reaching out! I understand you're inquiring about…" at bounding box center [447, 326] width 325 height 40
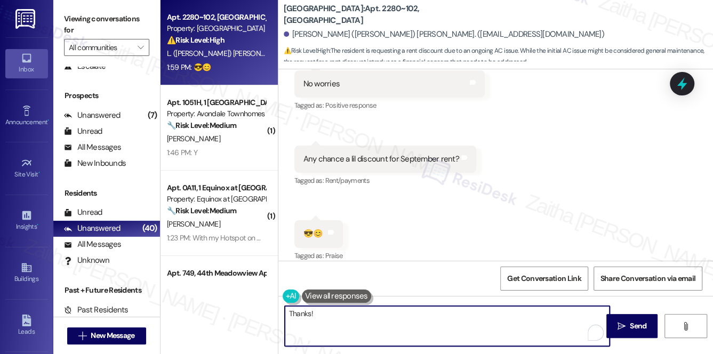
type textarea "Thanks!"
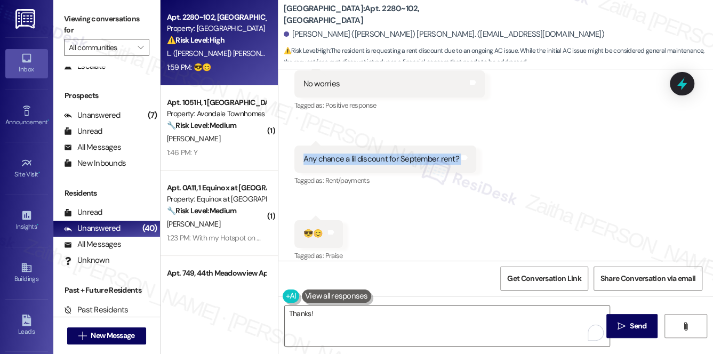
drag, startPoint x: 299, startPoint y: 147, endPoint x: 471, endPoint y: 149, distance: 172.2
click at [471, 149] on div "Received via SMS 1:59 PM Lee (Logan) Spaulding Question 1:59 PM Any chance a li…" at bounding box center [385, 167] width 198 height 59
copy div "Any chance a lil discount for September rent? Tags and notes"
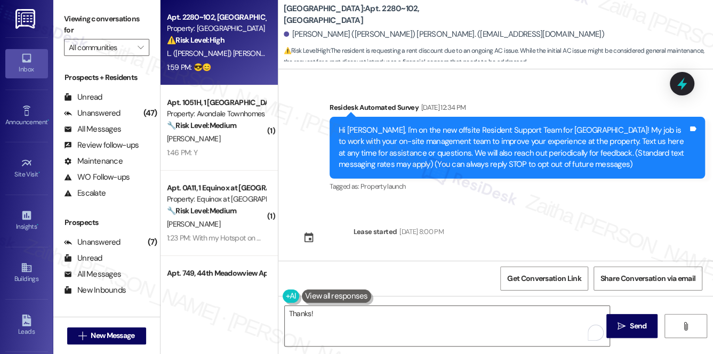
scroll to position [3222, 0]
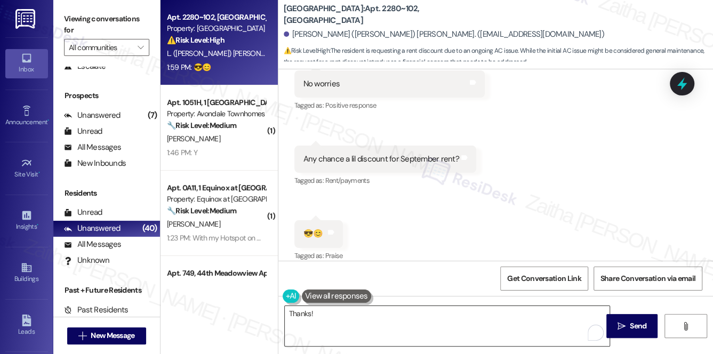
click at [336, 312] on textarea "Thanks!" at bounding box center [447, 326] width 325 height 40
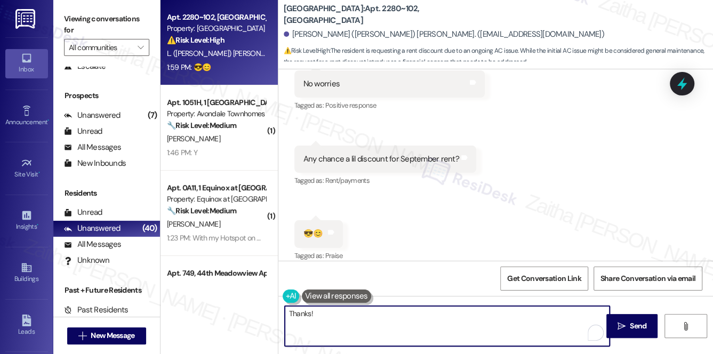
paste textarea "I’ll check with the team regarding your request for a discount on September ren…"
paste textarea "Is there anything else I can assist you with?"
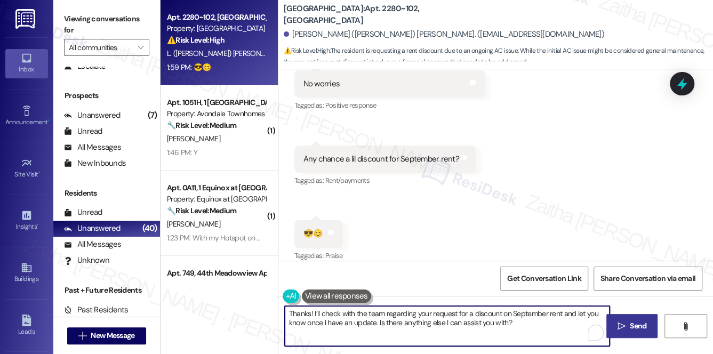
type textarea "Thanks! I’ll check with the team regarding your request for a discount on Septe…"
click at [631, 324] on span "Send" at bounding box center [637, 325] width 17 height 11
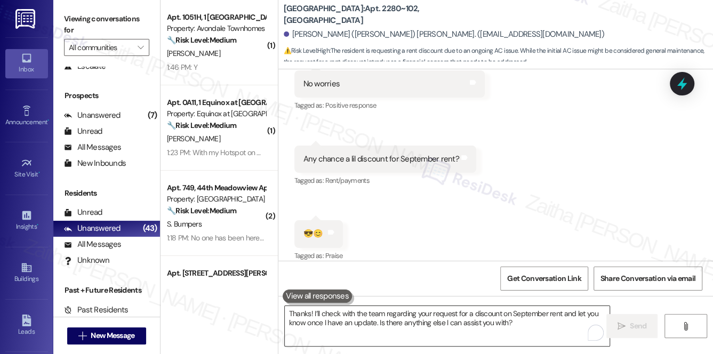
click at [337, 328] on textarea "Thanks! I’ll check with the team regarding your request for a discount on Septe…" at bounding box center [447, 326] width 325 height 40
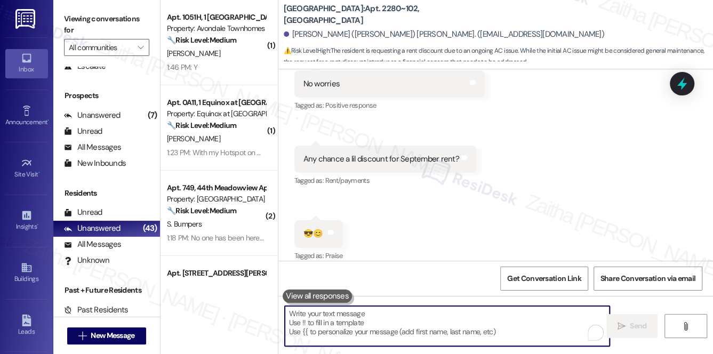
scroll to position [3308, 0]
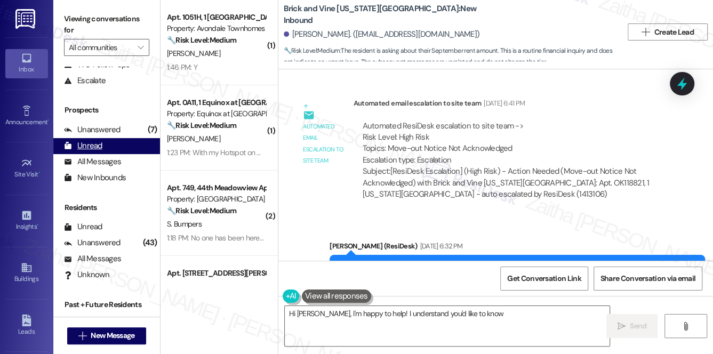
scroll to position [127, 0]
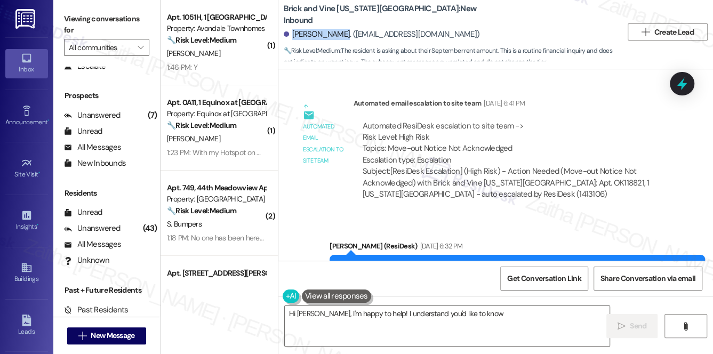
drag, startPoint x: 292, startPoint y: 35, endPoint x: 335, endPoint y: 30, distance: 43.5
click at [335, 30] on div "[PERSON_NAME]. ([EMAIL_ADDRESS][DOMAIN_NAME])" at bounding box center [382, 34] width 196 height 11
copy div "[PERSON_NAME]"
